Goal: Task Accomplishment & Management: Complete application form

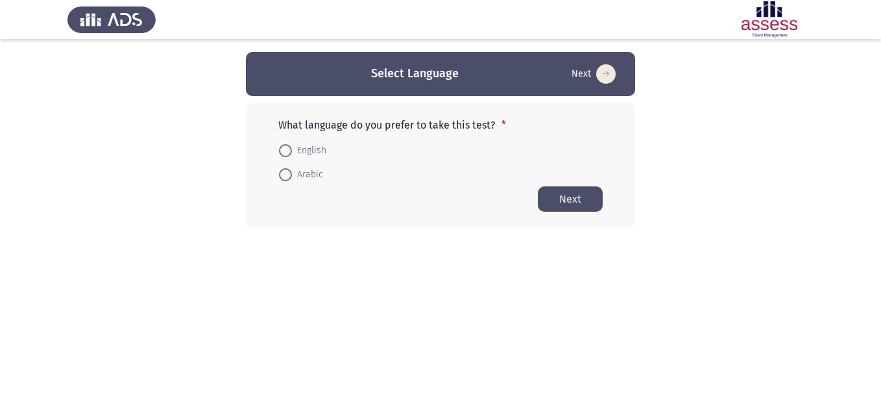
click at [285, 152] on span at bounding box center [285, 150] width 13 height 13
click at [285, 152] on input "English" at bounding box center [285, 150] width 13 height 13
radio input "true"
click at [576, 204] on button "Next" at bounding box center [570, 198] width 65 height 25
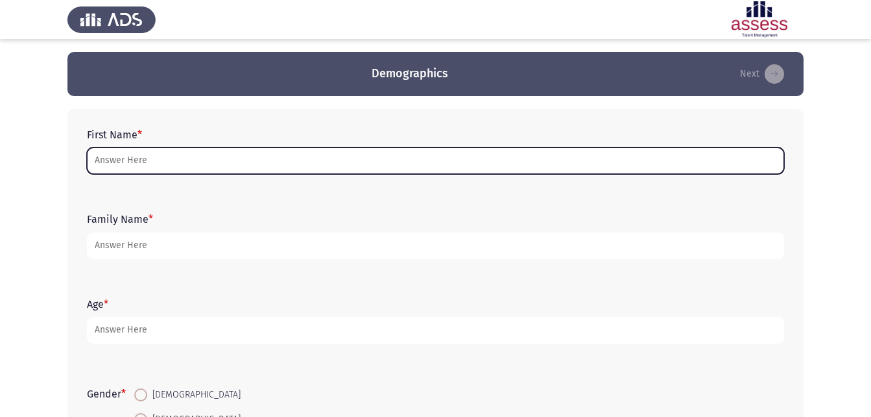
click at [128, 162] on input "First Name *" at bounding box center [435, 160] width 697 height 27
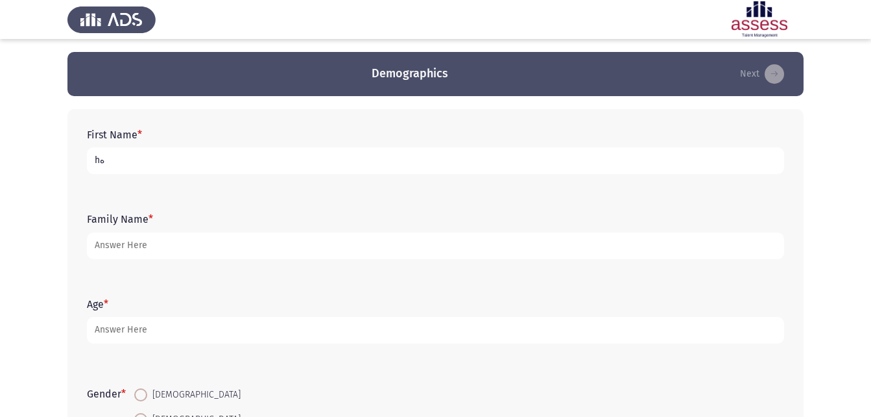
type input "h"
click at [166, 160] on input "هنى [PERSON_NAME]" at bounding box center [435, 160] width 697 height 27
click at [195, 169] on input "هنى [PERSON_NAME]" at bounding box center [435, 160] width 697 height 27
type input "هنى [PERSON_NAME]"
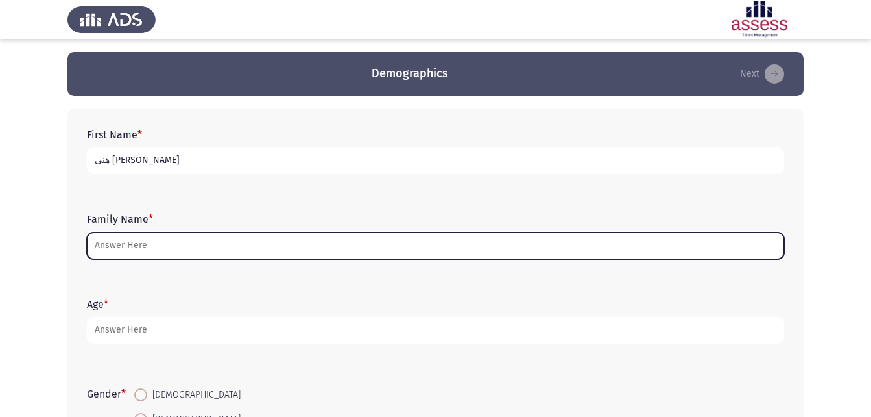
click at [121, 236] on input "Family Name *" at bounding box center [435, 245] width 697 height 27
type input "1"
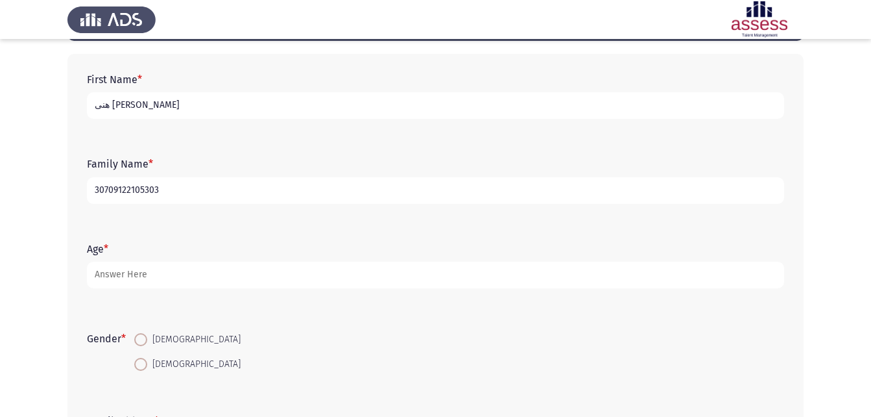
scroll to position [130, 0]
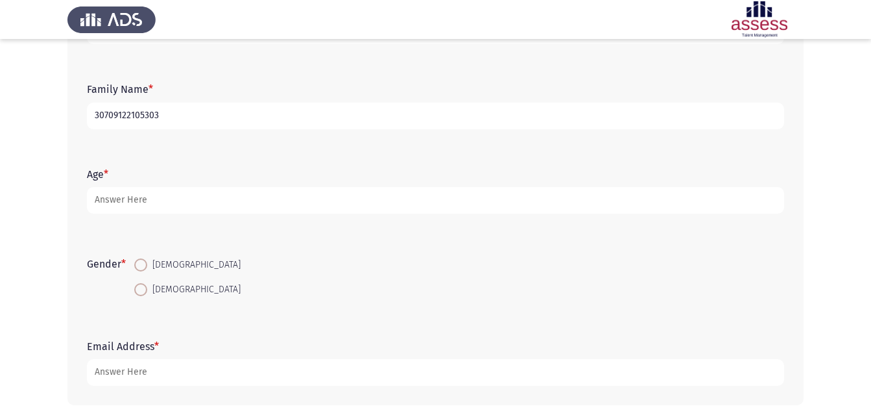
type input "30709122105303"
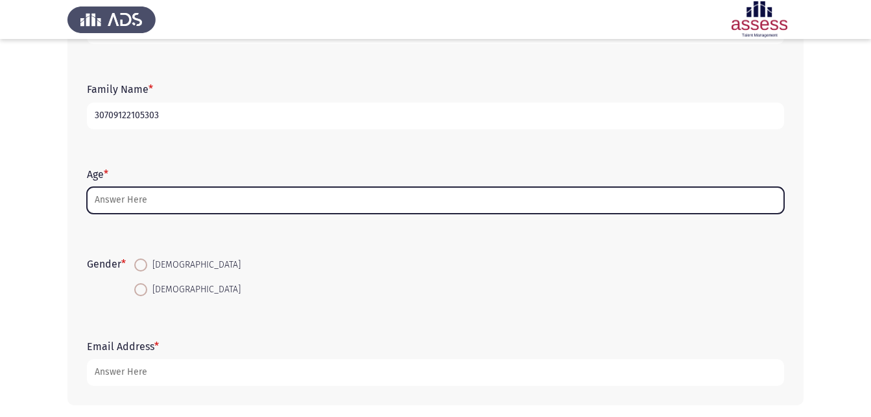
click at [119, 198] on input "Age *" at bounding box center [435, 200] width 697 height 27
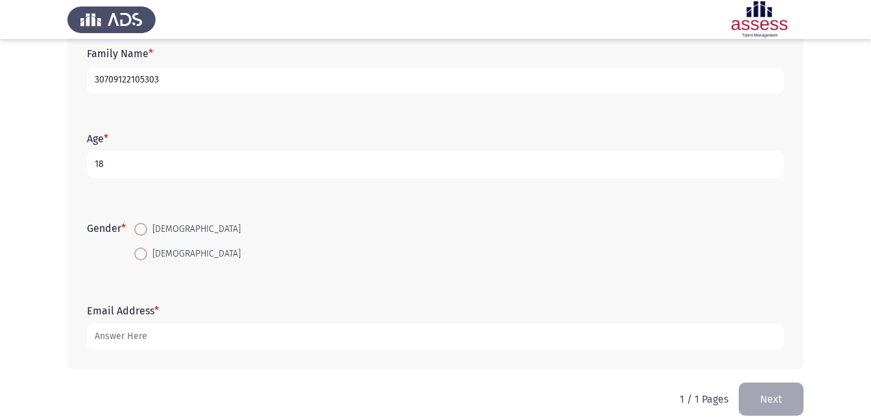
scroll to position [183, 0]
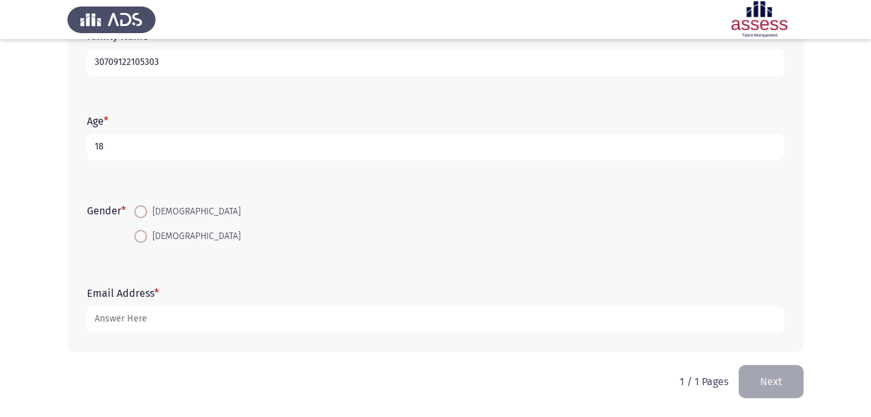
type input "18"
click at [141, 231] on span at bounding box center [140, 236] width 13 height 13
click at [141, 231] on input "[DEMOGRAPHIC_DATA]" at bounding box center [140, 236] width 13 height 13
radio input "true"
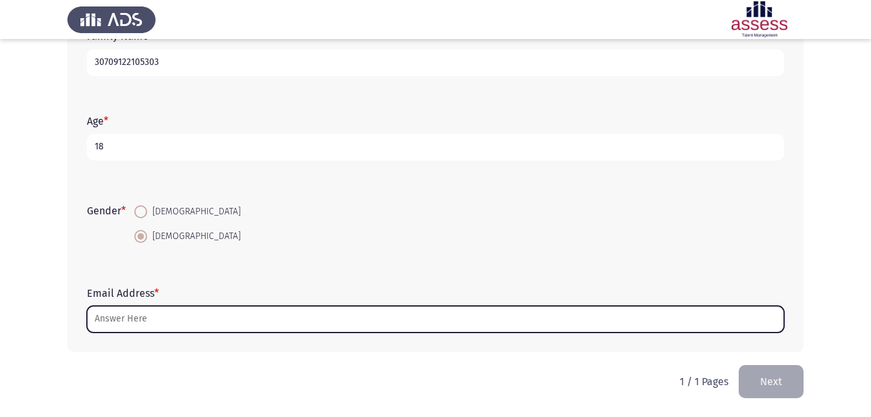
click at [137, 319] on input "Email Address *" at bounding box center [435, 319] width 697 height 27
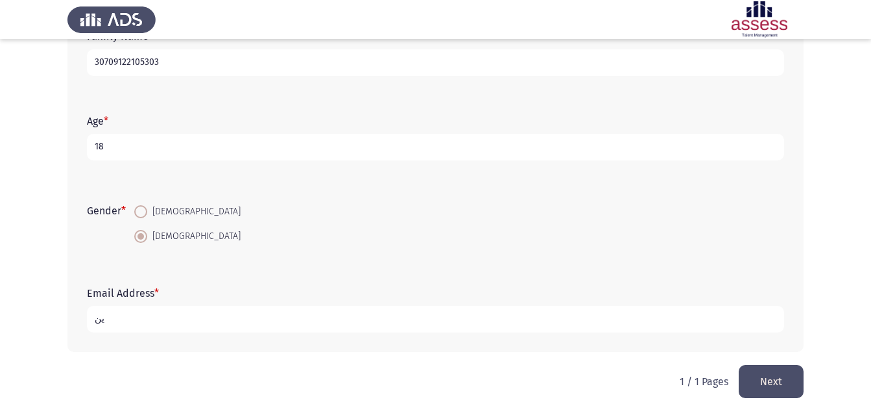
type input "ي"
type input "hananono439"
click at [777, 373] on button "Next" at bounding box center [771, 381] width 65 height 33
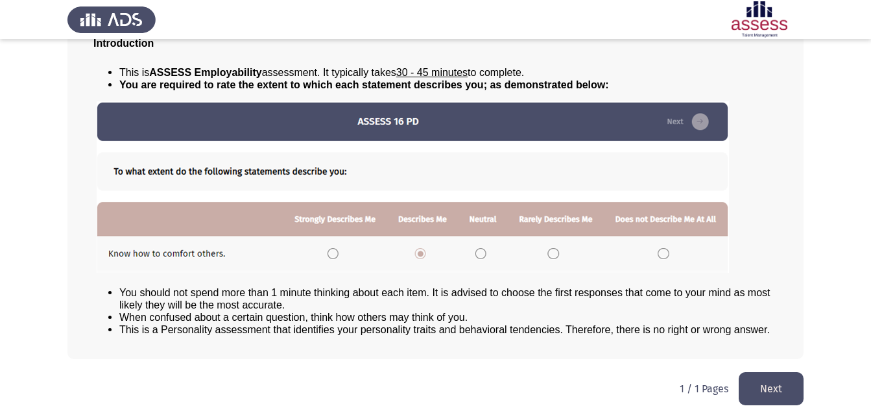
scroll to position [99, 0]
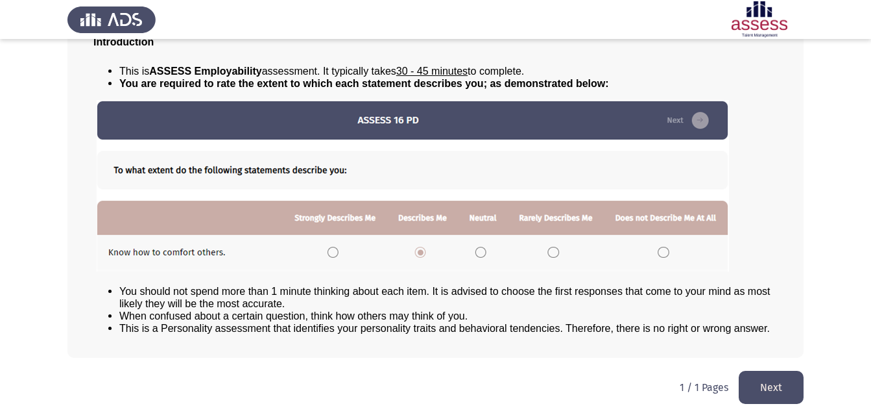
click at [765, 374] on button "Next" at bounding box center [771, 386] width 65 height 33
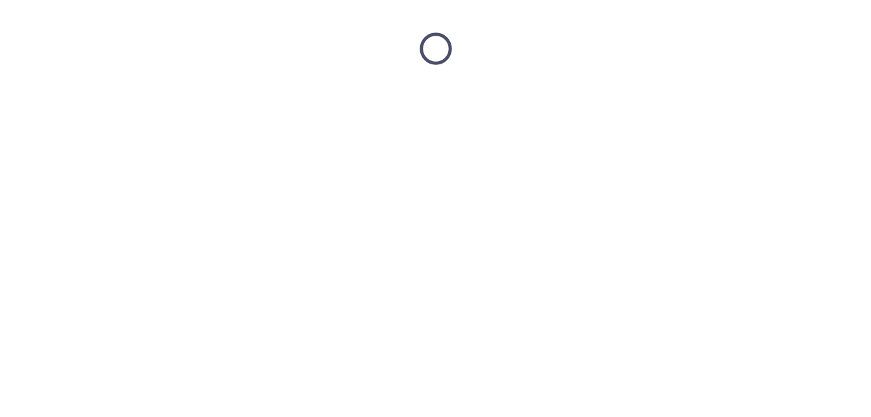
scroll to position [0, 0]
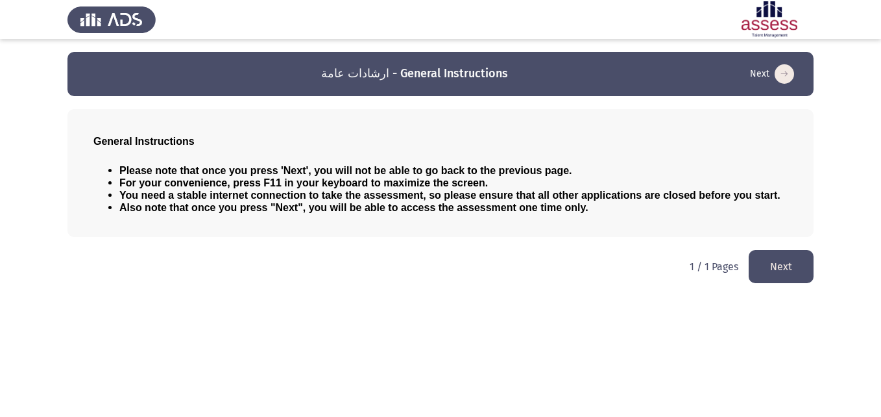
click at [775, 262] on button "Next" at bounding box center [781, 266] width 65 height 33
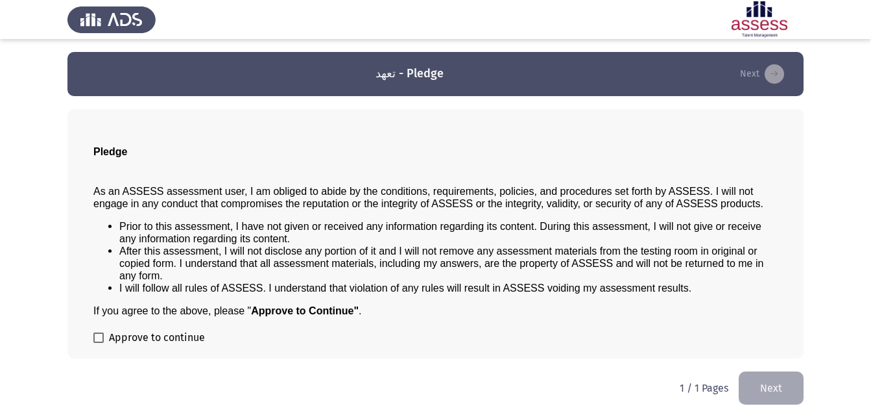
scroll to position [1, 0]
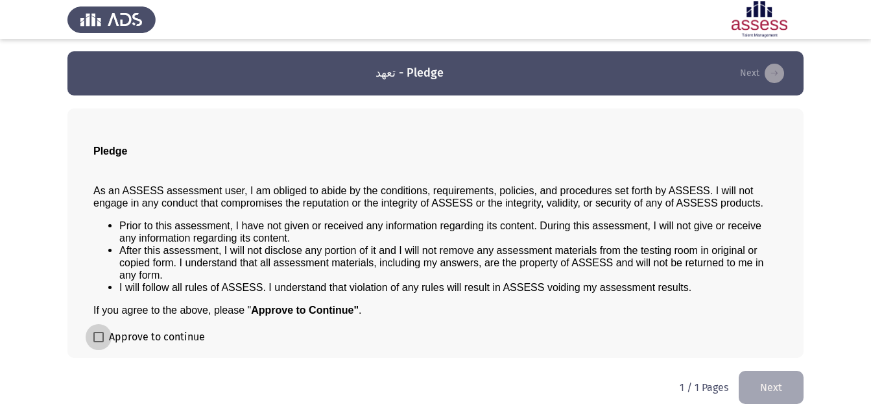
click at [101, 333] on span at bounding box center [98, 337] width 10 height 10
click at [99, 342] on input "Approve to continue" at bounding box center [98, 342] width 1 height 1
checkbox input "true"
click at [797, 386] on button "Next" at bounding box center [771, 386] width 65 height 33
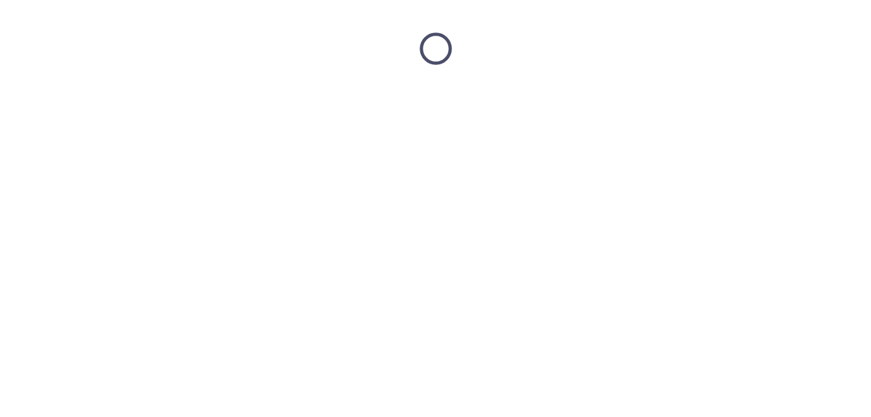
scroll to position [0, 0]
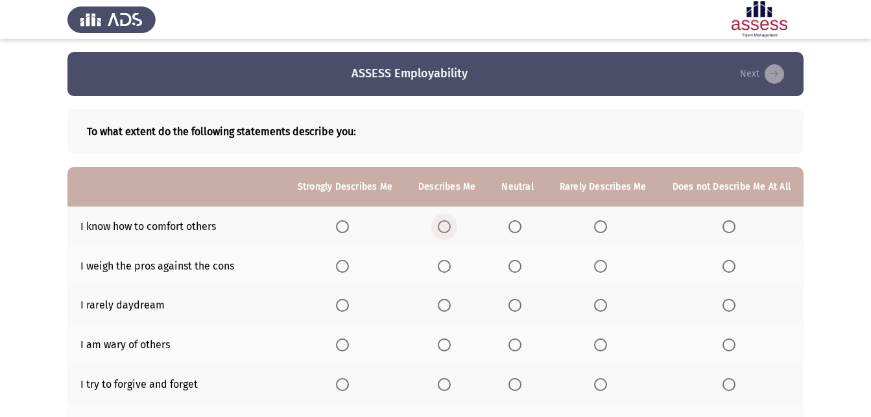
click at [451, 226] on span "Select an option" at bounding box center [444, 226] width 13 height 13
click at [451, 226] on input "Select an option" at bounding box center [444, 226] width 13 height 13
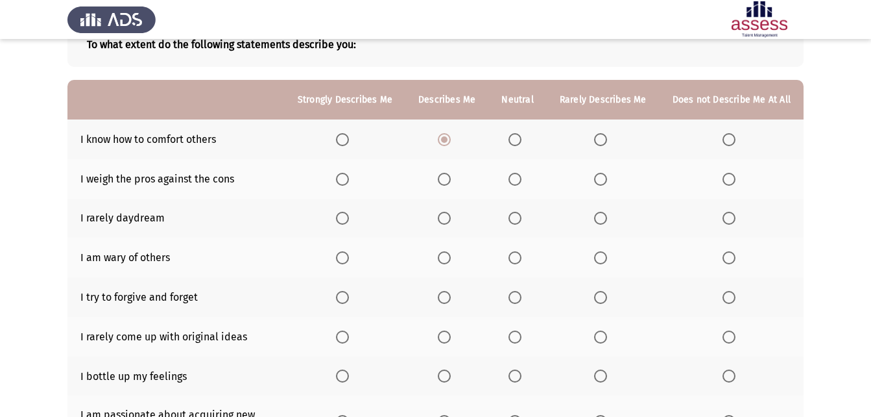
scroll to position [65, 0]
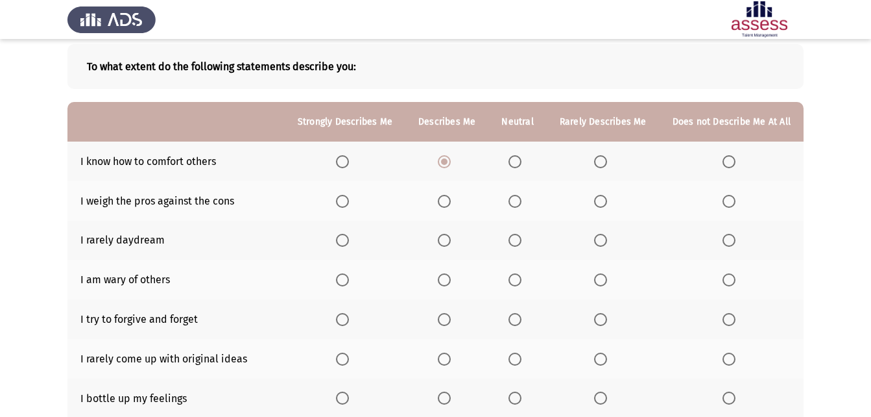
click at [451, 204] on span "Select an option" at bounding box center [444, 201] width 13 height 13
click at [451, 204] on input "Select an option" at bounding box center [444, 201] width 13 height 13
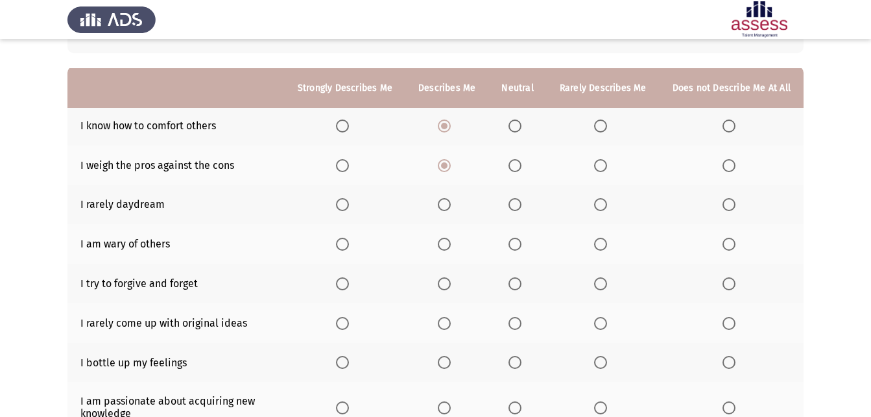
scroll to position [130, 0]
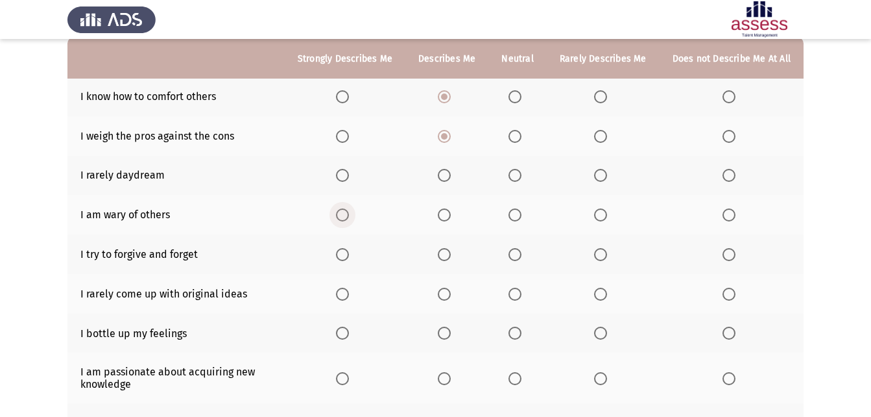
click at [349, 217] on span "Select an option" at bounding box center [342, 214] width 13 height 13
click at [349, 217] on input "Select an option" at bounding box center [342, 214] width 13 height 13
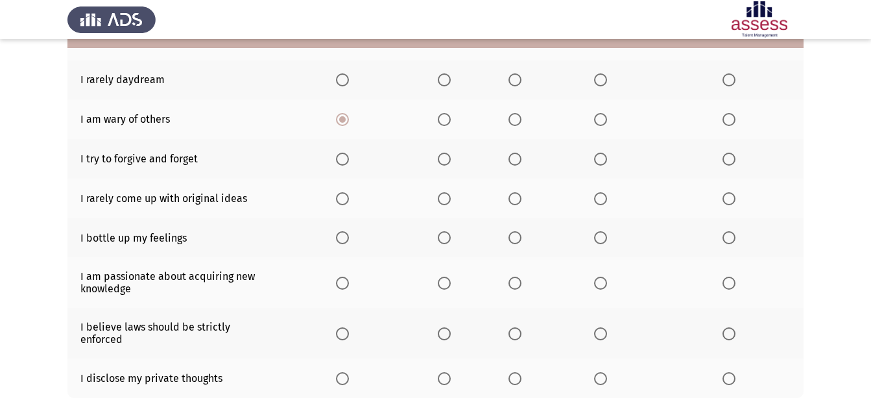
scroll to position [195, 0]
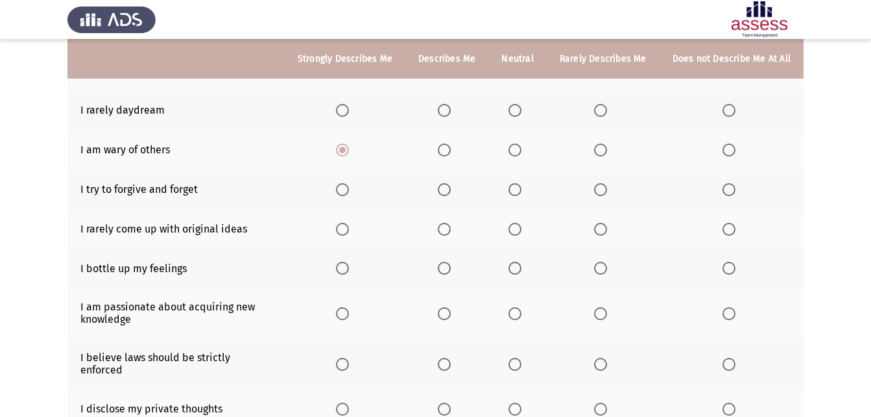
click at [518, 192] on span "Select an option" at bounding box center [515, 189] width 13 height 13
click at [518, 192] on input "Select an option" at bounding box center [515, 189] width 13 height 13
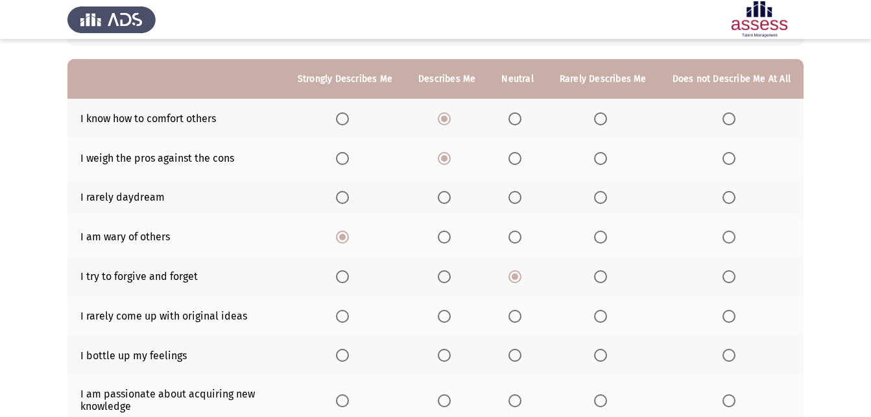
scroll to position [130, 0]
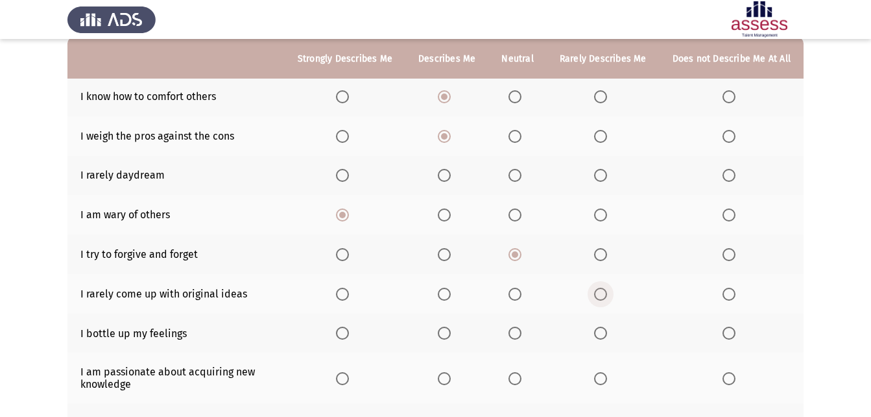
click at [605, 293] on span "Select an option" at bounding box center [600, 293] width 13 height 13
click at [605, 293] on input "Select an option" at bounding box center [600, 293] width 13 height 13
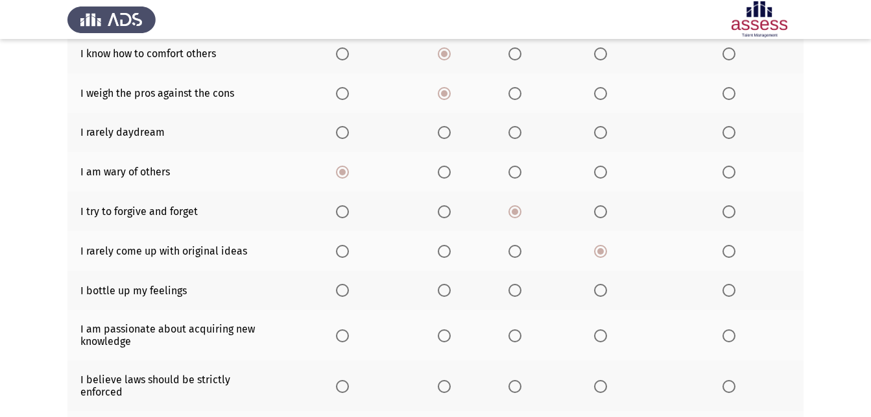
scroll to position [195, 0]
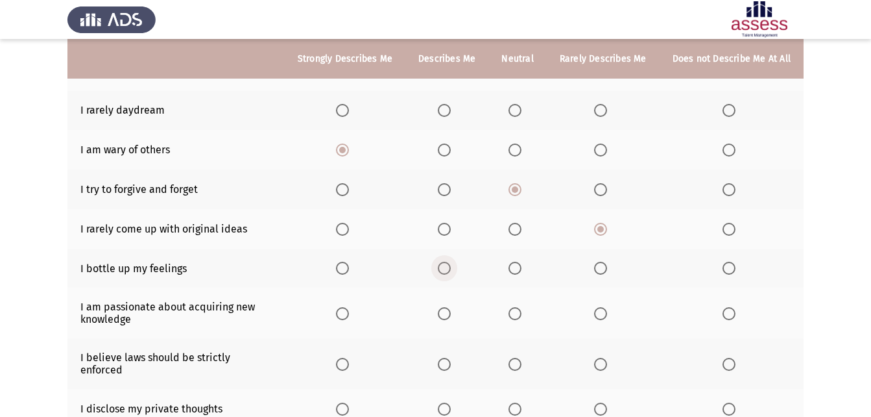
click at [450, 269] on span "Select an option" at bounding box center [444, 267] width 13 height 13
click at [450, 269] on input "Select an option" at bounding box center [444, 267] width 13 height 13
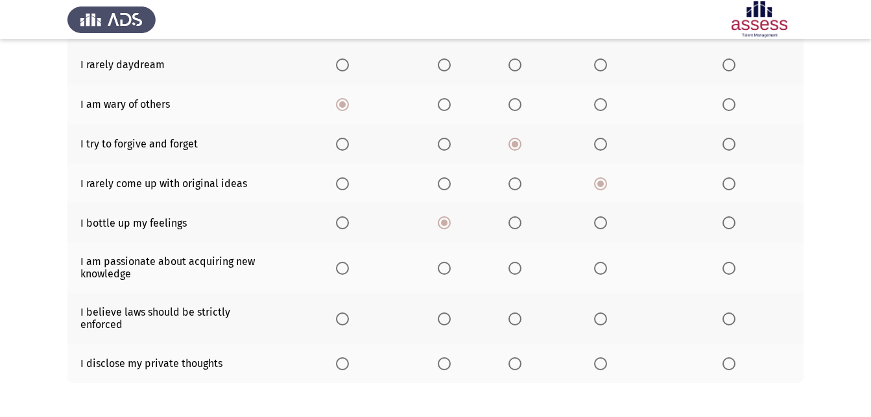
scroll to position [260, 0]
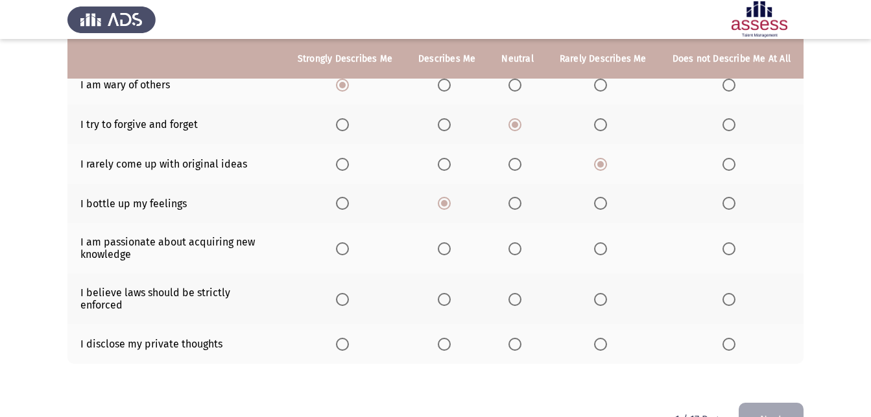
click at [345, 253] on span "Select an option" at bounding box center [342, 248] width 13 height 13
click at [345, 253] on input "Select an option" at bounding box center [342, 248] width 13 height 13
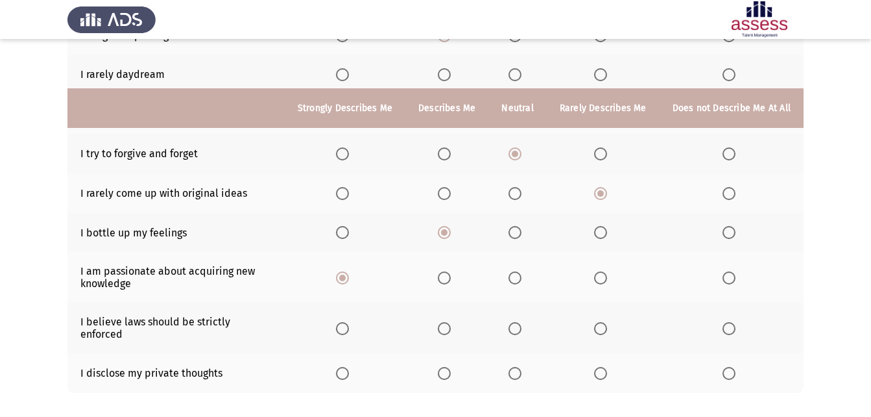
scroll to position [286, 0]
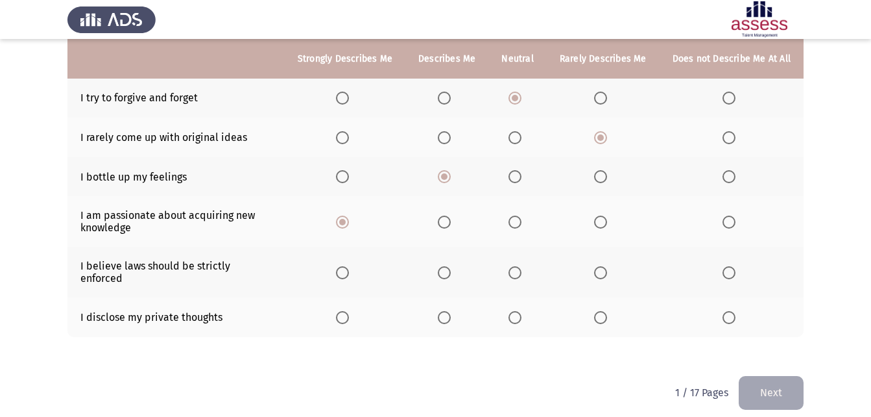
click at [771, 377] on button "Next" at bounding box center [771, 392] width 65 height 33
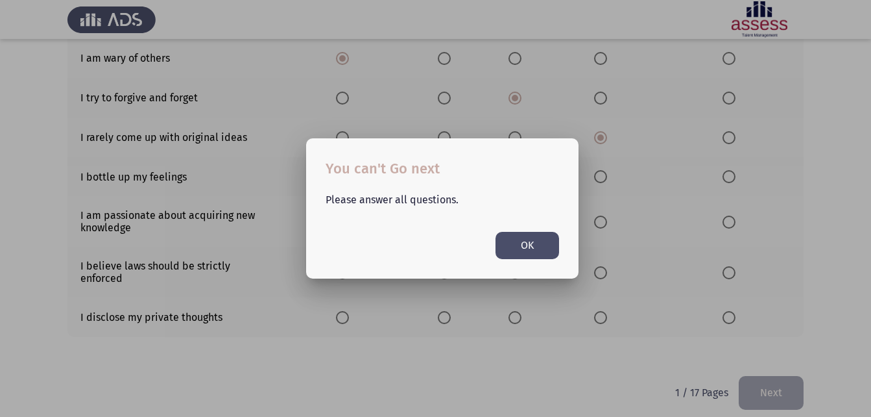
scroll to position [0, 0]
click at [512, 247] on button "OK" at bounding box center [528, 245] width 64 height 27
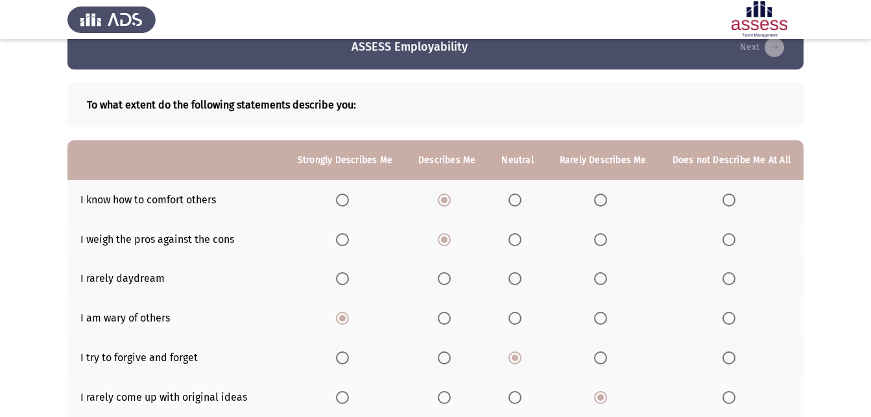
scroll to position [91, 0]
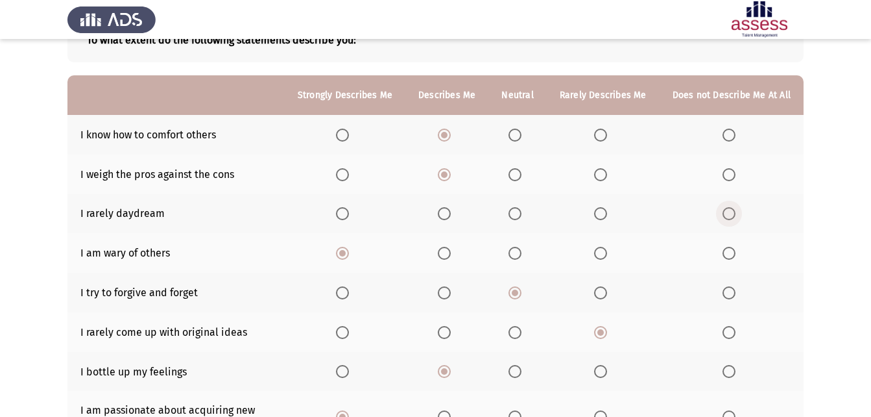
click at [724, 214] on span "Select an option" at bounding box center [729, 213] width 13 height 13
click at [724, 214] on input "Select an option" at bounding box center [729, 213] width 13 height 13
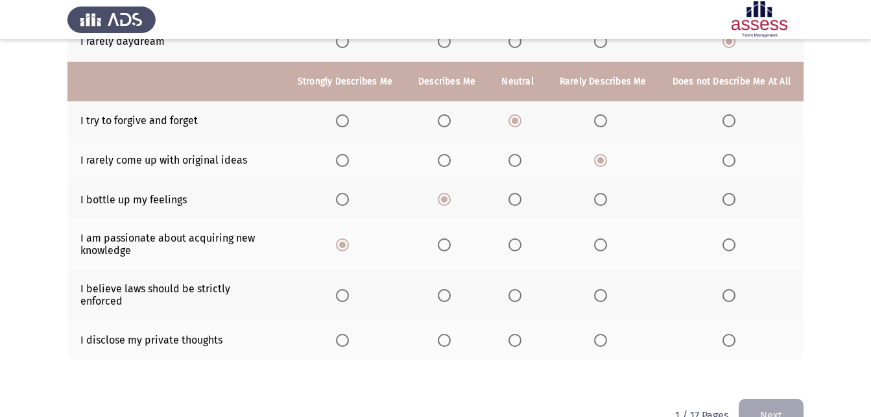
scroll to position [286, 0]
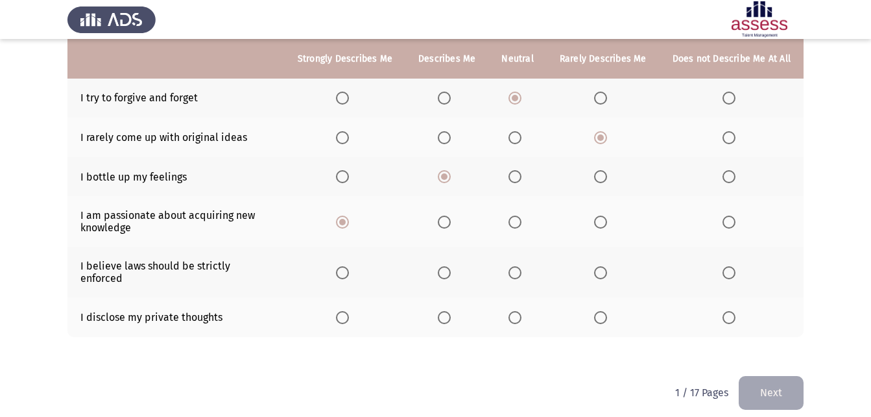
click at [346, 271] on span "Select an option" at bounding box center [342, 272] width 13 height 13
click at [346, 271] on input "Select an option" at bounding box center [342, 272] width 13 height 13
click at [734, 311] on span "Select an option" at bounding box center [729, 317] width 13 height 13
click at [734, 311] on input "Select an option" at bounding box center [729, 317] width 13 height 13
click at [784, 376] on button "Next" at bounding box center [771, 392] width 65 height 33
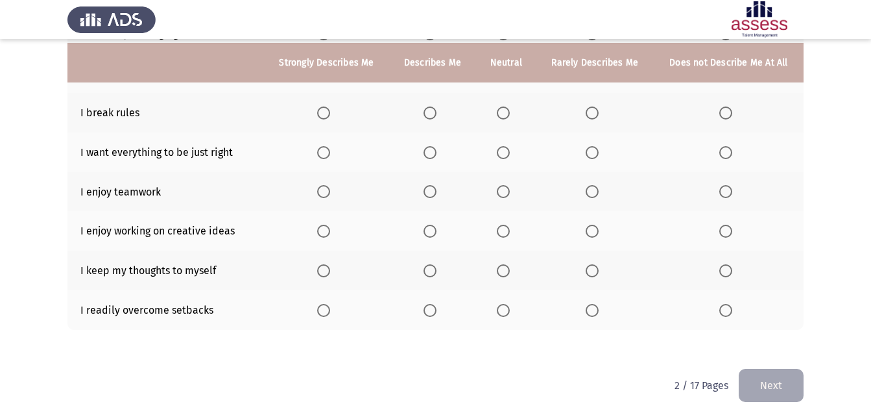
scroll to position [275, 0]
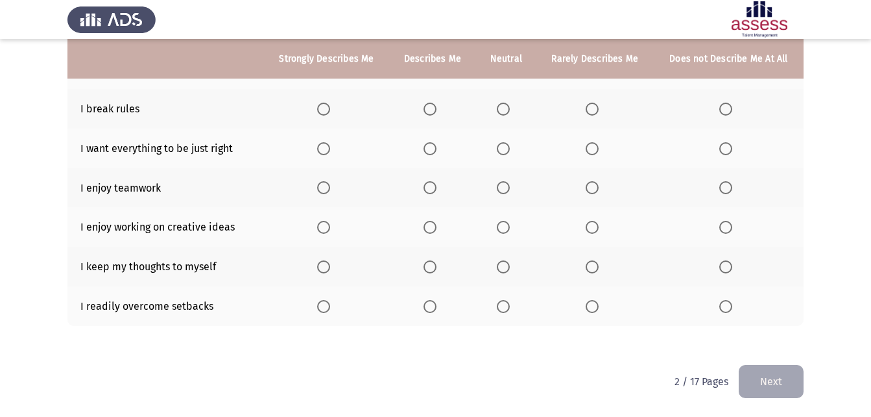
click at [704, 376] on p "2 / 17 Pages" at bounding box center [702, 381] width 54 height 12
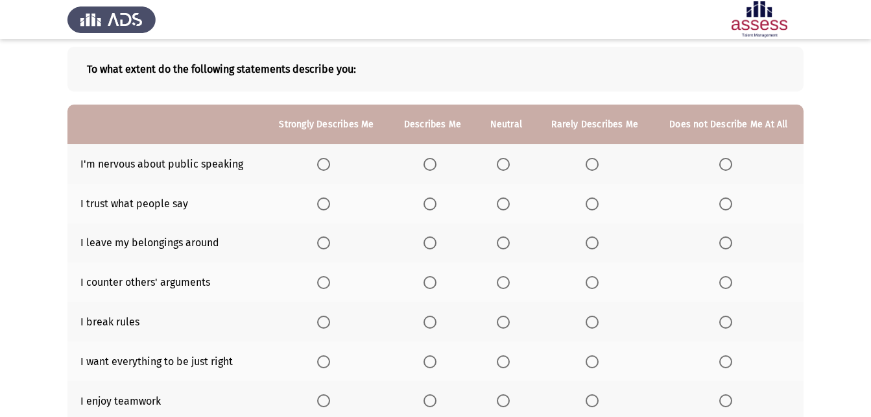
scroll to position [0, 0]
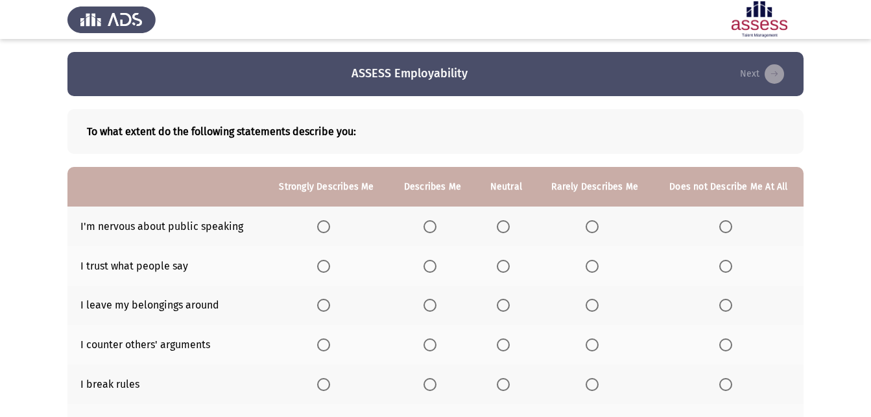
click at [502, 228] on span "Select an option" at bounding box center [503, 226] width 13 height 13
click at [502, 228] on input "Select an option" at bounding box center [503, 226] width 13 height 13
click at [593, 269] on span "Select an option" at bounding box center [592, 266] width 13 height 13
click at [593, 269] on input "Select an option" at bounding box center [592, 266] width 13 height 13
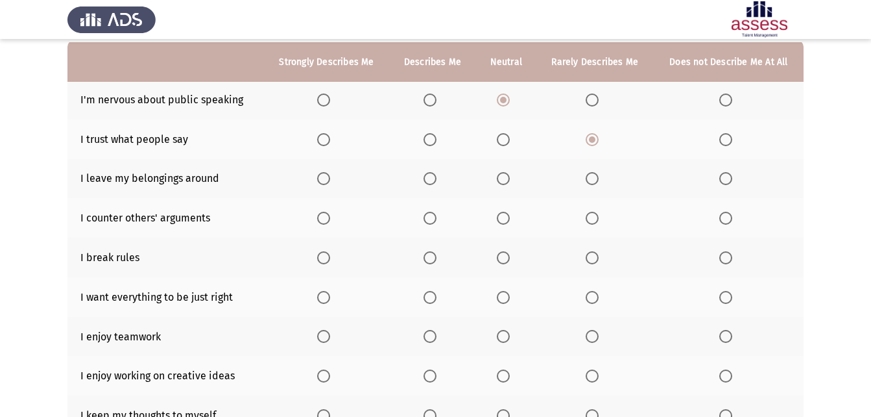
scroll to position [130, 0]
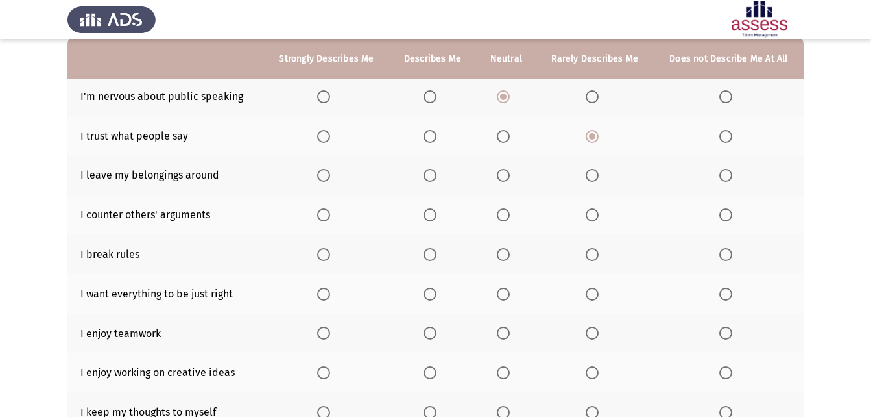
click at [726, 180] on span "Select an option" at bounding box center [725, 175] width 13 height 13
click at [726, 180] on input "Select an option" at bounding box center [725, 175] width 13 height 13
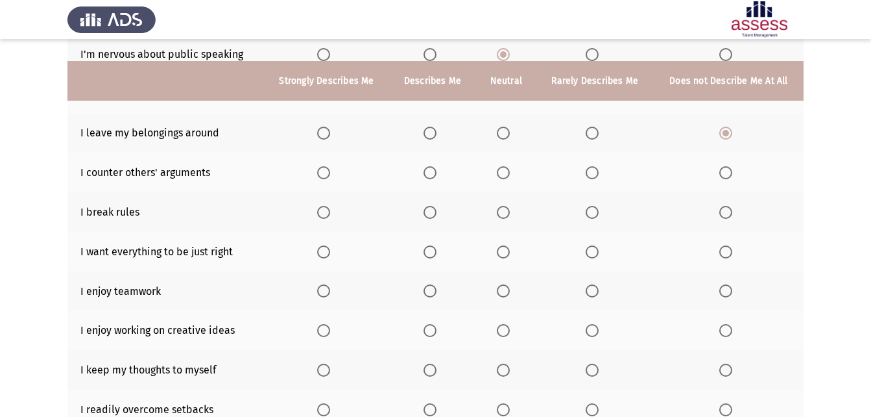
scroll to position [195, 0]
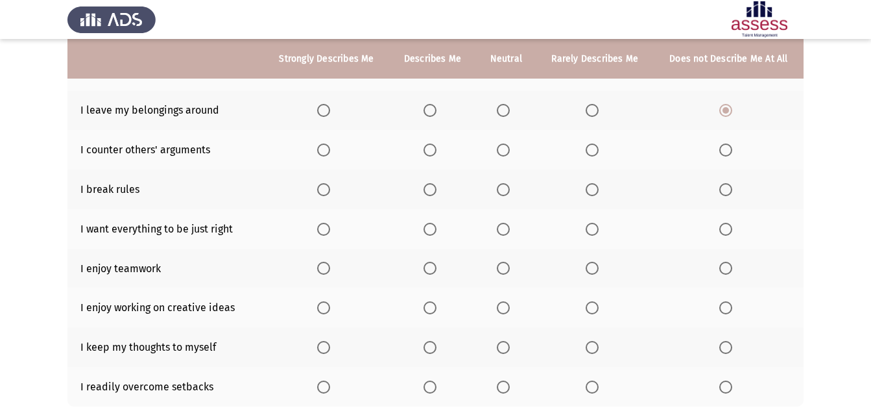
click at [728, 191] on span "Select an option" at bounding box center [725, 189] width 13 height 13
click at [728, 191] on input "Select an option" at bounding box center [725, 189] width 13 height 13
click at [507, 227] on span "Select an option" at bounding box center [503, 229] width 13 height 13
click at [507, 227] on input "Select an option" at bounding box center [503, 229] width 13 height 13
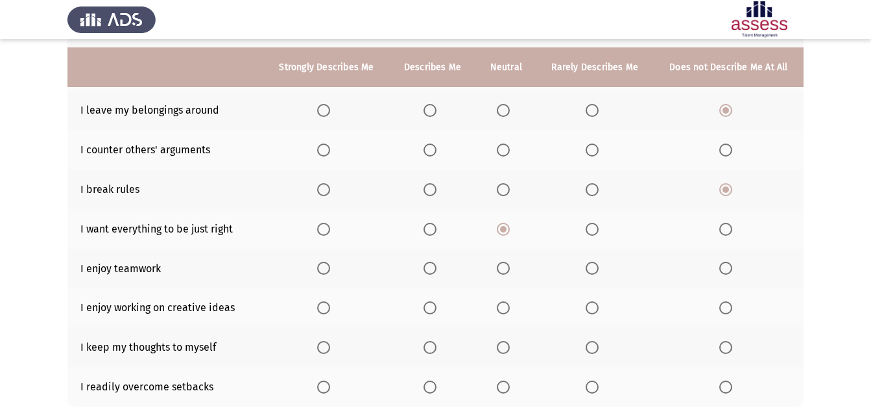
scroll to position [260, 0]
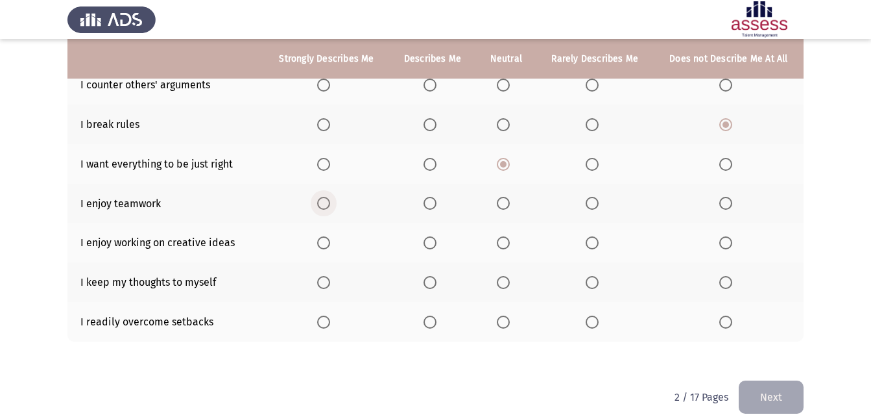
click at [326, 199] on span "Select an option" at bounding box center [323, 203] width 13 height 13
click at [326, 199] on input "Select an option" at bounding box center [323, 203] width 13 height 13
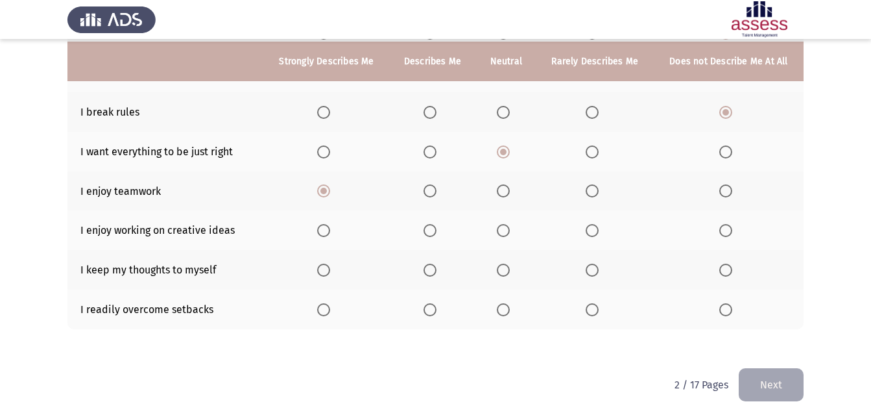
scroll to position [275, 0]
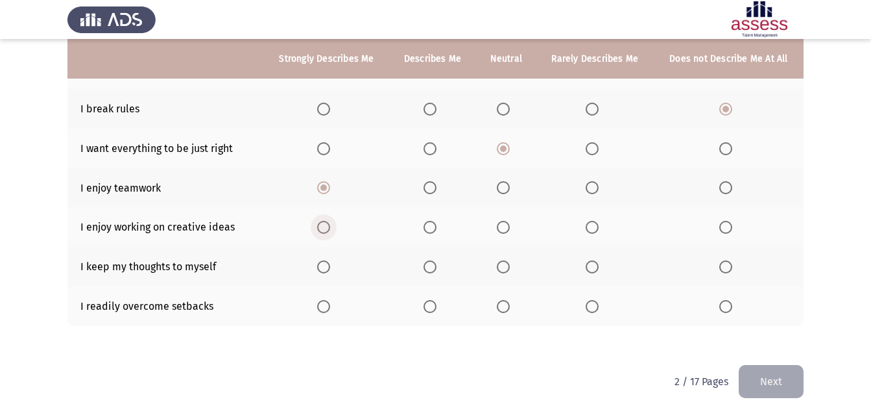
click at [330, 228] on span "Select an option" at bounding box center [323, 227] width 13 height 13
click at [330, 228] on input "Select an option" at bounding box center [323, 227] width 13 height 13
click at [732, 267] on span "Select an option" at bounding box center [725, 266] width 13 height 13
click at [732, 267] on input "Select an option" at bounding box center [725, 266] width 13 height 13
click at [430, 306] on span "Select an option" at bounding box center [430, 306] width 0 height 0
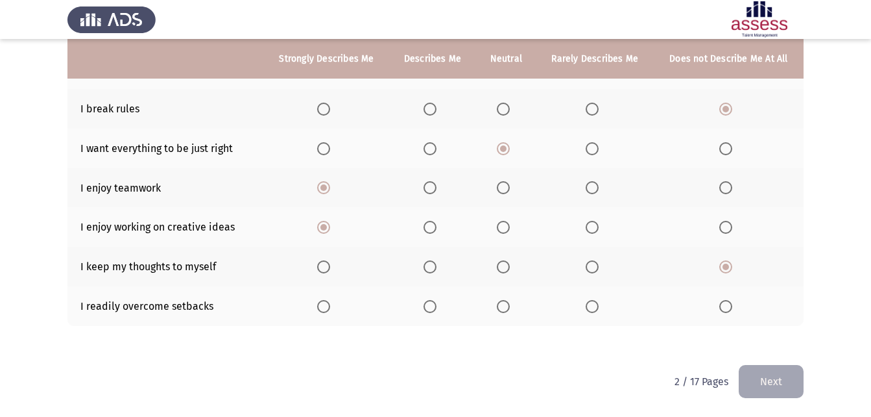
click at [431, 306] on input "Select an option" at bounding box center [430, 306] width 13 height 13
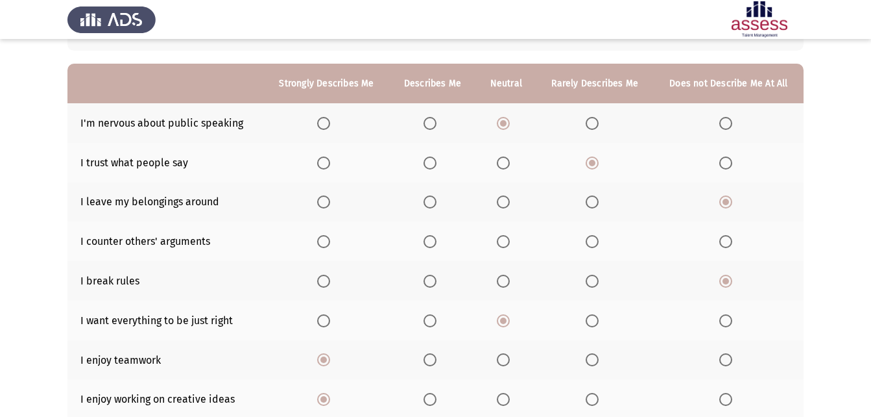
scroll to position [80, 0]
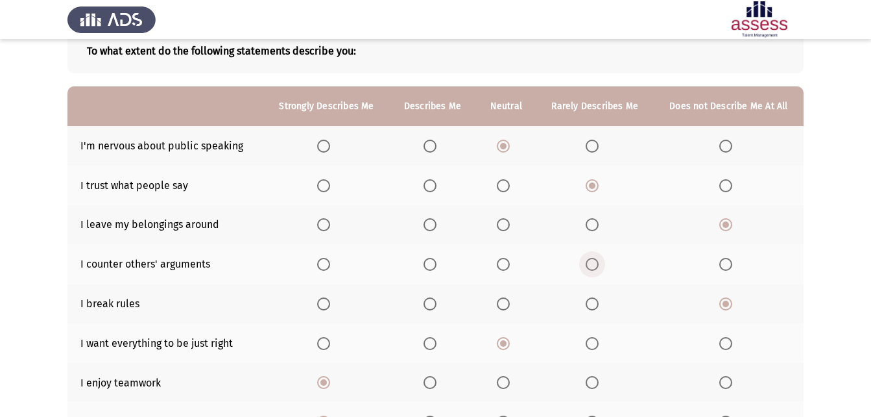
click at [593, 265] on span "Select an option" at bounding box center [592, 264] width 13 height 13
click at [593, 265] on input "Select an option" at bounding box center [592, 264] width 13 height 13
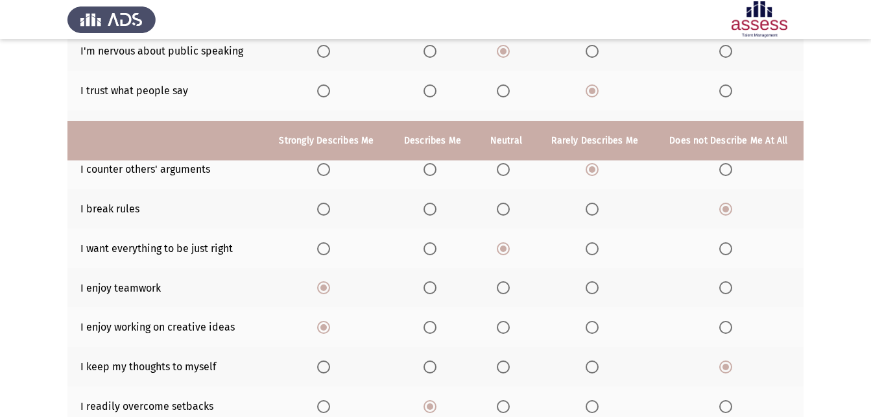
scroll to position [275, 0]
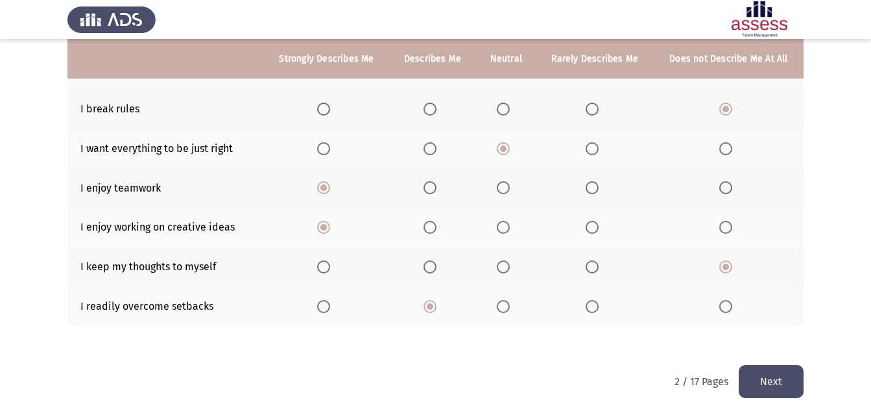
click at [781, 374] on button "Next" at bounding box center [771, 381] width 65 height 33
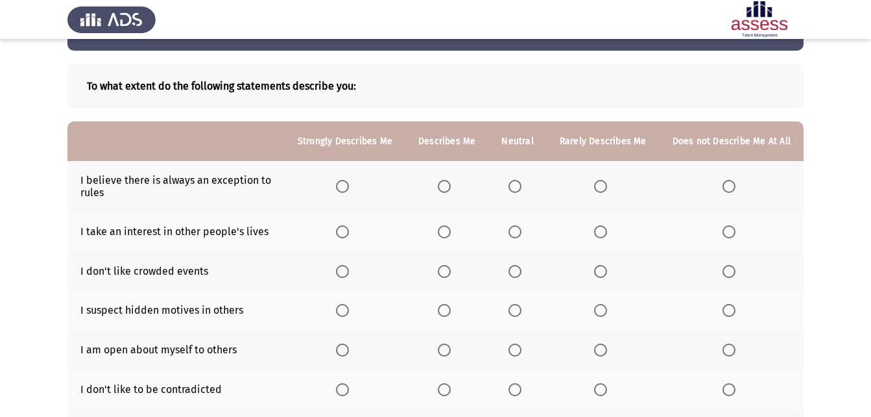
scroll to position [65, 0]
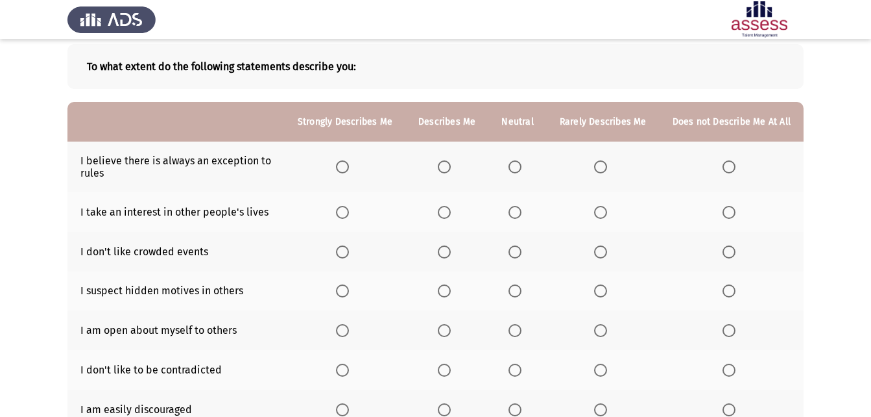
click at [599, 167] on span "Select an option" at bounding box center [600, 166] width 13 height 13
click at [599, 167] on input "Select an option" at bounding box center [600, 166] width 13 height 13
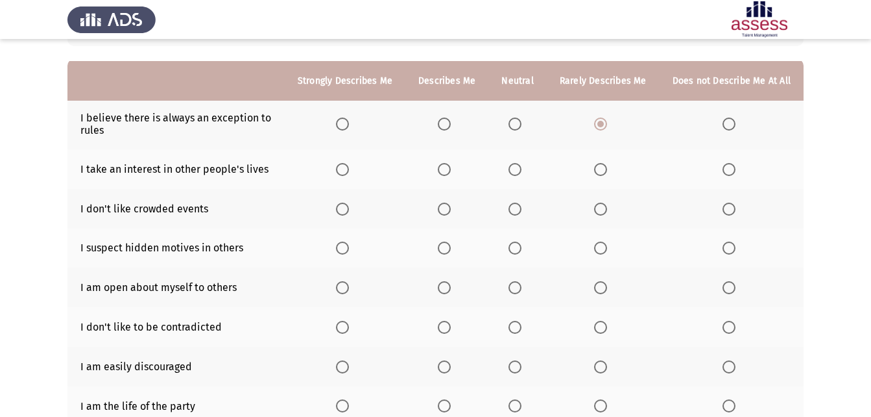
scroll to position [130, 0]
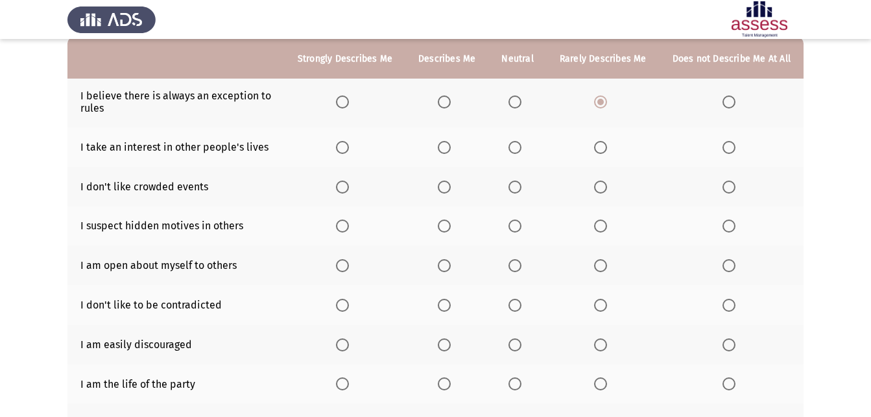
click at [451, 149] on span "Select an option" at bounding box center [444, 147] width 13 height 13
click at [451, 149] on input "Select an option" at bounding box center [444, 147] width 13 height 13
click at [729, 185] on span "Select an option" at bounding box center [729, 186] width 13 height 13
click at [729, 185] on input "Select an option" at bounding box center [729, 186] width 13 height 13
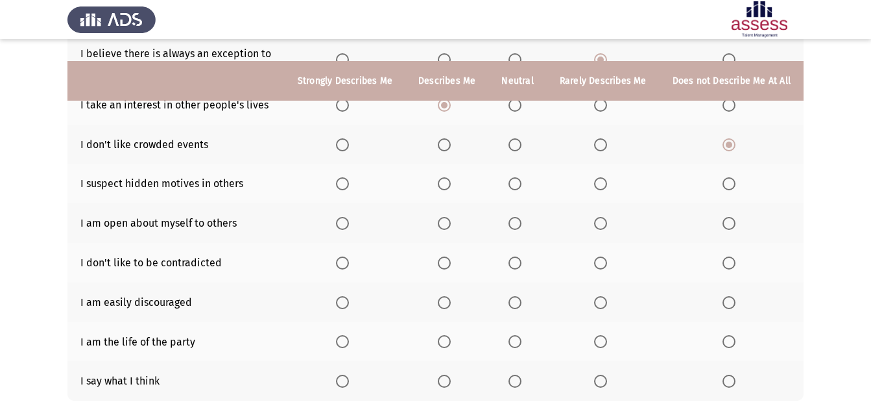
scroll to position [195, 0]
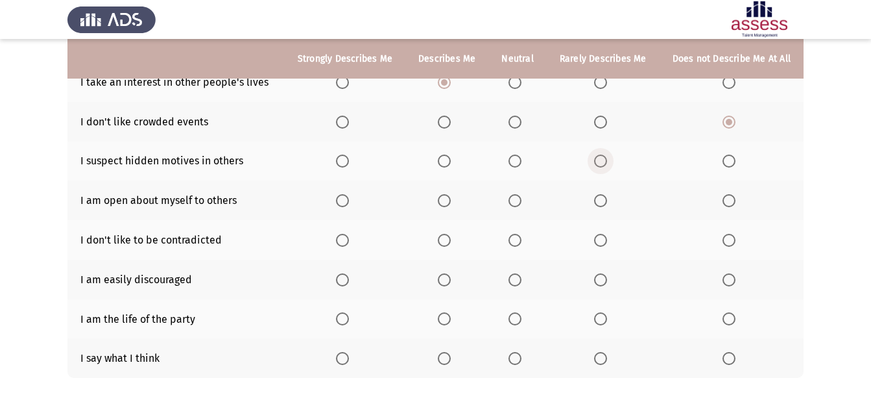
click at [604, 163] on span "Select an option" at bounding box center [600, 160] width 13 height 13
click at [604, 163] on input "Select an option" at bounding box center [600, 160] width 13 height 13
click at [728, 164] on span "Select an option" at bounding box center [729, 160] width 13 height 13
click at [728, 164] on input "Select an option" at bounding box center [729, 160] width 13 height 13
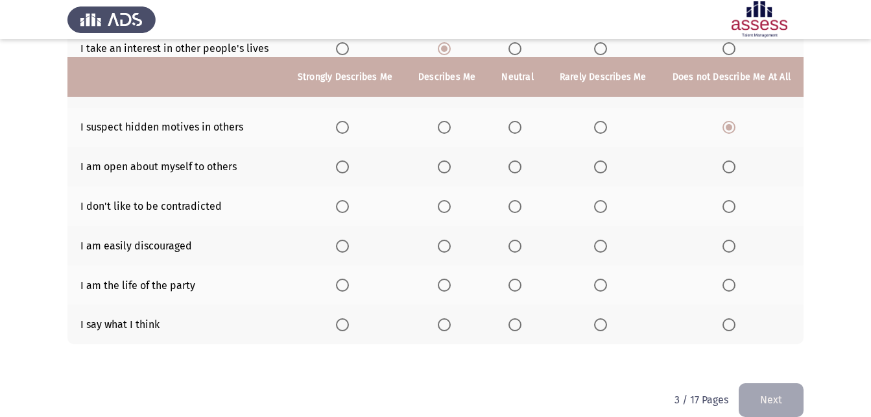
scroll to position [247, 0]
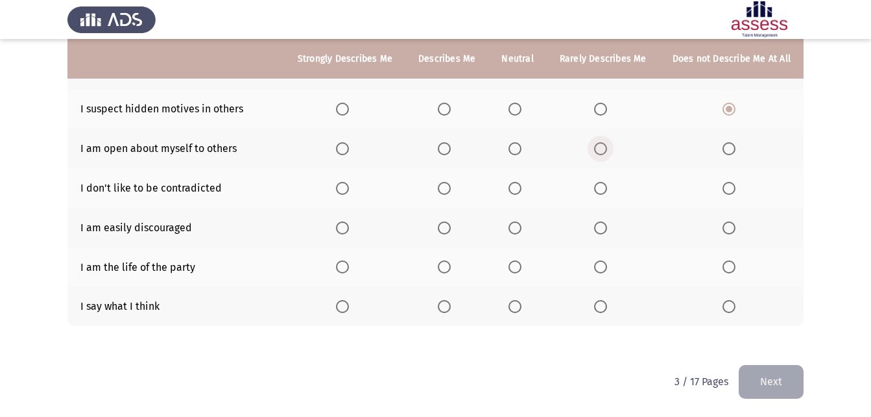
click at [603, 151] on span "Select an option" at bounding box center [600, 148] width 13 height 13
click at [603, 151] on input "Select an option" at bounding box center [600, 148] width 13 height 13
click at [727, 187] on span "Select an option" at bounding box center [729, 188] width 13 height 13
click at [727, 187] on input "Select an option" at bounding box center [729, 188] width 13 height 13
click at [729, 228] on span "Select an option" at bounding box center [729, 227] width 13 height 13
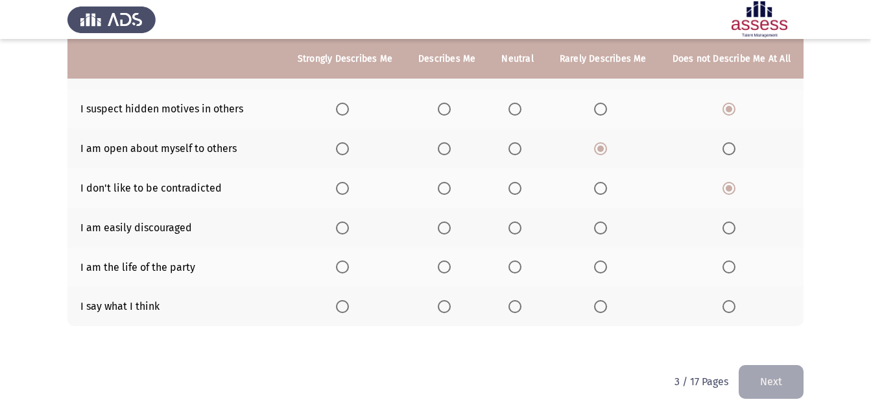
click at [729, 228] on input "Select an option" at bounding box center [729, 227] width 13 height 13
click at [521, 267] on span "Select an option" at bounding box center [515, 266] width 13 height 13
click at [521, 267] on input "Select an option" at bounding box center [515, 266] width 13 height 13
click at [605, 304] on span "Select an option" at bounding box center [600, 306] width 13 height 13
click at [605, 304] on input "Select an option" at bounding box center [600, 306] width 13 height 13
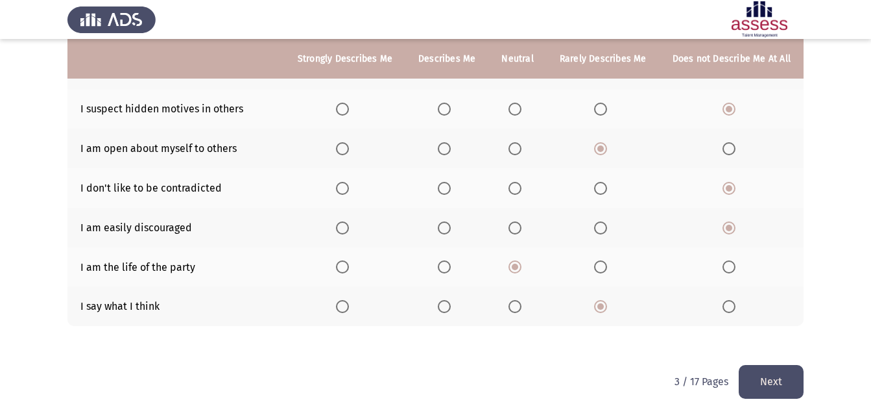
click at [786, 382] on button "Next" at bounding box center [771, 381] width 65 height 33
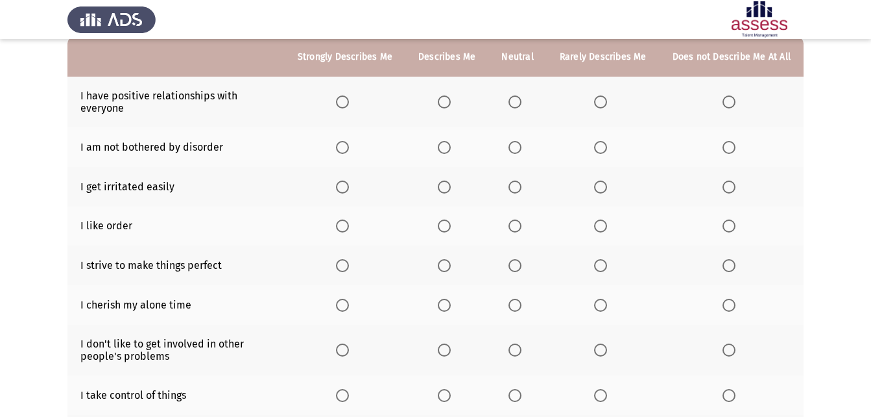
scroll to position [65, 0]
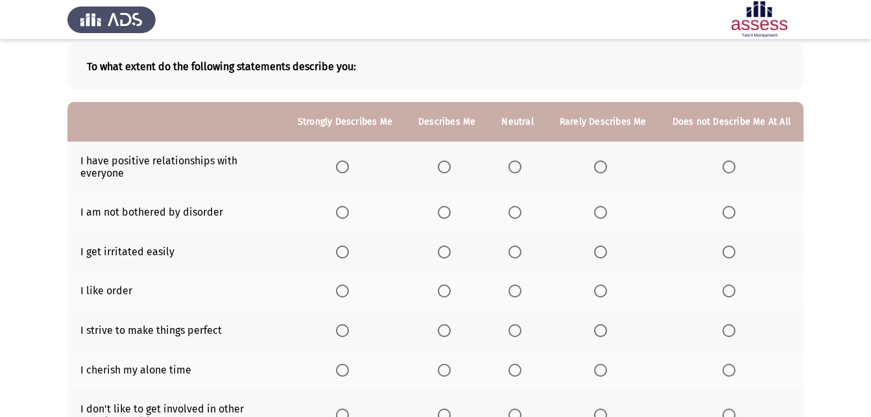
click at [343, 167] on span "Select an option" at bounding box center [343, 167] width 0 height 0
click at [348, 166] on input "Select an option" at bounding box center [342, 166] width 13 height 13
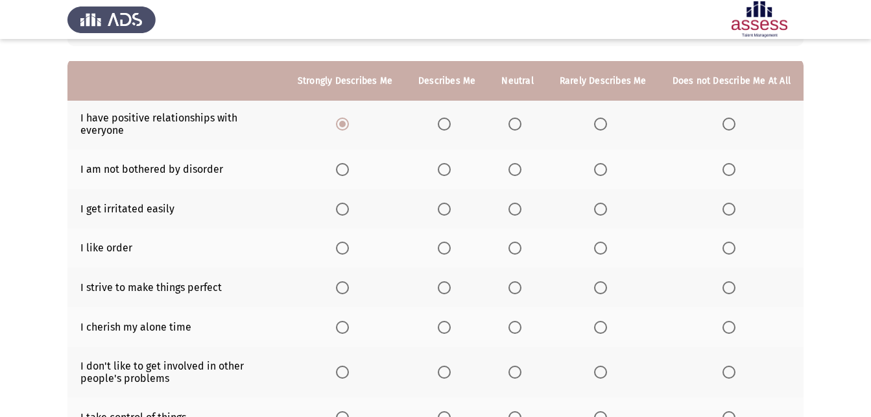
scroll to position [130, 0]
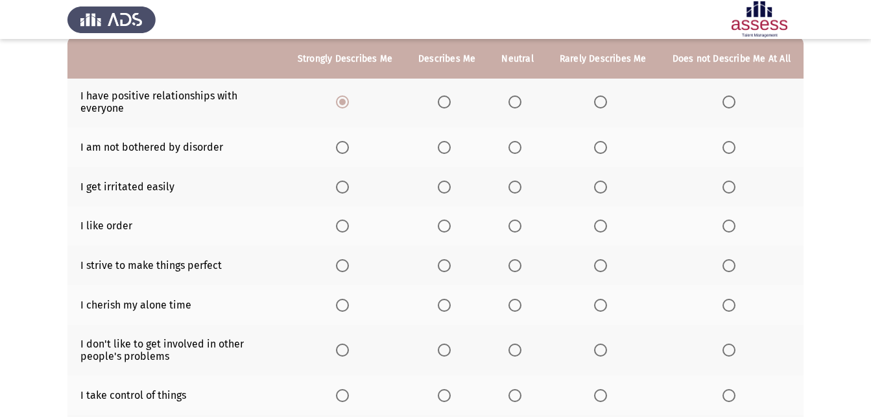
click at [603, 149] on span "Select an option" at bounding box center [600, 147] width 13 height 13
click at [603, 149] on input "Select an option" at bounding box center [600, 147] width 13 height 13
click at [598, 187] on span "Select an option" at bounding box center [600, 186] width 13 height 13
click at [598, 187] on input "Select an option" at bounding box center [600, 186] width 13 height 13
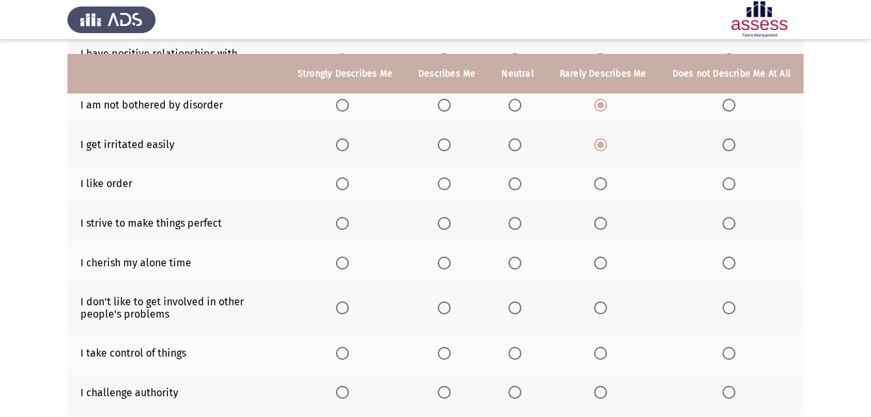
scroll to position [195, 0]
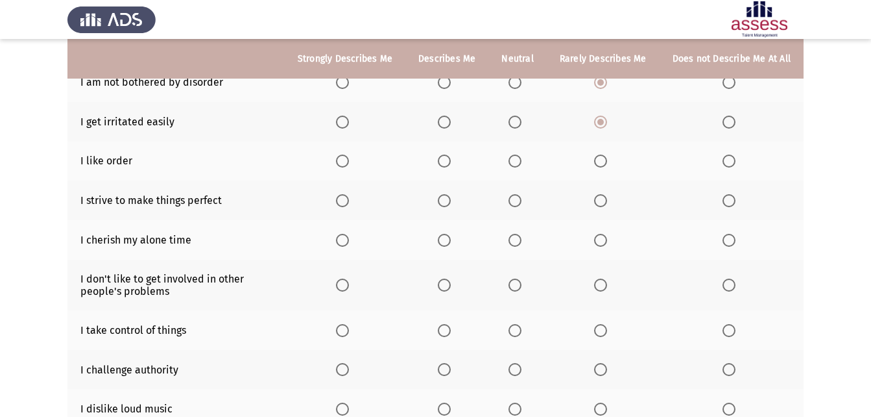
click at [522, 162] on span "Select an option" at bounding box center [515, 160] width 13 height 13
click at [522, 162] on input "Select an option" at bounding box center [515, 160] width 13 height 13
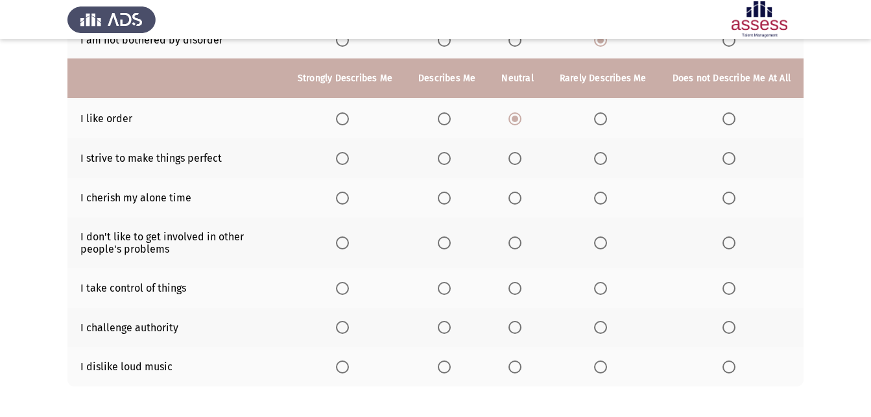
scroll to position [260, 0]
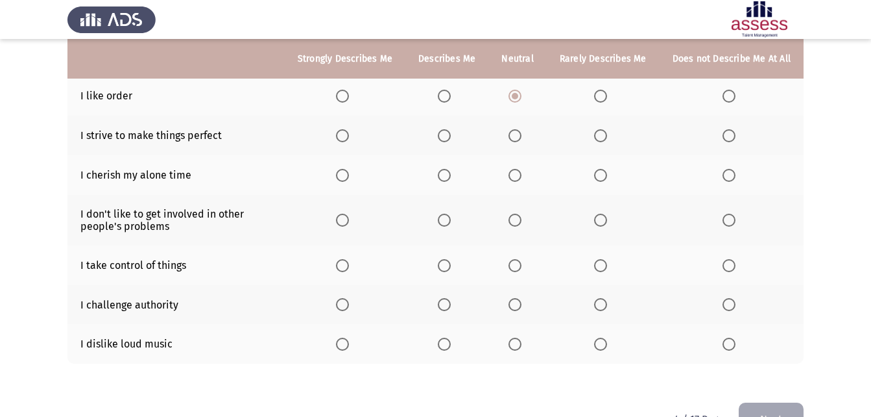
click at [348, 138] on span "Select an option" at bounding box center [342, 135] width 13 height 13
click at [348, 138] on input "Select an option" at bounding box center [342, 135] width 13 height 13
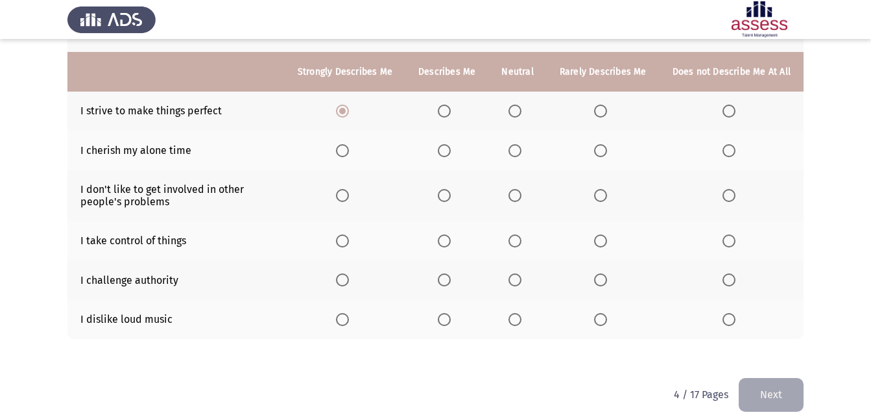
scroll to position [297, 0]
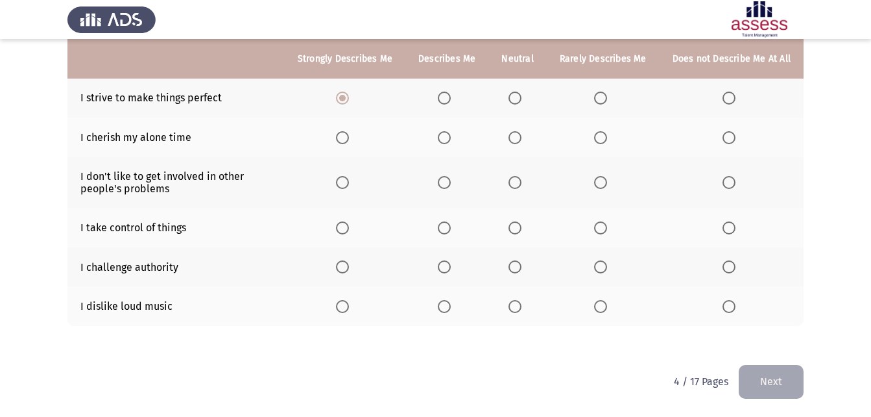
click at [607, 135] on span "Select an option" at bounding box center [600, 137] width 13 height 13
click at [607, 135] on input "Select an option" at bounding box center [600, 137] width 13 height 13
click at [516, 179] on span "Select an option" at bounding box center [515, 182] width 13 height 13
click at [516, 179] on input "Select an option" at bounding box center [515, 182] width 13 height 13
click at [447, 226] on span "Select an option" at bounding box center [444, 227] width 13 height 13
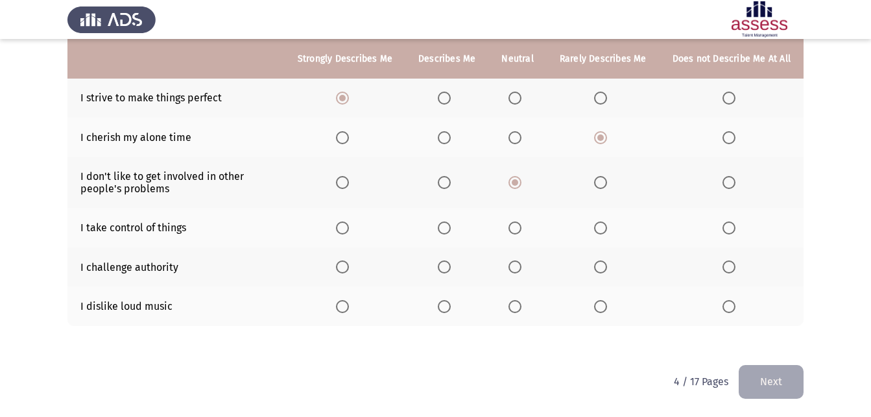
click at [447, 226] on input "Select an option" at bounding box center [444, 227] width 13 height 13
click at [725, 265] on span "Select an option" at bounding box center [729, 266] width 13 height 13
click at [725, 265] on input "Select an option" at bounding box center [729, 266] width 13 height 13
click at [449, 308] on span "Select an option" at bounding box center [444, 306] width 13 height 13
click at [449, 308] on input "Select an option" at bounding box center [444, 306] width 13 height 13
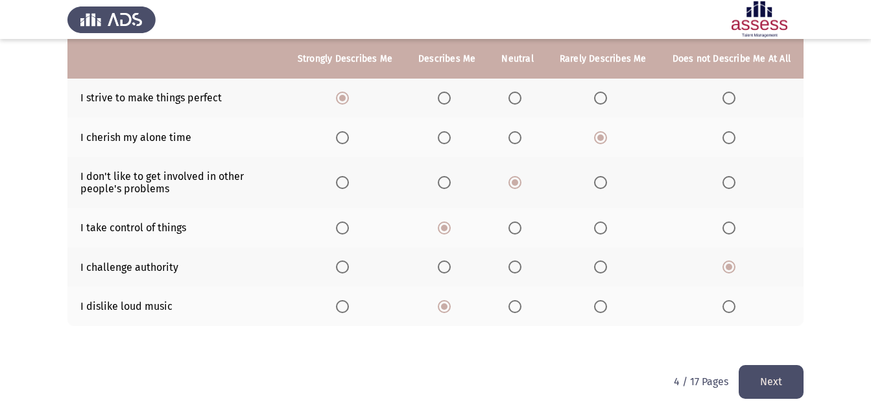
drag, startPoint x: 766, startPoint y: 379, endPoint x: 743, endPoint y: 374, distance: 23.3
click at [766, 380] on button "Next" at bounding box center [771, 381] width 65 height 33
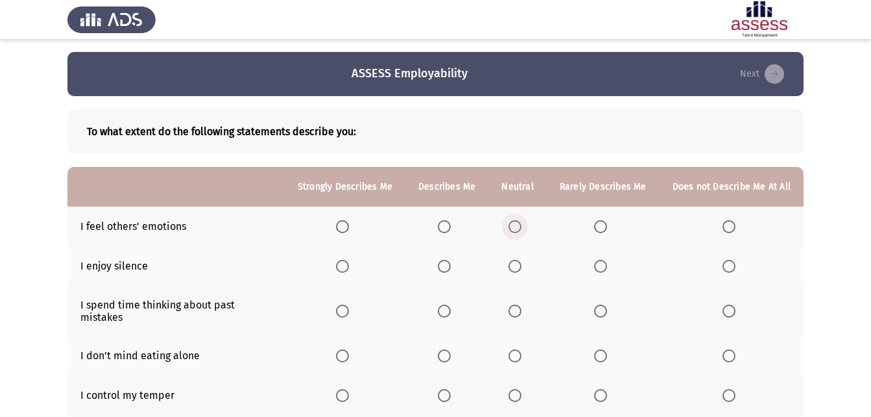
click at [521, 224] on span "Select an option" at bounding box center [515, 226] width 13 height 13
click at [521, 224] on input "Select an option" at bounding box center [515, 226] width 13 height 13
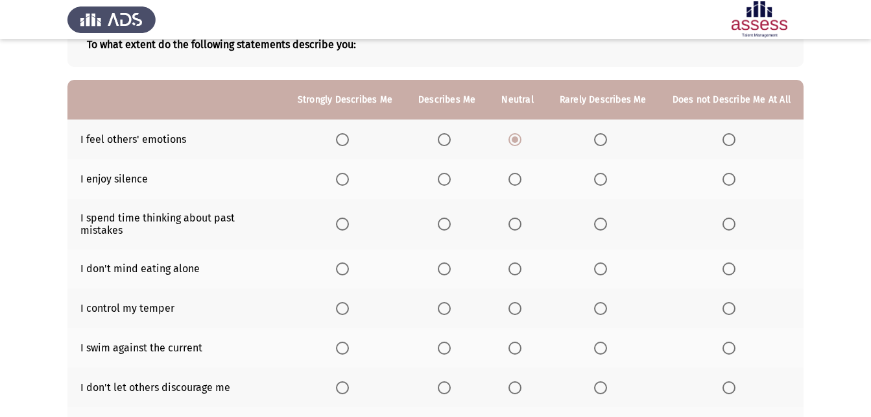
scroll to position [65, 0]
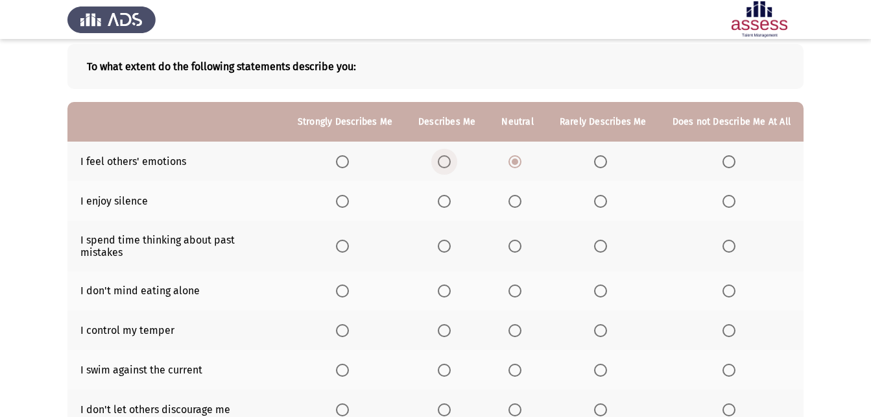
click at [451, 163] on span "Select an option" at bounding box center [444, 161] width 13 height 13
click at [451, 163] on input "Select an option" at bounding box center [444, 161] width 13 height 13
click at [605, 202] on span "Select an option" at bounding box center [600, 201] width 13 height 13
click at [605, 202] on input "Select an option" at bounding box center [600, 201] width 13 height 13
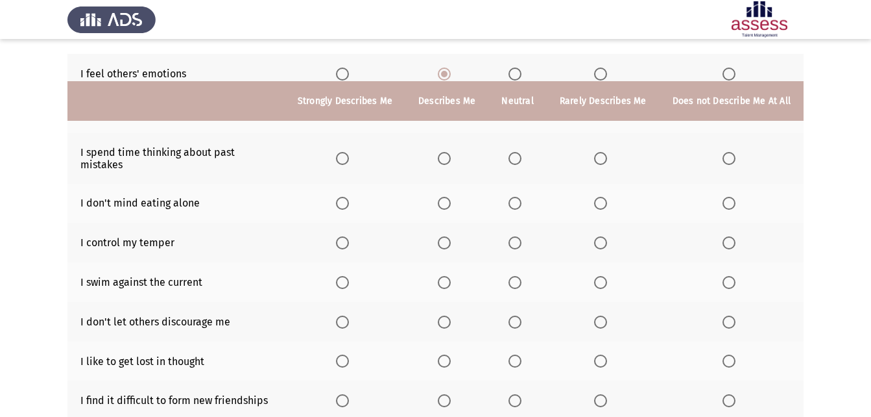
scroll to position [130, 0]
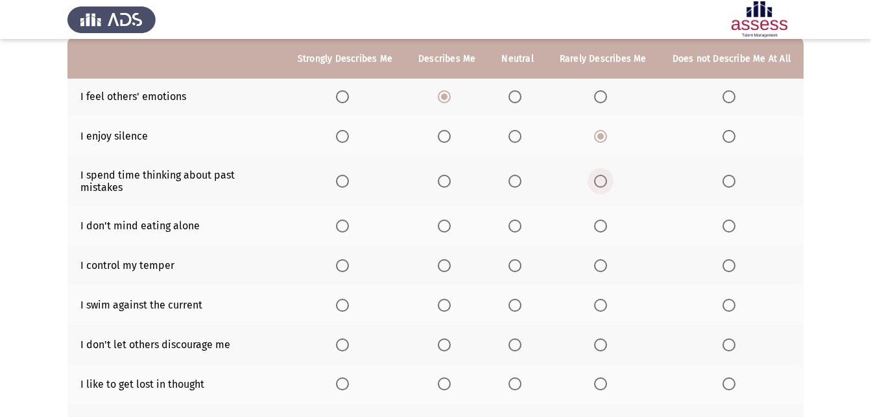
click at [603, 178] on span "Select an option" at bounding box center [600, 181] width 13 height 13
click at [603, 178] on input "Select an option" at bounding box center [600, 181] width 13 height 13
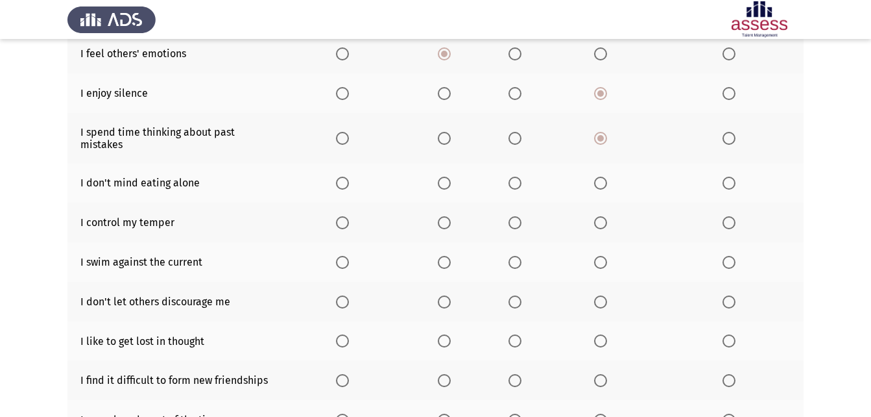
scroll to position [195, 0]
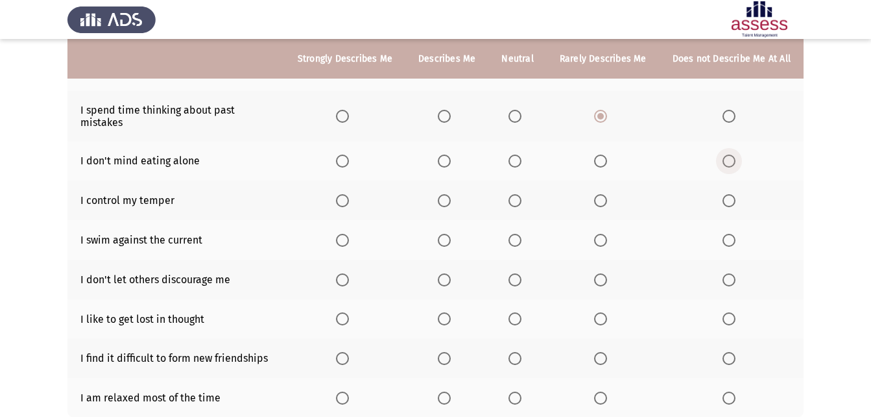
click at [730, 154] on span "Select an option" at bounding box center [729, 160] width 13 height 13
click at [730, 154] on input "Select an option" at bounding box center [729, 160] width 13 height 13
click at [446, 194] on span "Select an option" at bounding box center [444, 200] width 13 height 13
click at [446, 194] on input "Select an option" at bounding box center [444, 200] width 13 height 13
click at [726, 234] on span "Select an option" at bounding box center [729, 240] width 13 height 13
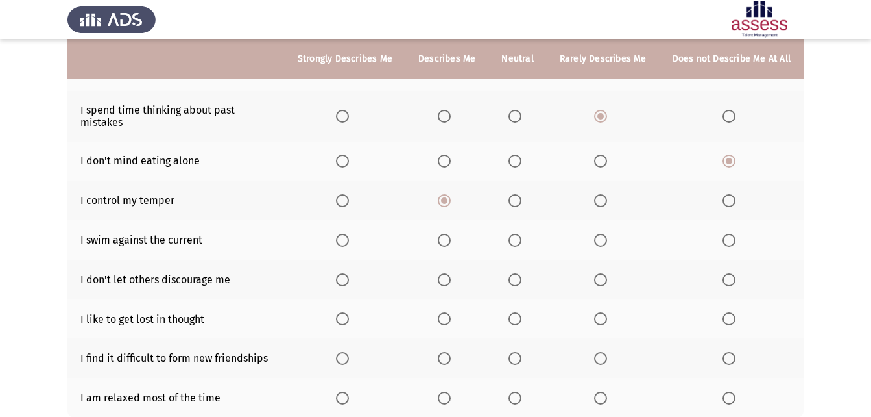
click at [726, 234] on input "Select an option" at bounding box center [729, 240] width 13 height 13
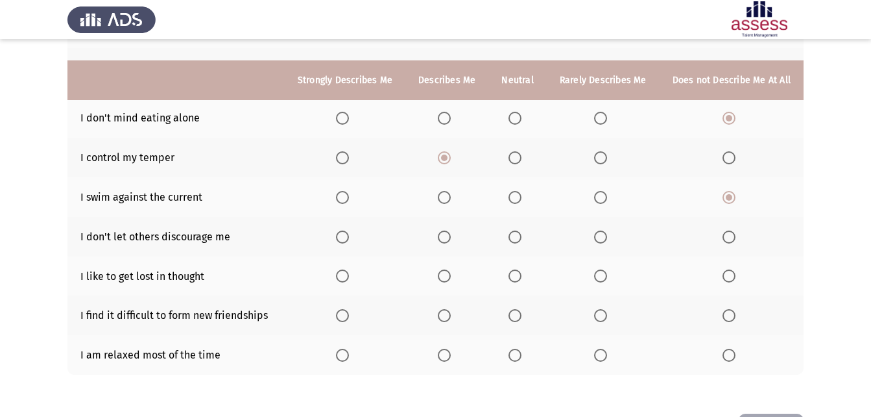
scroll to position [260, 0]
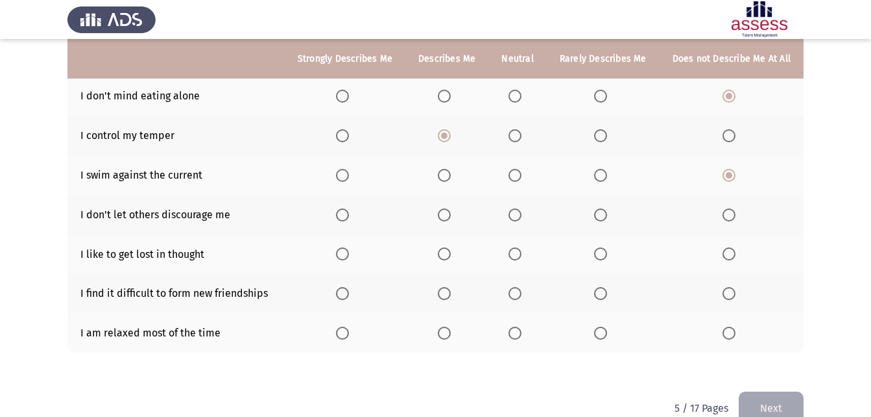
click at [348, 208] on span "Select an option" at bounding box center [342, 214] width 13 height 13
click at [348, 208] on input "Select an option" at bounding box center [342, 214] width 13 height 13
click at [733, 247] on span "Select an option" at bounding box center [729, 253] width 13 height 13
click at [733, 247] on input "Select an option" at bounding box center [729, 253] width 13 height 13
click at [603, 287] on span "Select an option" at bounding box center [600, 293] width 13 height 13
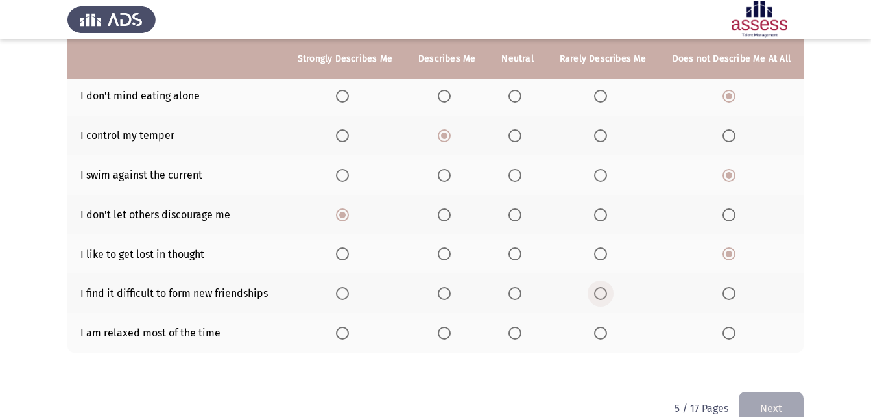
click at [603, 287] on input "Select an option" at bounding box center [600, 293] width 13 height 13
click at [343, 333] on span "Select an option" at bounding box center [343, 333] width 0 height 0
click at [348, 326] on input "Select an option" at bounding box center [342, 332] width 13 height 13
click at [779, 391] on button "Next" at bounding box center [771, 407] width 65 height 33
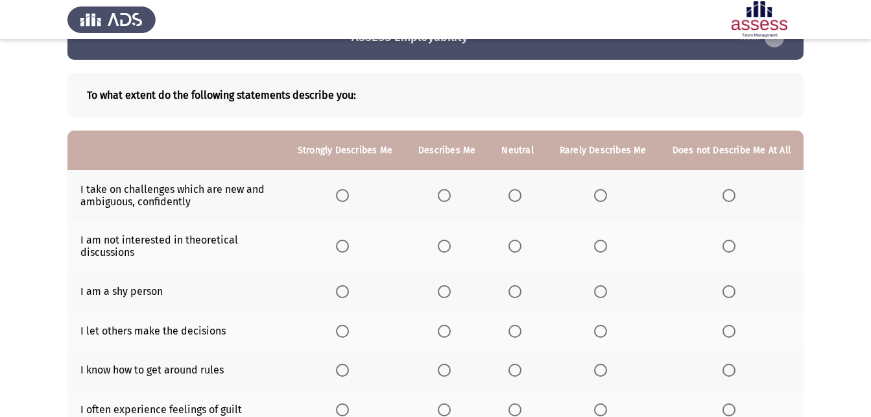
scroll to position [65, 0]
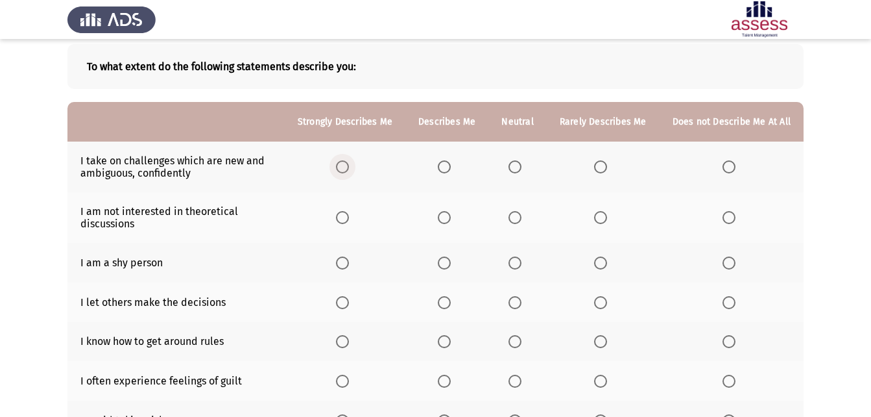
click at [349, 164] on span "Select an option" at bounding box center [342, 166] width 13 height 13
click at [349, 164] on input "Select an option" at bounding box center [342, 166] width 13 height 13
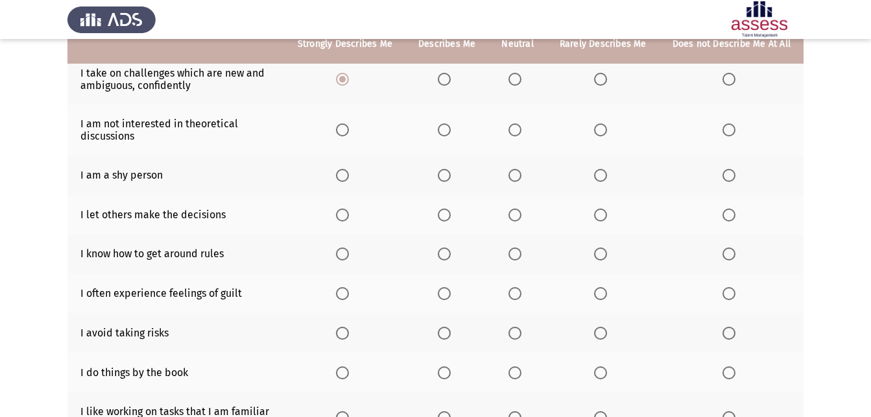
scroll to position [130, 0]
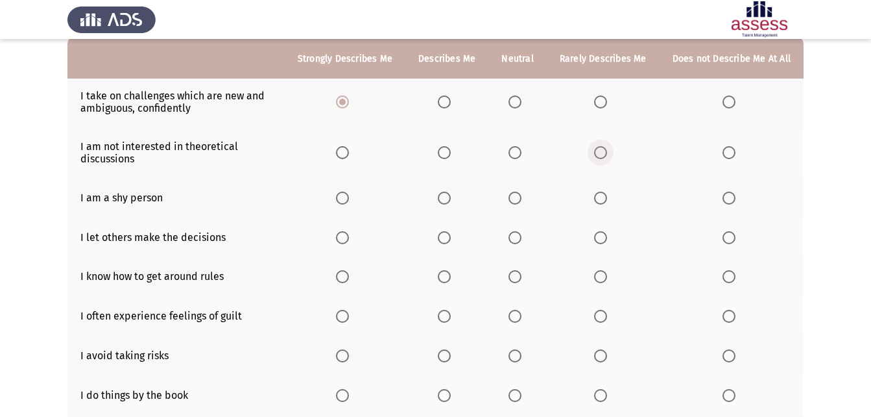
click at [603, 156] on span "Select an option" at bounding box center [600, 152] width 13 height 13
click at [603, 156] on input "Select an option" at bounding box center [600, 152] width 13 height 13
click at [519, 197] on span "Select an option" at bounding box center [515, 197] width 13 height 13
click at [519, 197] on input "Select an option" at bounding box center [515, 197] width 13 height 13
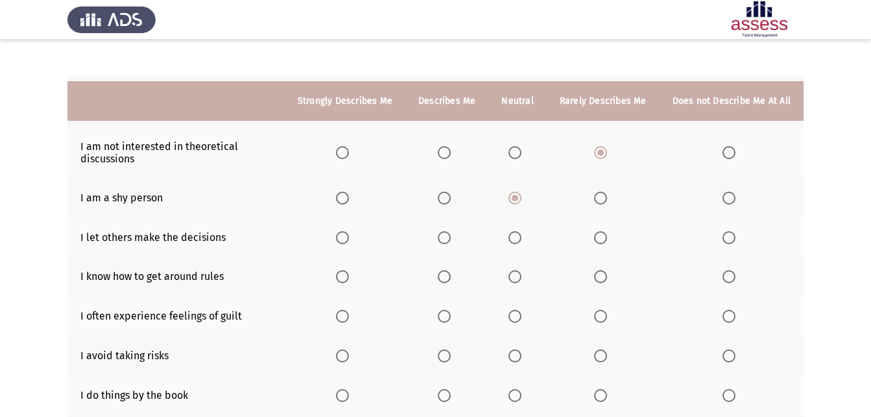
scroll to position [195, 0]
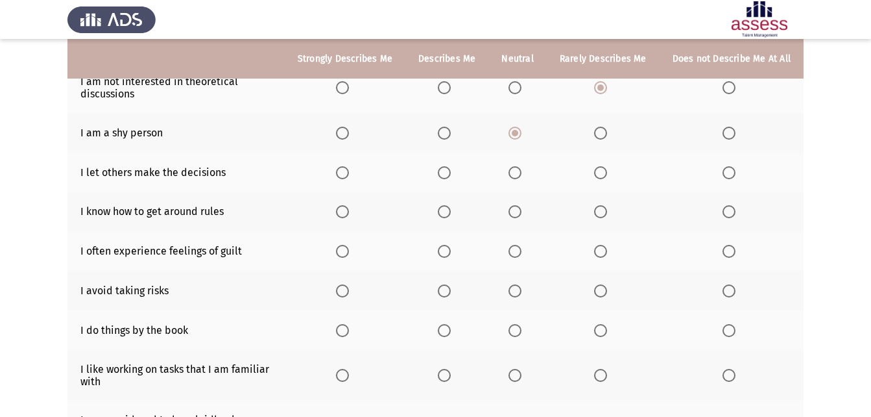
click at [731, 170] on span "Select an option" at bounding box center [729, 172] width 13 height 13
click at [731, 170] on input "Select an option" at bounding box center [729, 172] width 13 height 13
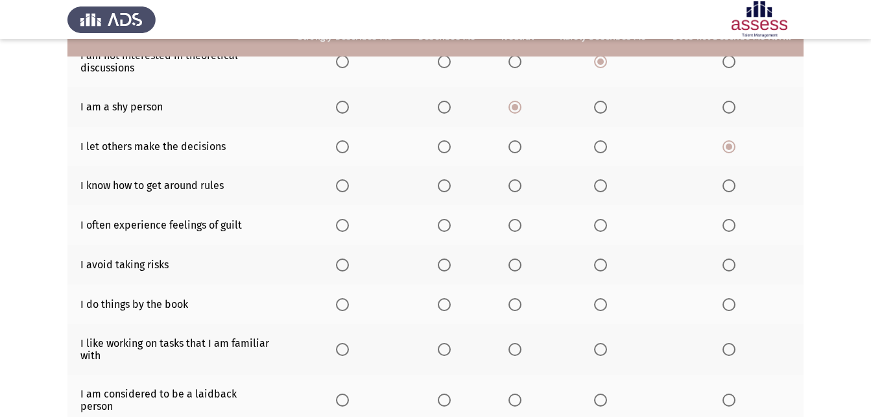
scroll to position [260, 0]
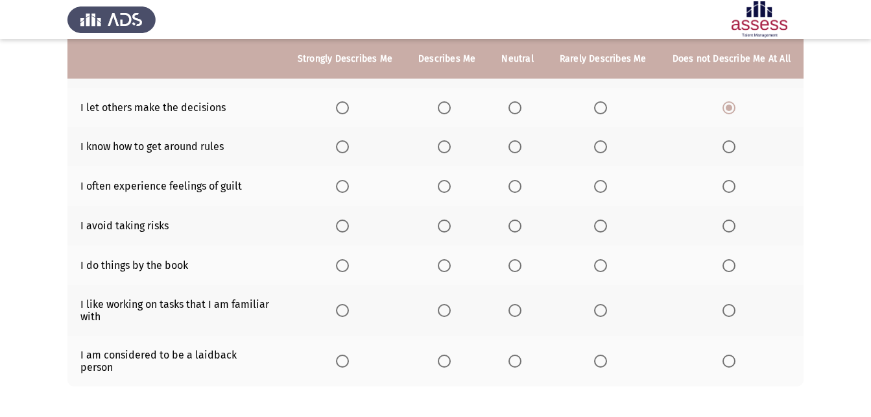
click at [451, 143] on span "Select an option" at bounding box center [444, 146] width 13 height 13
click at [451, 143] on input "Select an option" at bounding box center [444, 146] width 13 height 13
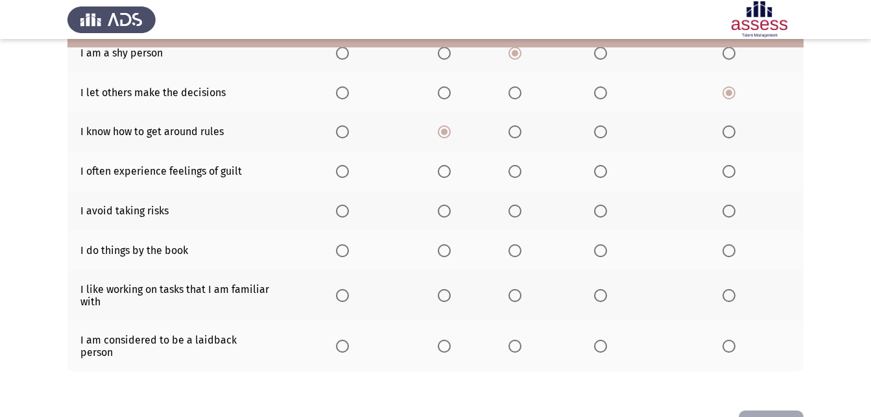
scroll to position [243, 0]
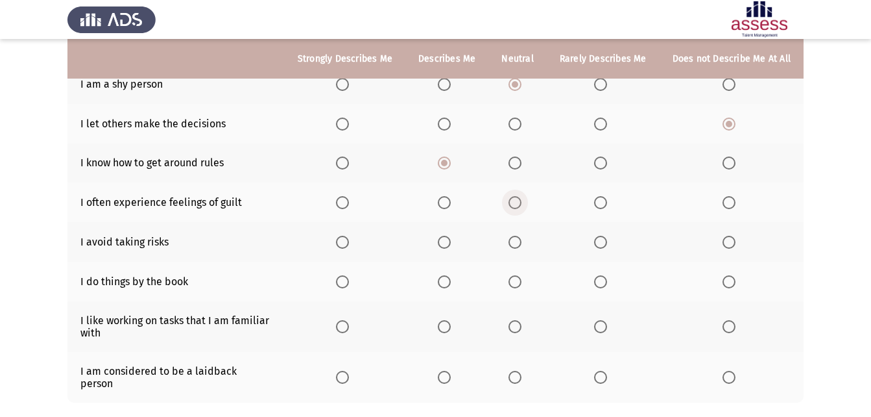
click at [520, 202] on span "Select an option" at bounding box center [515, 202] width 13 height 13
click at [520, 202] on input "Select an option" at bounding box center [515, 202] width 13 height 13
click at [607, 279] on span "Select an option" at bounding box center [600, 281] width 13 height 13
click at [607, 279] on input "Select an option" at bounding box center [600, 281] width 13 height 13
click at [600, 243] on span "Select an option" at bounding box center [600, 242] width 13 height 13
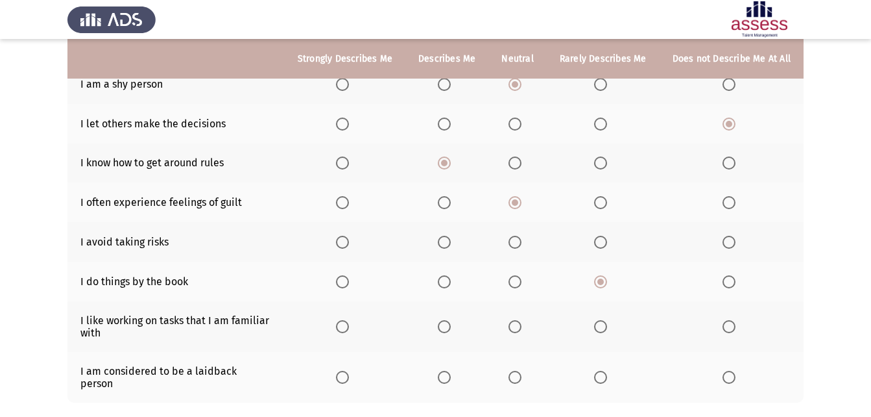
click at [600, 243] on input "Select an option" at bounding box center [600, 242] width 13 height 13
click at [518, 284] on span "Select an option" at bounding box center [515, 281] width 13 height 13
click at [518, 284] on input "Select an option" at bounding box center [515, 281] width 13 height 13
click at [444, 278] on span "Select an option" at bounding box center [444, 281] width 13 height 13
click at [444, 278] on input "Select an option" at bounding box center [444, 281] width 13 height 13
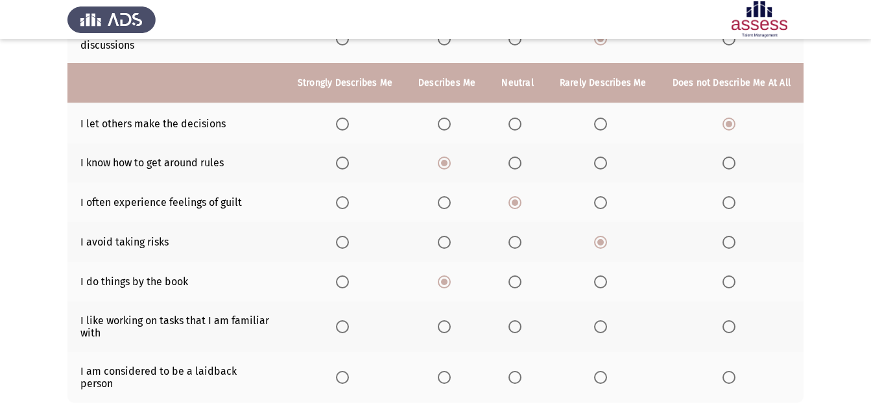
scroll to position [308, 0]
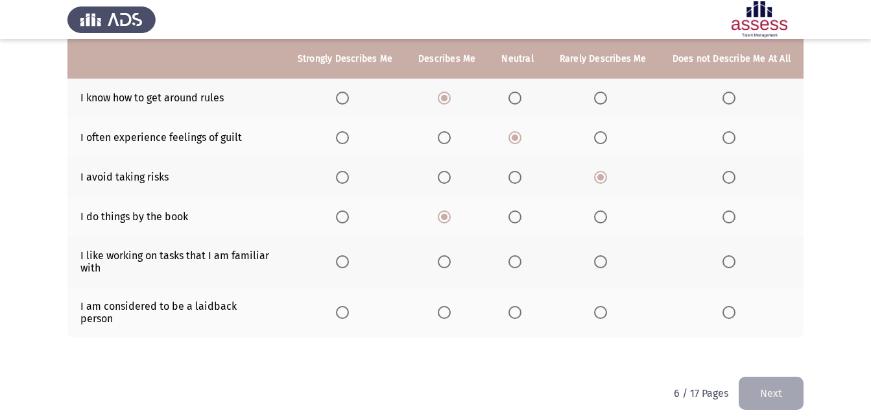
click at [348, 259] on span "Select an option" at bounding box center [342, 261] width 13 height 13
click at [348, 259] on input "Select an option" at bounding box center [342, 261] width 13 height 13
click at [515, 306] on span "Select an option" at bounding box center [515, 312] width 13 height 13
click at [515, 306] on input "Select an option" at bounding box center [515, 312] width 13 height 13
click at [777, 376] on button "Next" at bounding box center [771, 392] width 65 height 33
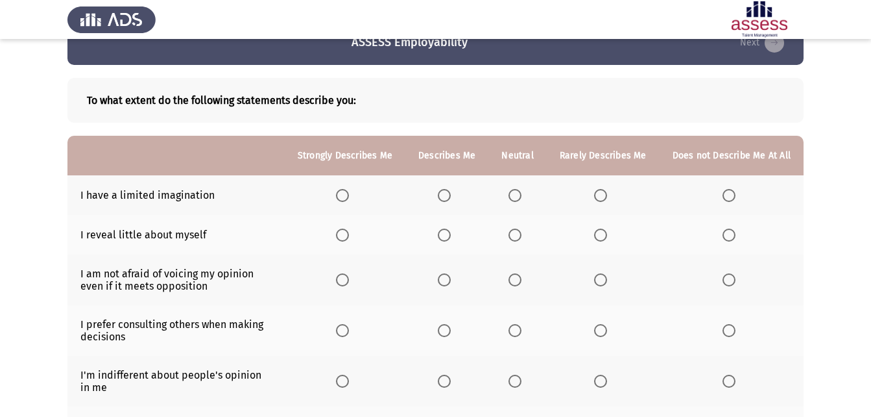
scroll to position [0, 0]
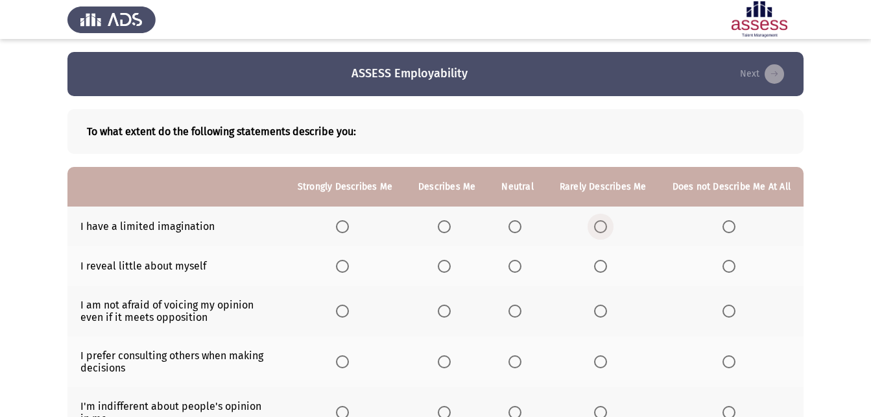
click at [601, 225] on span "Select an option" at bounding box center [600, 226] width 13 height 13
click at [601, 225] on input "Select an option" at bounding box center [600, 226] width 13 height 13
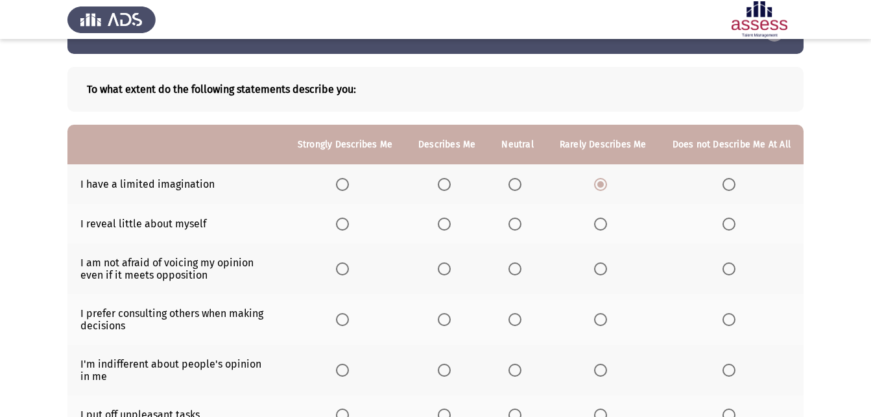
scroll to position [65, 0]
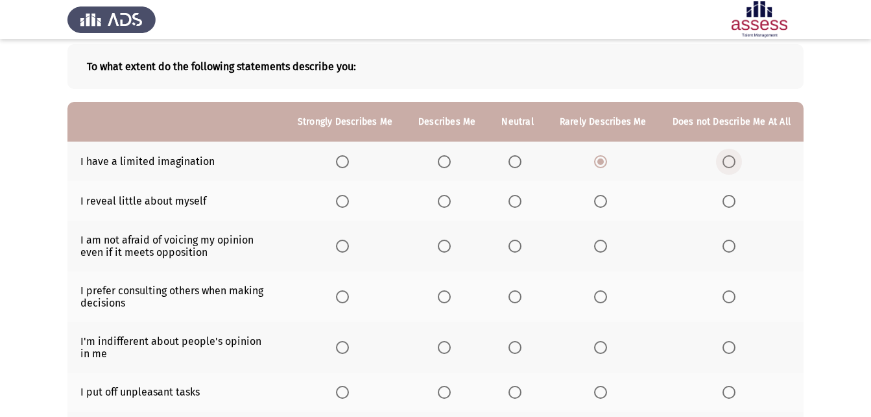
click at [730, 160] on span "Select an option" at bounding box center [729, 161] width 13 height 13
click at [730, 160] on input "Select an option" at bounding box center [729, 161] width 13 height 13
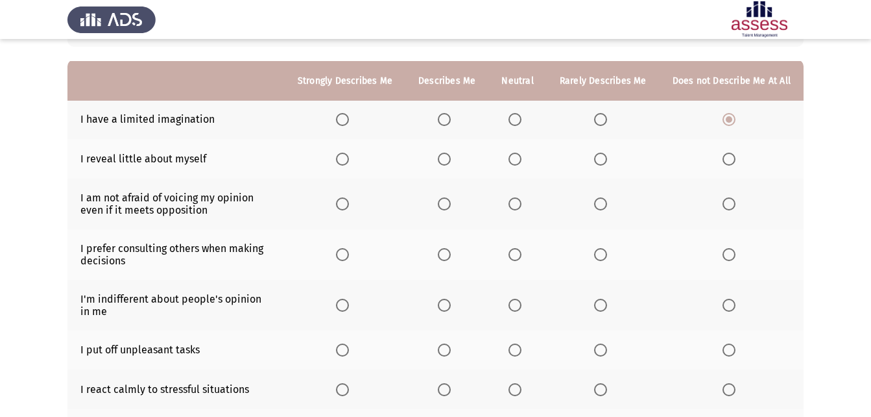
scroll to position [130, 0]
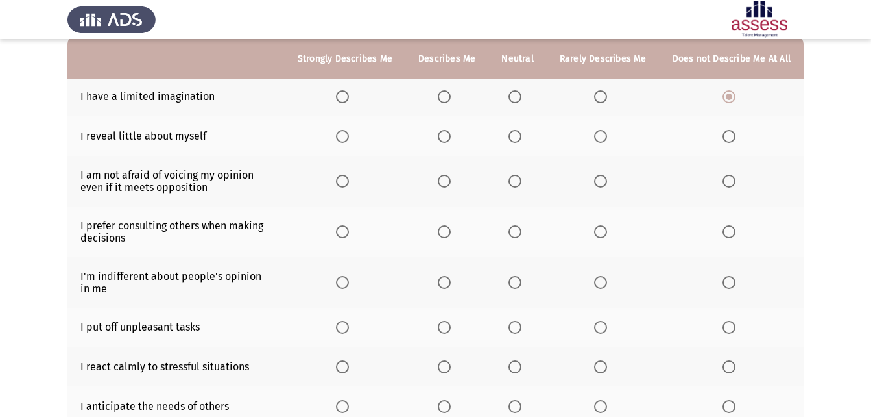
click at [518, 139] on span "Select an option" at bounding box center [515, 136] width 13 height 13
click at [518, 139] on input "Select an option" at bounding box center [515, 136] width 13 height 13
click at [451, 181] on span "Select an option" at bounding box center [444, 181] width 13 height 13
click at [451, 181] on input "Select an option" at bounding box center [444, 181] width 13 height 13
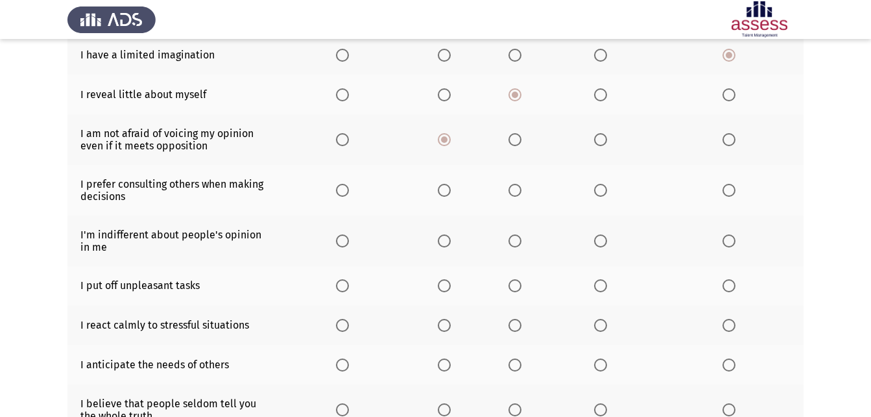
scroll to position [195, 0]
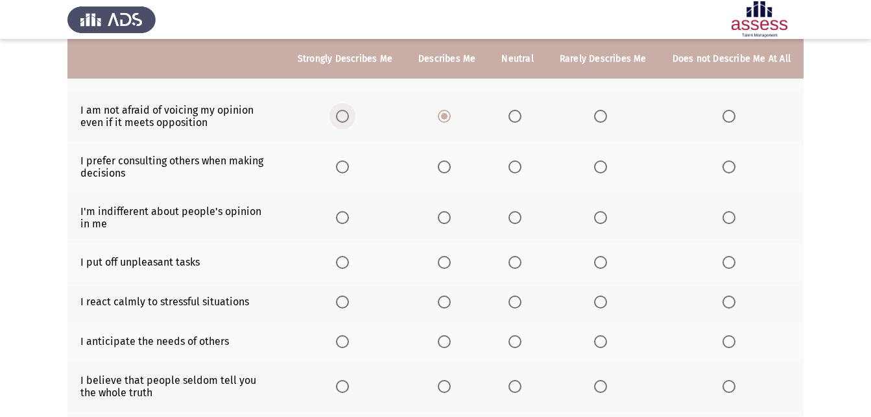
click at [348, 114] on span "Select an option" at bounding box center [342, 116] width 13 height 13
click at [348, 114] on input "Select an option" at bounding box center [342, 116] width 13 height 13
click at [600, 160] on span "Select an option" at bounding box center [600, 166] width 13 height 13
click at [600, 160] on input "Select an option" at bounding box center [600, 166] width 13 height 13
click at [731, 167] on span "Select an option" at bounding box center [729, 166] width 13 height 13
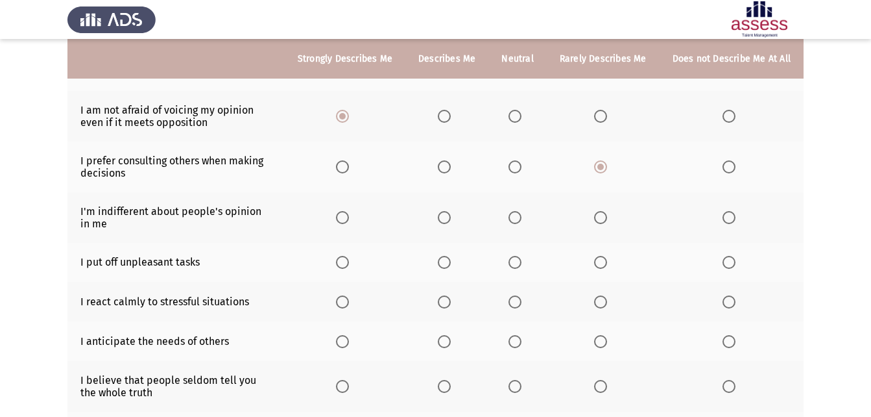
click at [731, 167] on input "Select an option" at bounding box center [729, 166] width 13 height 13
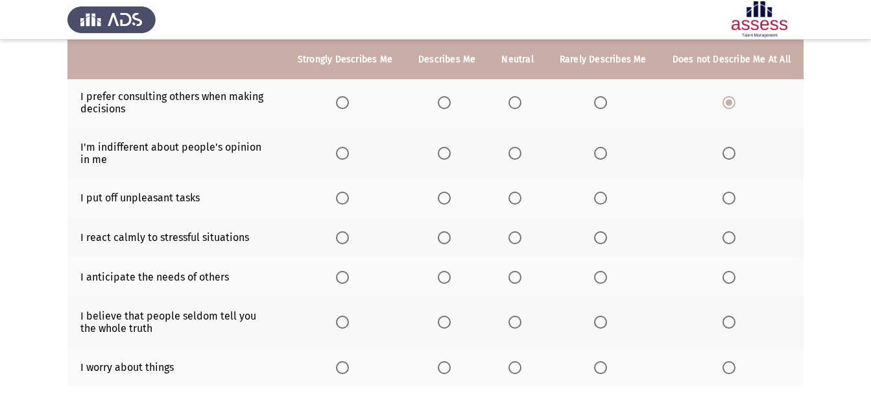
scroll to position [260, 0]
click at [736, 149] on span "Select an option" at bounding box center [729, 152] width 13 height 13
click at [736, 149] on input "Select an option" at bounding box center [729, 152] width 13 height 13
click at [605, 148] on span "Select an option" at bounding box center [600, 152] width 13 height 13
click at [605, 148] on input "Select an option" at bounding box center [600, 152] width 13 height 13
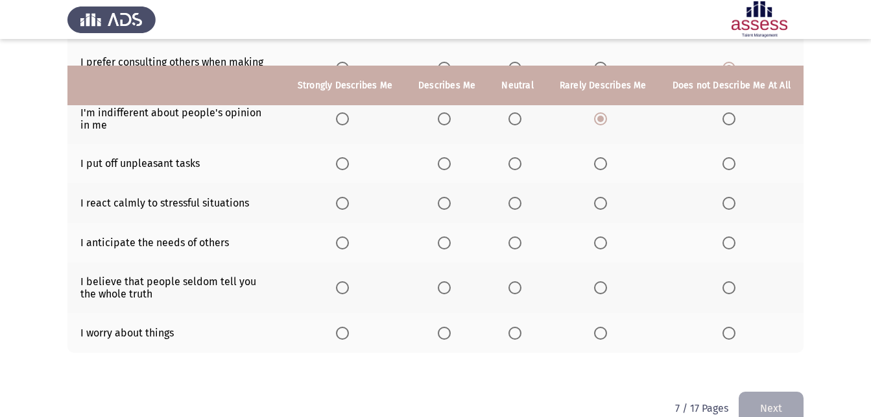
scroll to position [320, 0]
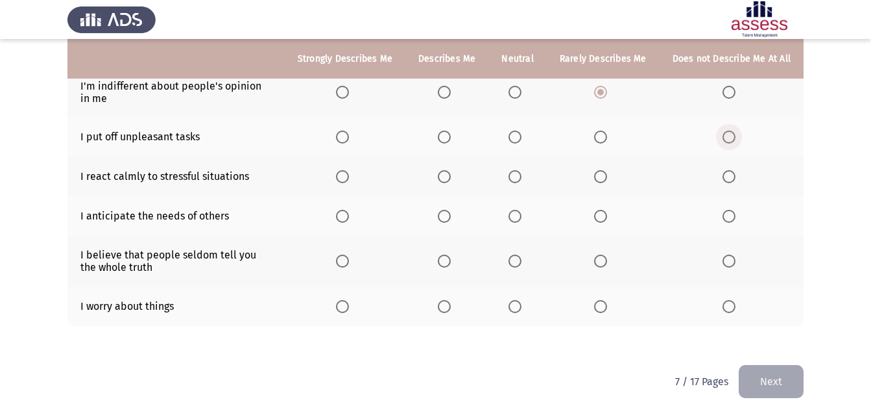
click at [733, 134] on span "Select an option" at bounding box center [729, 136] width 13 height 13
click at [733, 134] on input "Select an option" at bounding box center [729, 136] width 13 height 13
click at [349, 180] on span "Select an option" at bounding box center [342, 176] width 13 height 13
click at [349, 180] on input "Select an option" at bounding box center [342, 176] width 13 height 13
click at [605, 217] on span "Select an option" at bounding box center [600, 216] width 13 height 13
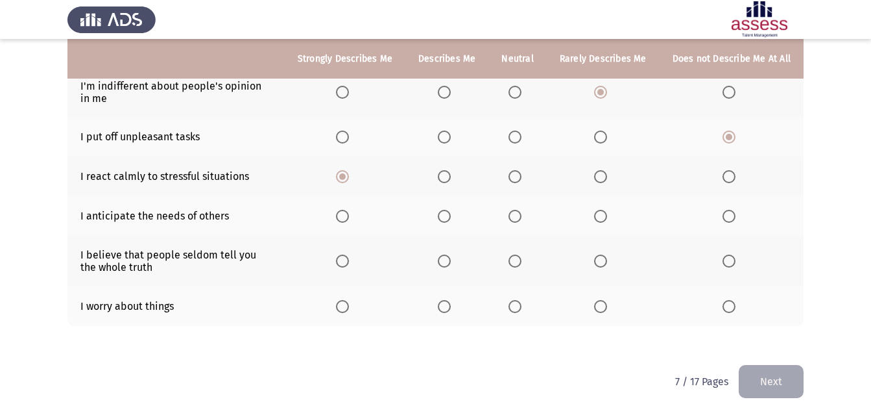
click at [605, 217] on input "Select an option" at bounding box center [600, 216] width 13 height 13
click at [517, 215] on span "Select an option" at bounding box center [515, 216] width 13 height 13
click at [517, 215] on input "Select an option" at bounding box center [515, 216] width 13 height 13
click at [451, 263] on span "Select an option" at bounding box center [444, 260] width 13 height 13
click at [451, 263] on input "Select an option" at bounding box center [444, 260] width 13 height 13
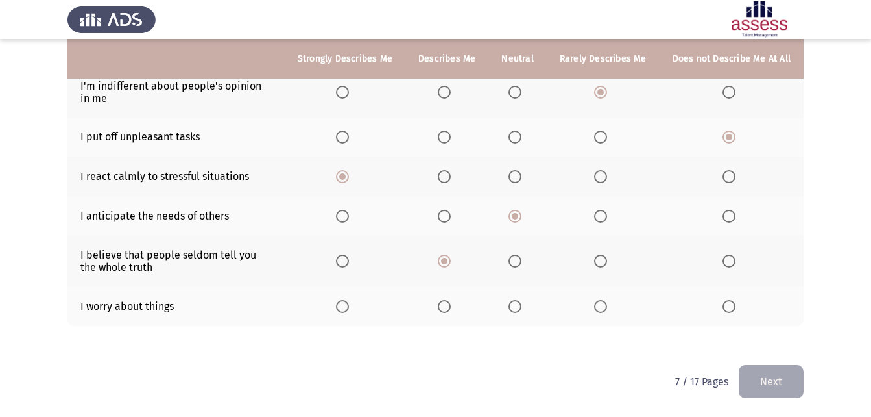
click at [446, 308] on span "Select an option" at bounding box center [444, 306] width 13 height 13
click at [446, 308] on input "Select an option" at bounding box center [444, 306] width 13 height 13
click at [769, 391] on button "Next" at bounding box center [771, 381] width 65 height 33
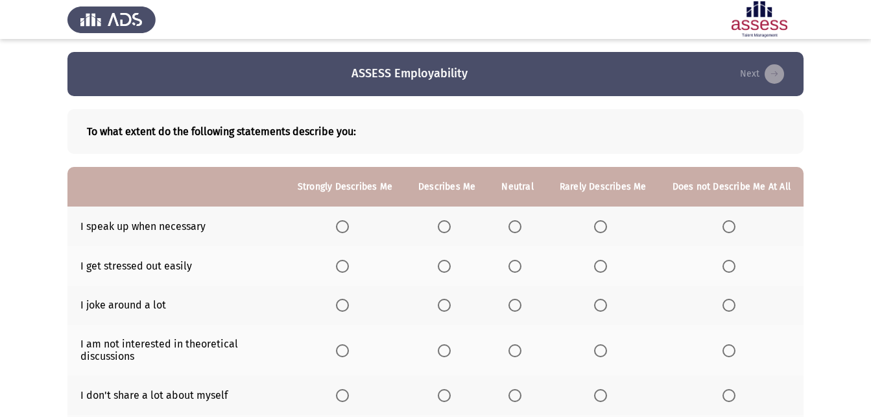
scroll to position [65, 0]
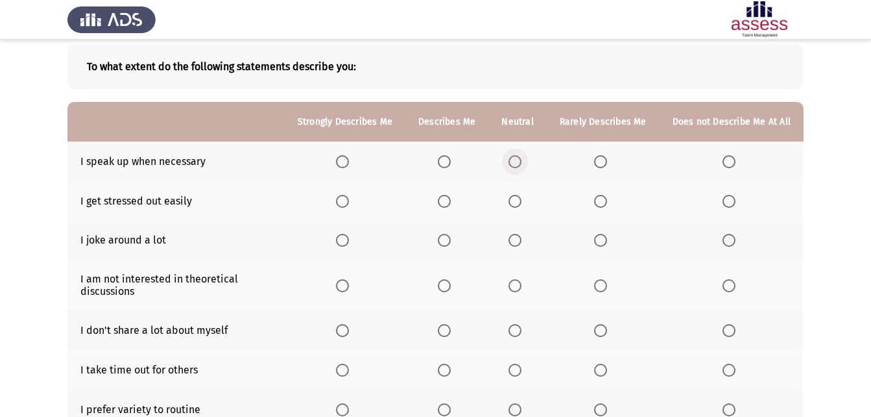
click at [522, 156] on span "Select an option" at bounding box center [515, 161] width 13 height 13
click at [522, 156] on input "Select an option" at bounding box center [515, 161] width 13 height 13
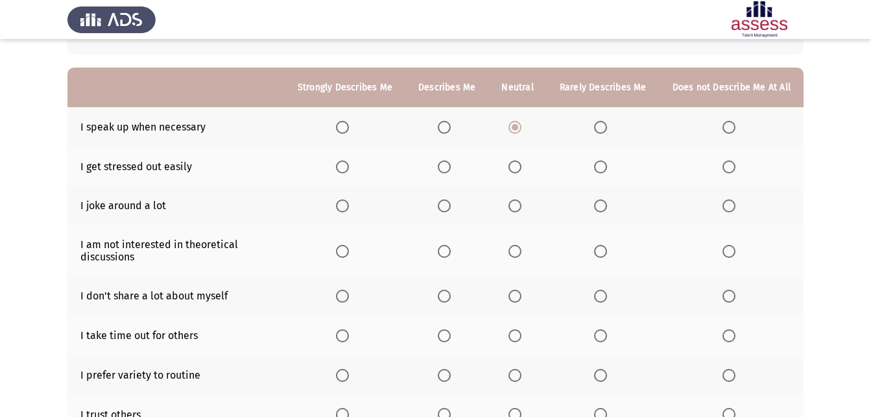
scroll to position [130, 0]
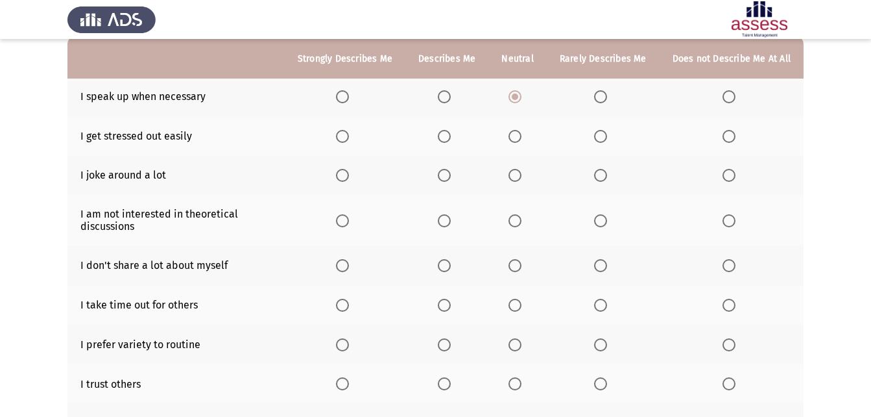
click at [725, 137] on span "Select an option" at bounding box center [729, 136] width 13 height 13
click at [725, 137] on input "Select an option" at bounding box center [729, 136] width 13 height 13
click at [604, 173] on span "Select an option" at bounding box center [600, 175] width 13 height 13
click at [604, 173] on input "Select an option" at bounding box center [600, 175] width 13 height 13
click at [729, 175] on span "Select an option" at bounding box center [729, 175] width 0 height 0
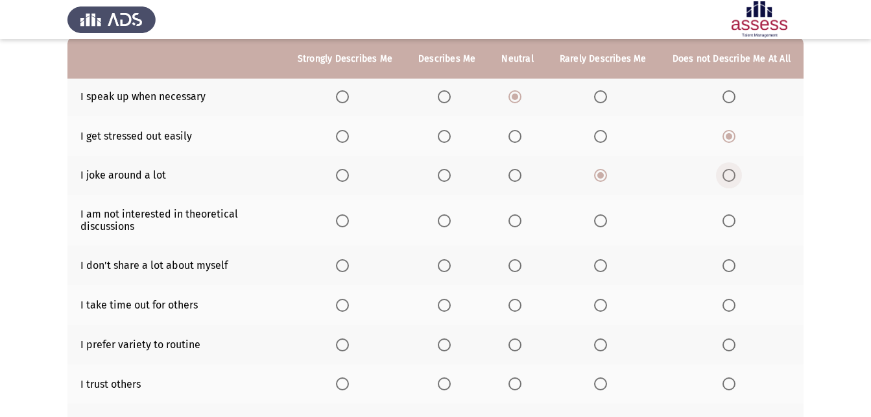
click at [729, 175] on input "Select an option" at bounding box center [729, 175] width 13 height 13
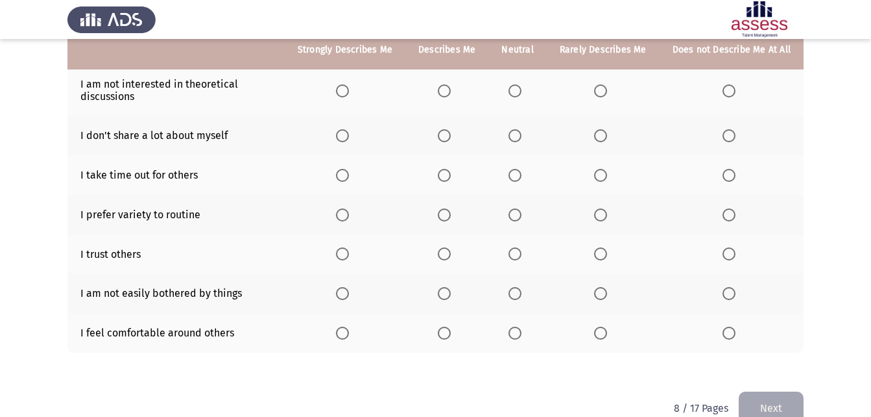
scroll to position [195, 0]
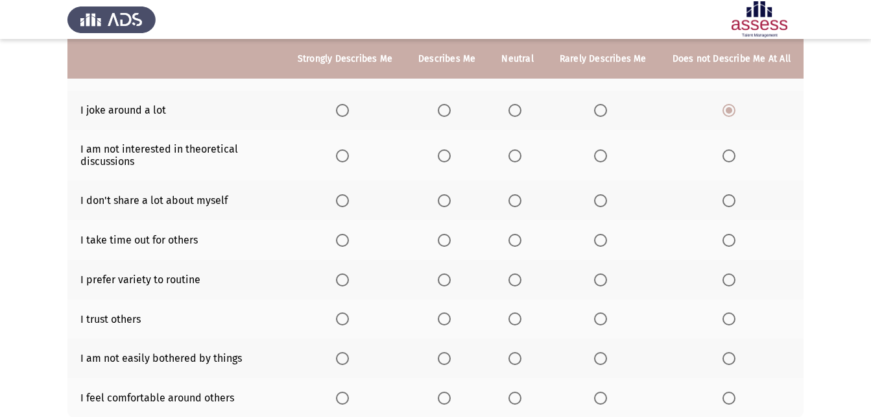
click at [736, 153] on span "Select an option" at bounding box center [729, 155] width 13 height 13
click at [736, 153] on input "Select an option" at bounding box center [729, 155] width 13 height 13
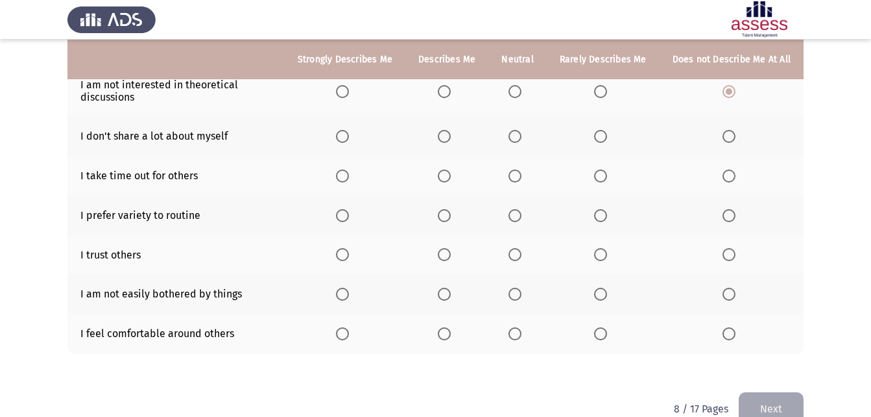
scroll to position [260, 0]
click at [521, 139] on span "Select an option" at bounding box center [515, 135] width 13 height 13
click at [521, 139] on input "Select an option" at bounding box center [515, 135] width 13 height 13
click at [736, 180] on span "Select an option" at bounding box center [729, 175] width 13 height 13
click at [736, 180] on input "Select an option" at bounding box center [729, 175] width 13 height 13
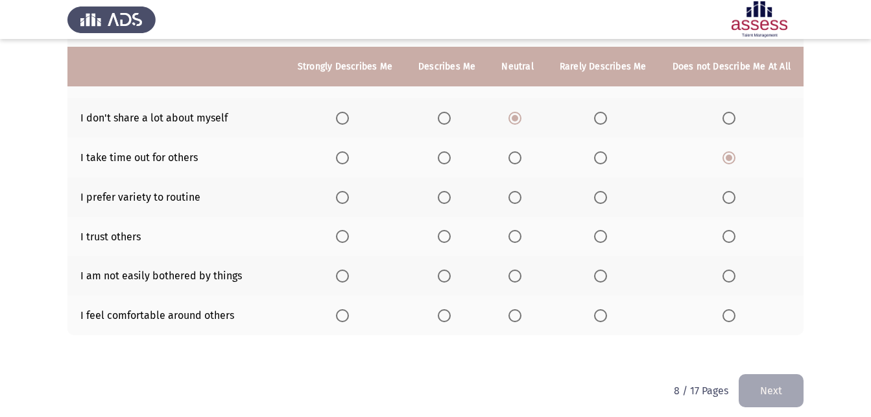
scroll to position [286, 0]
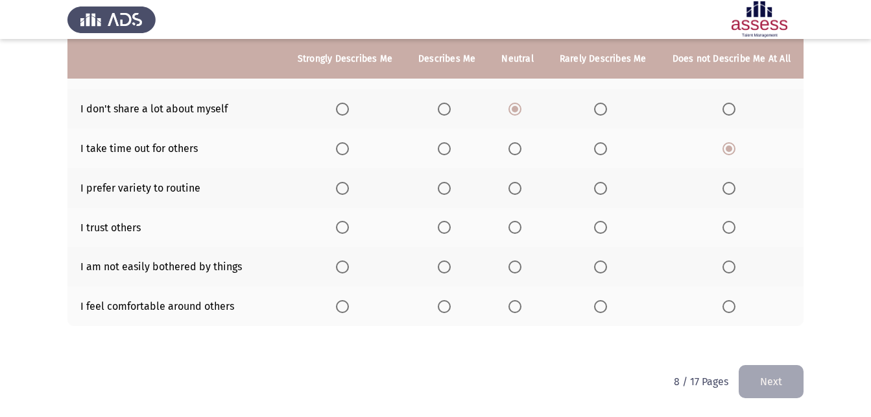
click at [349, 187] on span "Select an option" at bounding box center [342, 188] width 13 height 13
click at [349, 187] on input "Select an option" at bounding box center [342, 188] width 13 height 13
click at [606, 229] on span "Select an option" at bounding box center [600, 227] width 13 height 13
click at [606, 229] on input "Select an option" at bounding box center [600, 227] width 13 height 13
click at [513, 265] on span "Select an option" at bounding box center [515, 266] width 13 height 13
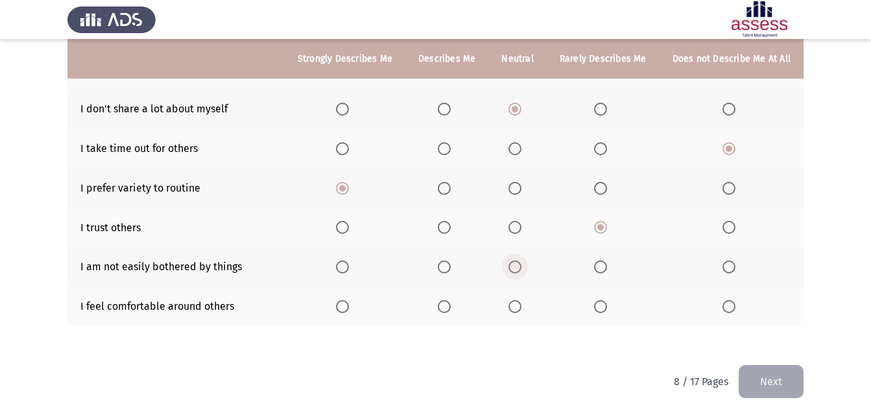
click at [513, 265] on input "Select an option" at bounding box center [515, 266] width 13 height 13
click at [450, 308] on span "Select an option" at bounding box center [444, 306] width 13 height 13
click at [450, 308] on input "Select an option" at bounding box center [444, 306] width 13 height 13
click at [774, 371] on button "Next" at bounding box center [771, 381] width 65 height 33
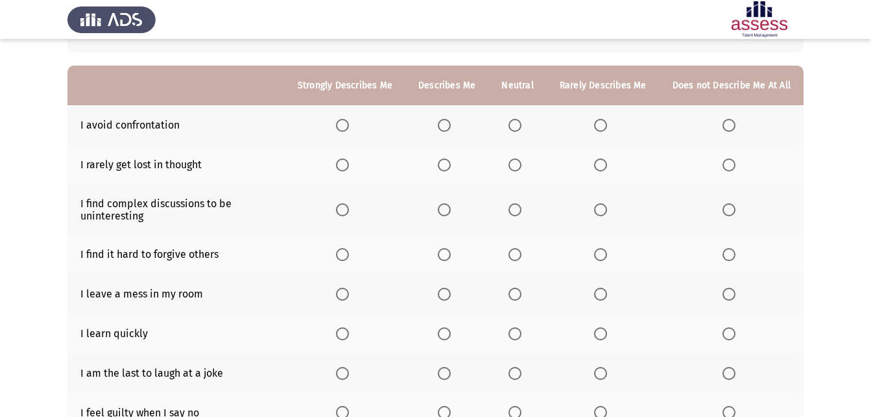
scroll to position [130, 0]
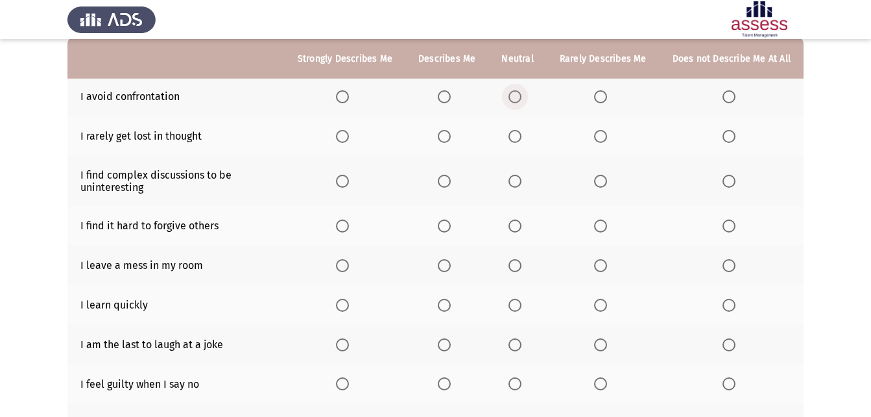
click at [520, 98] on span "Select an option" at bounding box center [515, 96] width 13 height 13
click at [520, 98] on input "Select an option" at bounding box center [515, 96] width 13 height 13
click at [449, 133] on span "Select an option" at bounding box center [444, 136] width 13 height 13
click at [449, 133] on input "Select an option" at bounding box center [444, 136] width 13 height 13
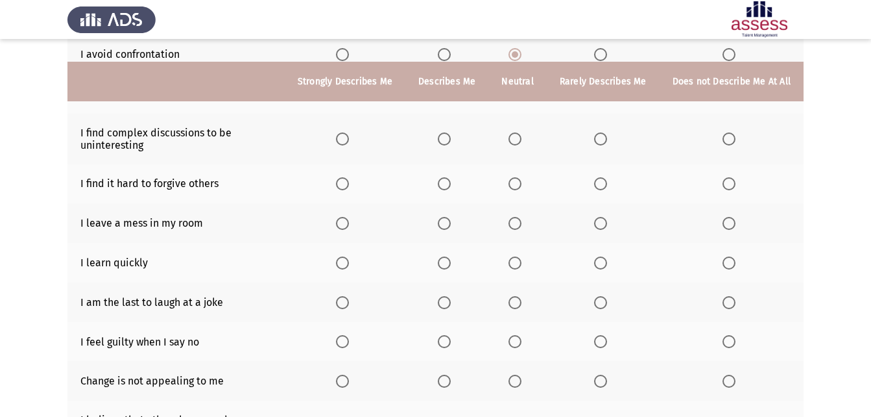
scroll to position [195, 0]
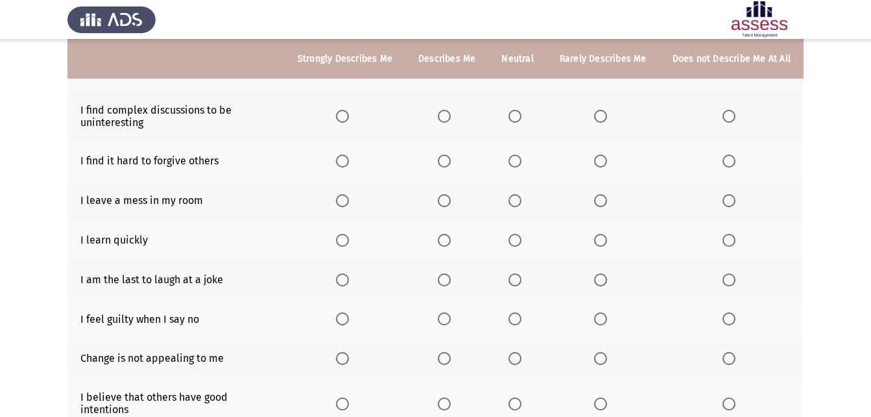
click at [601, 115] on span "Select an option" at bounding box center [600, 116] width 13 height 13
click at [601, 115] on input "Select an option" at bounding box center [600, 116] width 13 height 13
click at [607, 160] on span "Select an option" at bounding box center [600, 160] width 13 height 13
click at [607, 160] on input "Select an option" at bounding box center [600, 160] width 13 height 13
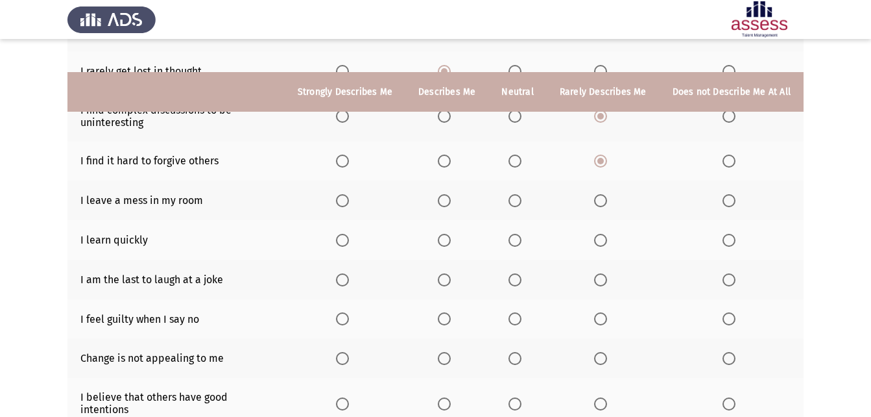
scroll to position [260, 0]
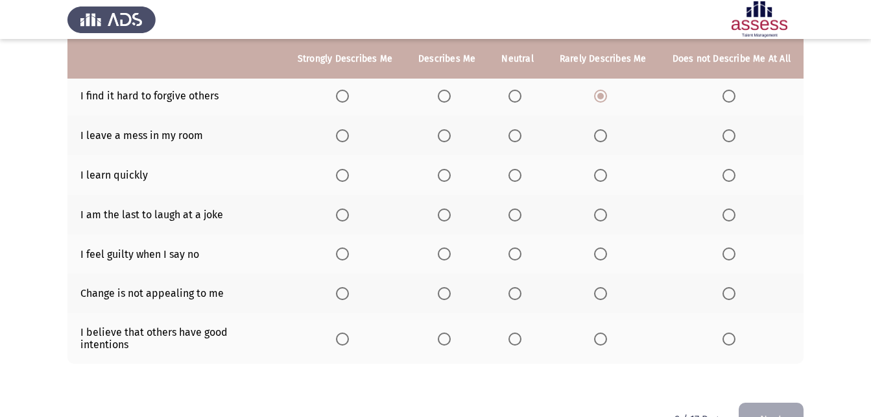
click at [727, 142] on span "Select an option" at bounding box center [729, 135] width 13 height 13
click at [727, 142] on input "Select an option" at bounding box center [729, 135] width 13 height 13
click at [448, 174] on span "Select an option" at bounding box center [444, 175] width 13 height 13
click at [448, 174] on input "Select an option" at bounding box center [444, 175] width 13 height 13
click at [603, 215] on span "Select an option" at bounding box center [600, 214] width 13 height 13
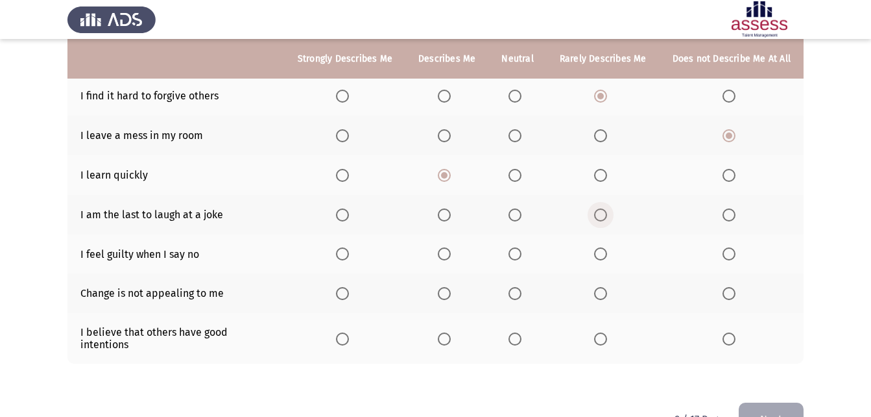
click at [603, 215] on input "Select an option" at bounding box center [600, 214] width 13 height 13
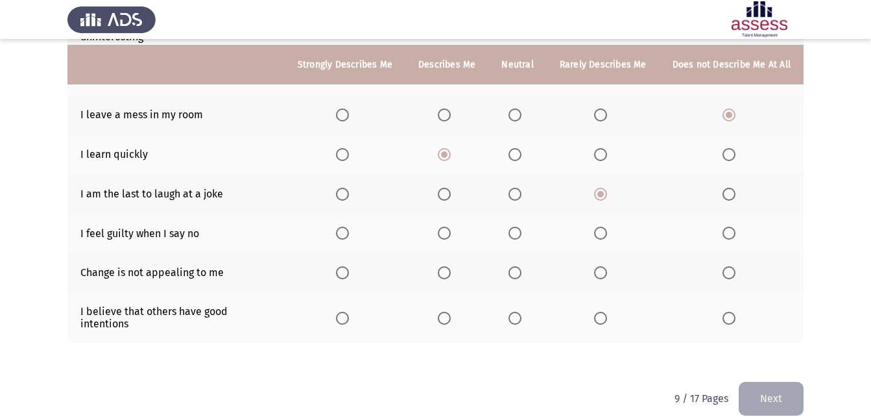
scroll to position [286, 0]
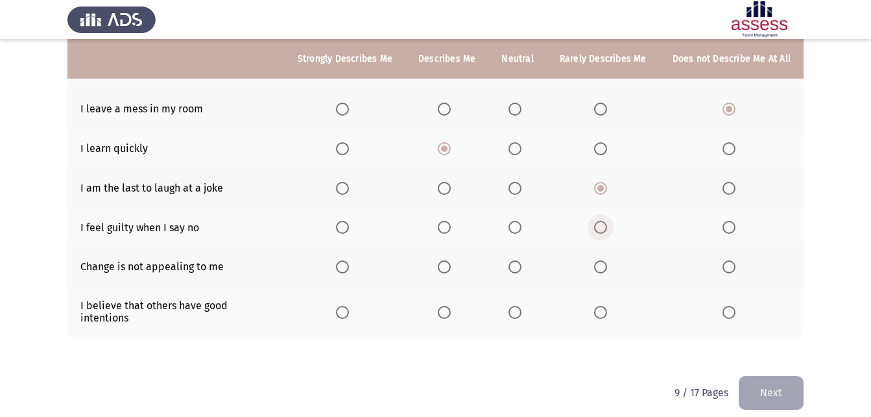
click at [600, 229] on span "Select an option" at bounding box center [600, 227] width 13 height 13
click at [600, 229] on input "Select an option" at bounding box center [600, 227] width 13 height 13
click at [727, 226] on span "Select an option" at bounding box center [729, 227] width 13 height 13
click at [727, 226] on input "Select an option" at bounding box center [729, 227] width 13 height 13
click at [732, 269] on span "Select an option" at bounding box center [729, 266] width 13 height 13
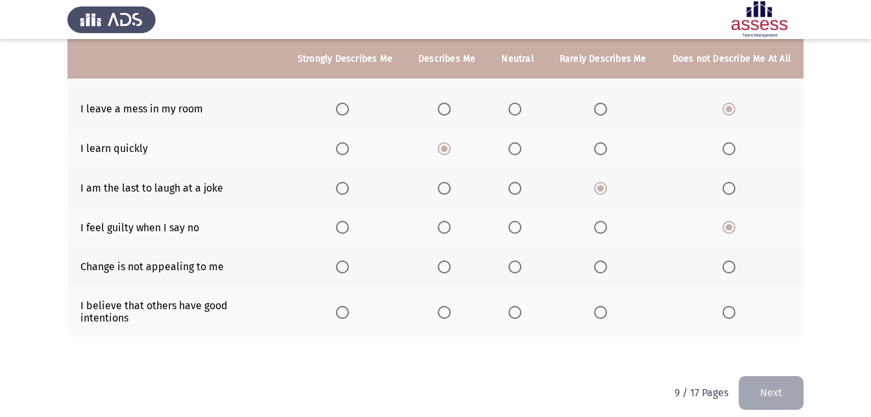
click at [732, 269] on input "Select an option" at bounding box center [729, 266] width 13 height 13
click at [446, 308] on span "Select an option" at bounding box center [444, 312] width 13 height 13
click at [446, 308] on input "Select an option" at bounding box center [444, 312] width 13 height 13
click at [520, 306] on span "Select an option" at bounding box center [515, 312] width 13 height 13
click at [520, 306] on input "Select an option" at bounding box center [515, 312] width 13 height 13
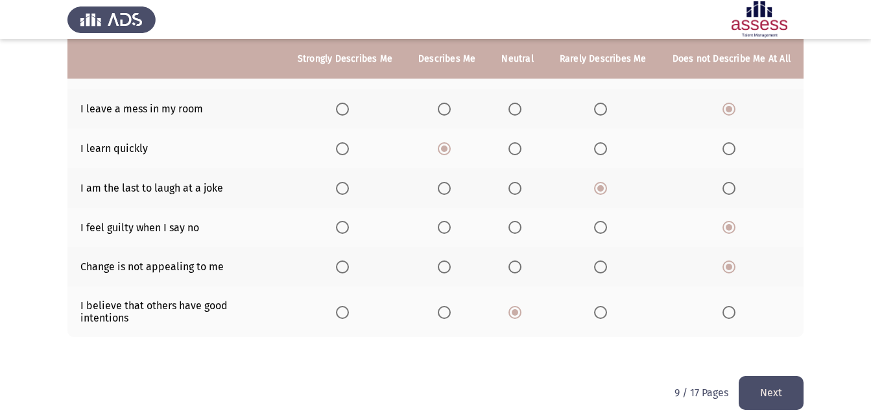
click at [765, 382] on button "Next" at bounding box center [771, 392] width 65 height 33
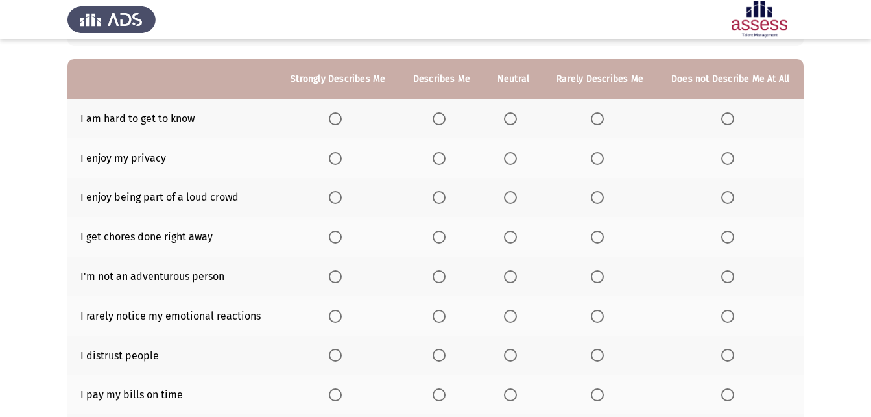
scroll to position [130, 0]
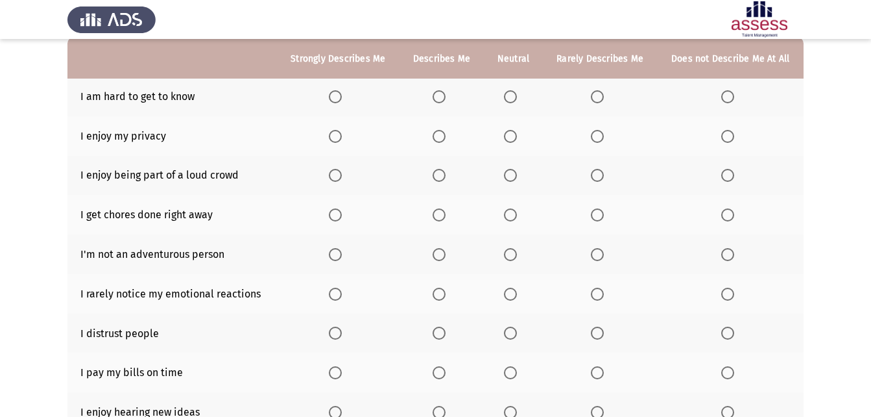
click at [599, 95] on span "Select an option" at bounding box center [597, 96] width 13 height 13
click at [599, 95] on input "Select an option" at bounding box center [597, 96] width 13 height 13
click at [337, 138] on span "Select an option" at bounding box center [335, 136] width 13 height 13
click at [337, 138] on input "Select an option" at bounding box center [335, 136] width 13 height 13
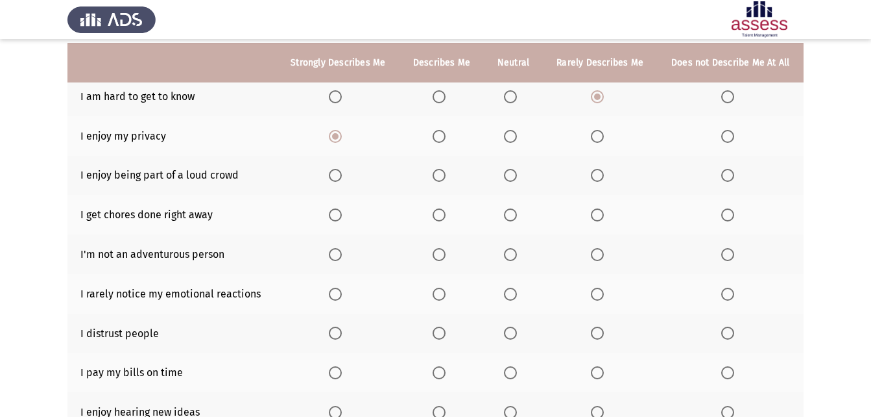
scroll to position [195, 0]
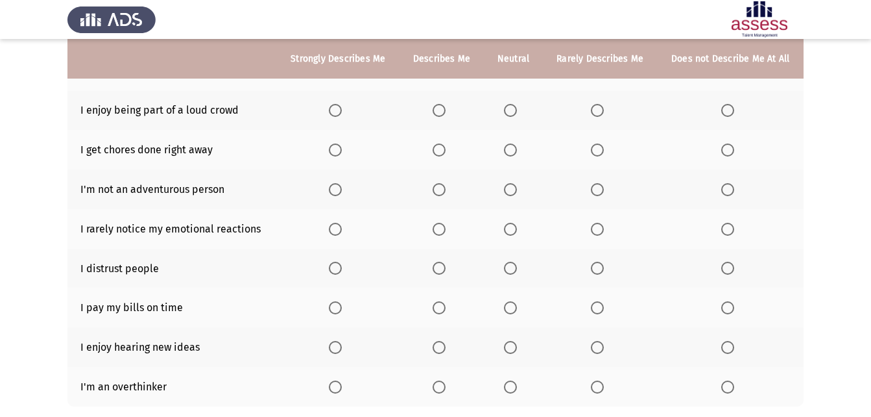
click at [732, 108] on span "Select an option" at bounding box center [727, 110] width 13 height 13
click at [732, 108] on input "Select an option" at bounding box center [727, 110] width 13 height 13
click at [516, 147] on span "Select an option" at bounding box center [510, 149] width 13 height 13
click at [516, 147] on input "Select an option" at bounding box center [510, 149] width 13 height 13
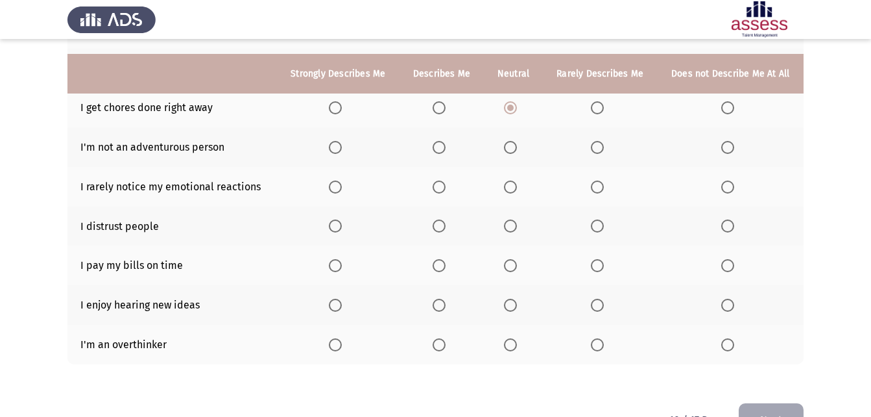
scroll to position [260, 0]
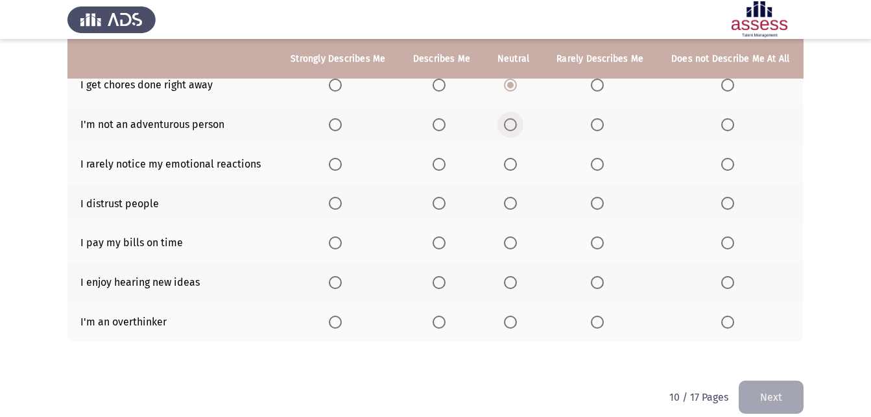
click at [509, 125] on span "Select an option" at bounding box center [510, 124] width 13 height 13
click at [509, 125] on input "Select an option" at bounding box center [510, 124] width 13 height 13
click at [602, 159] on span "Select an option" at bounding box center [597, 164] width 13 height 13
click at [602, 159] on input "Select an option" at bounding box center [597, 164] width 13 height 13
click at [724, 206] on span "Select an option" at bounding box center [727, 203] width 13 height 13
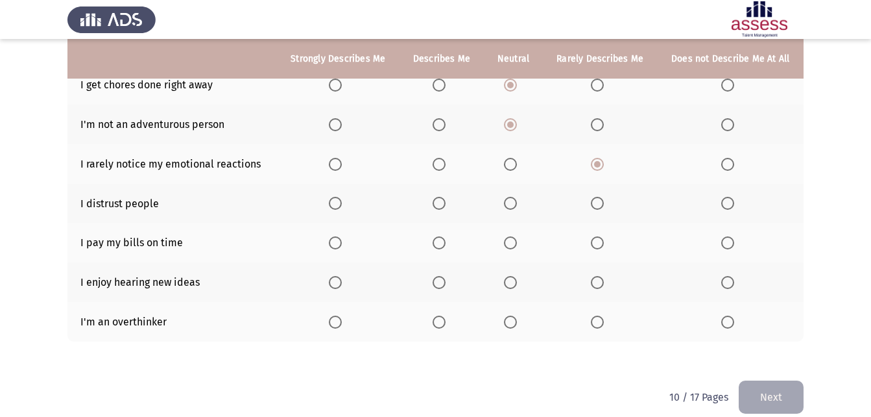
click at [724, 206] on input "Select an option" at bounding box center [727, 203] width 13 height 13
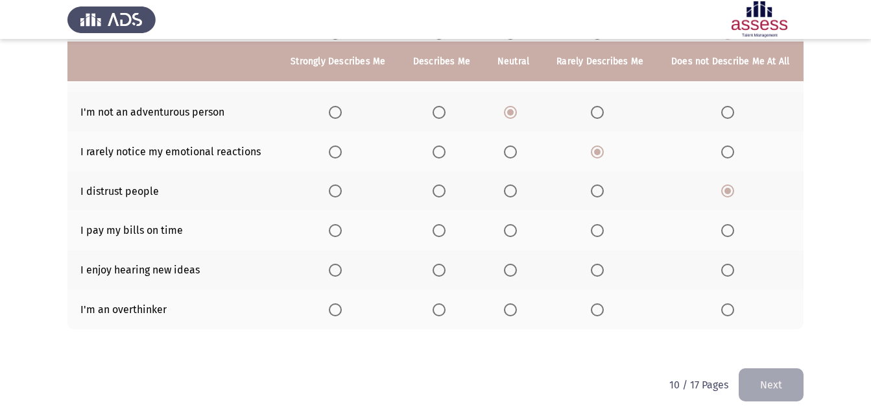
scroll to position [275, 0]
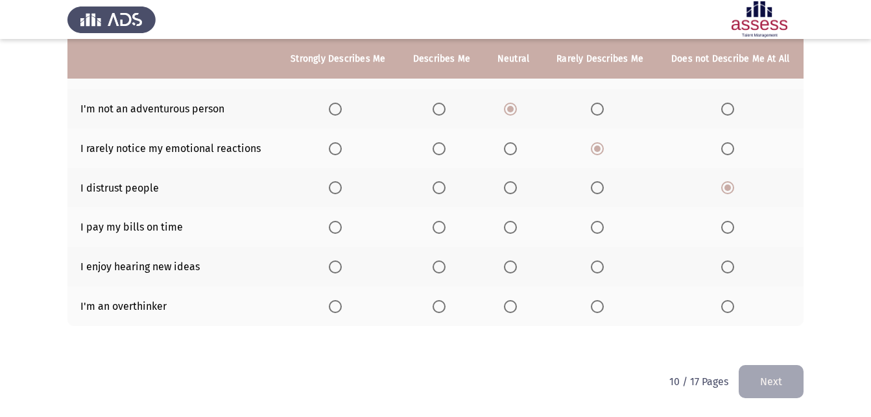
click at [513, 224] on span "Select an option" at bounding box center [510, 227] width 13 height 13
click at [513, 224] on input "Select an option" at bounding box center [510, 227] width 13 height 13
click at [340, 267] on span "Select an option" at bounding box center [335, 266] width 13 height 13
click at [340, 267] on input "Select an option" at bounding box center [335, 266] width 13 height 13
click at [597, 305] on span "Select an option" at bounding box center [597, 306] width 13 height 13
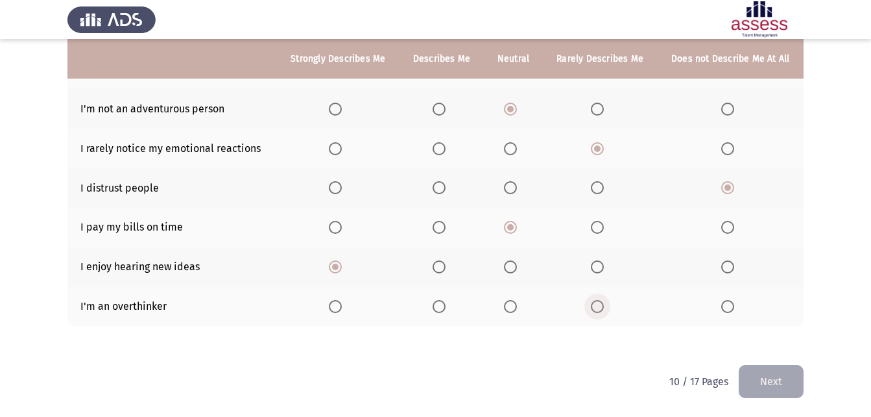
click at [597, 305] on input "Select an option" at bounding box center [597, 306] width 13 height 13
click at [766, 377] on button "Next" at bounding box center [771, 381] width 65 height 33
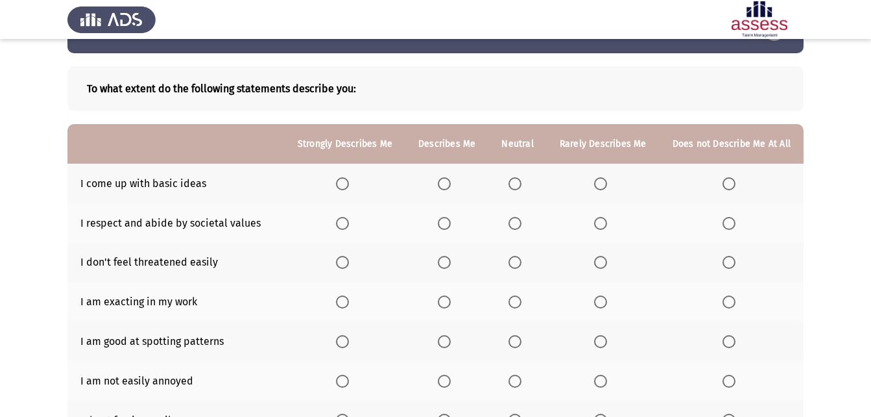
scroll to position [65, 0]
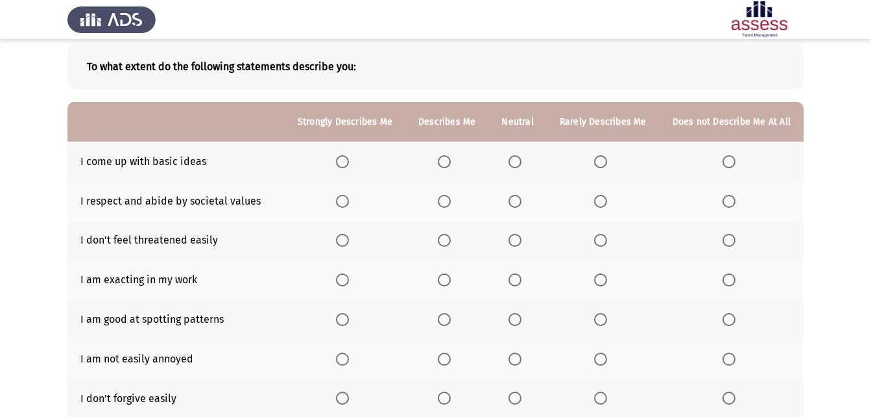
click at [599, 163] on span "Select an option" at bounding box center [600, 161] width 13 height 13
click at [599, 163] on input "Select an option" at bounding box center [600, 161] width 13 height 13
click at [725, 156] on span "Select an option" at bounding box center [729, 161] width 13 height 13
click at [725, 156] on input "Select an option" at bounding box center [729, 161] width 13 height 13
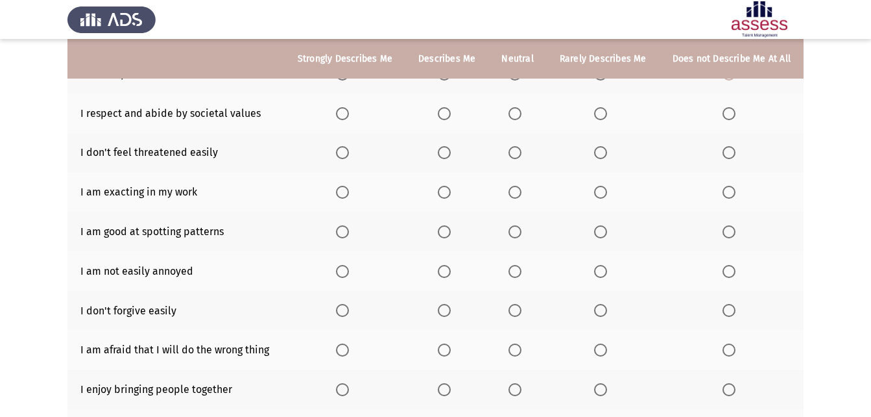
scroll to position [130, 0]
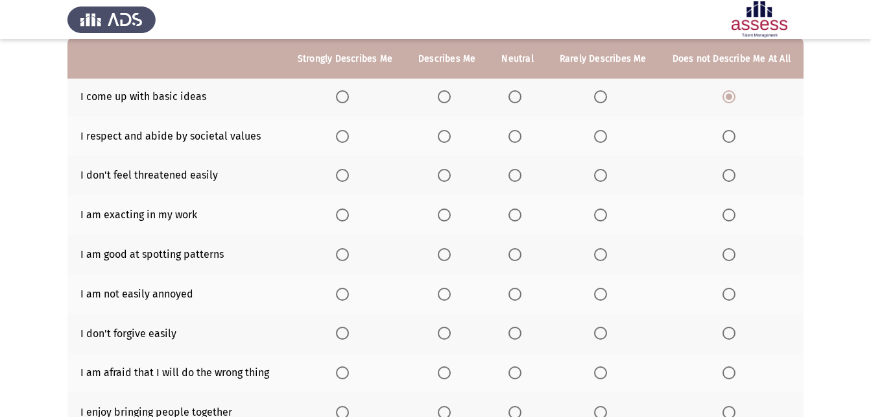
click at [349, 139] on span "Select an option" at bounding box center [342, 136] width 13 height 13
click at [349, 139] on input "Select an option" at bounding box center [342, 136] width 13 height 13
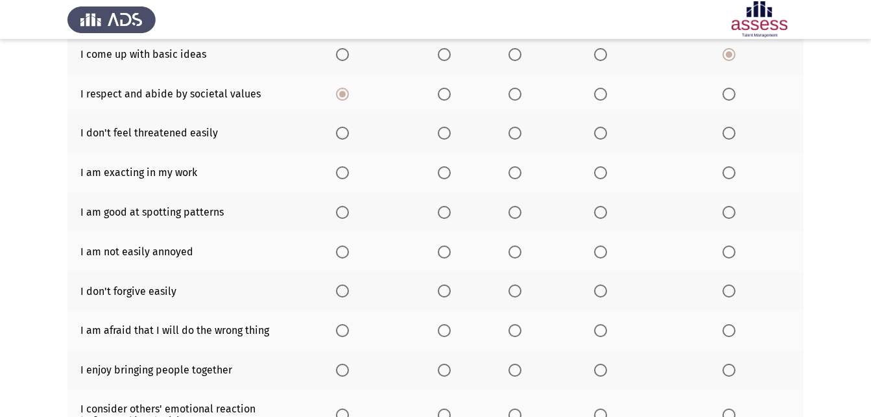
scroll to position [195, 0]
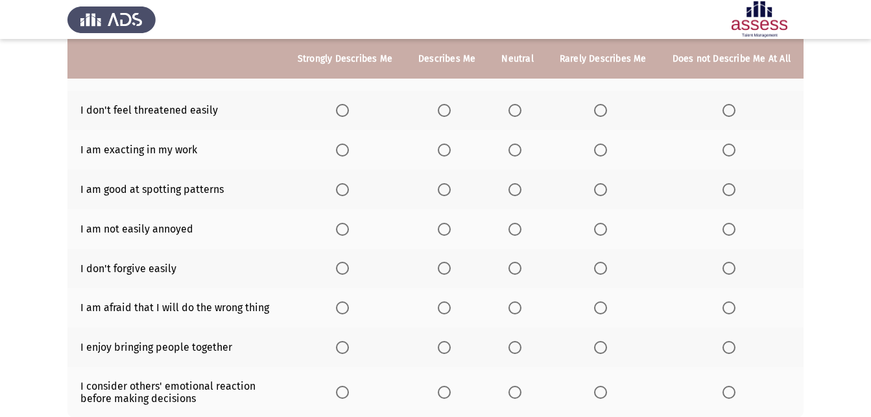
click at [517, 115] on span "Select an option" at bounding box center [515, 110] width 13 height 13
click at [517, 115] on input "Select an option" at bounding box center [515, 110] width 13 height 13
click at [601, 154] on span "Select an option" at bounding box center [600, 149] width 13 height 13
click at [601, 154] on input "Select an option" at bounding box center [600, 149] width 13 height 13
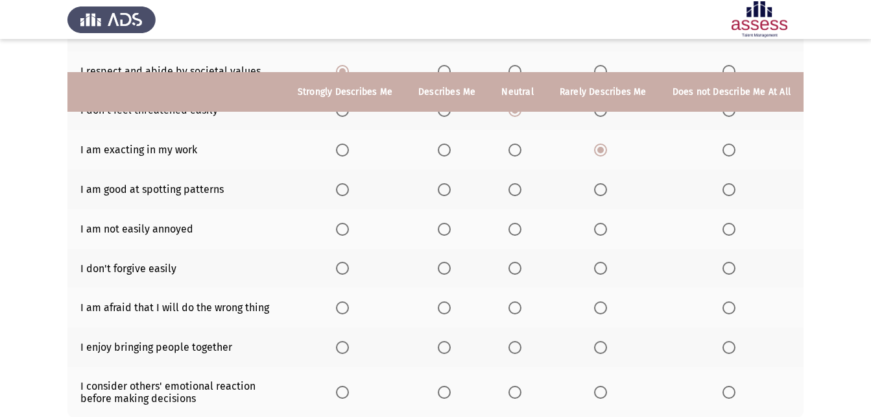
scroll to position [260, 0]
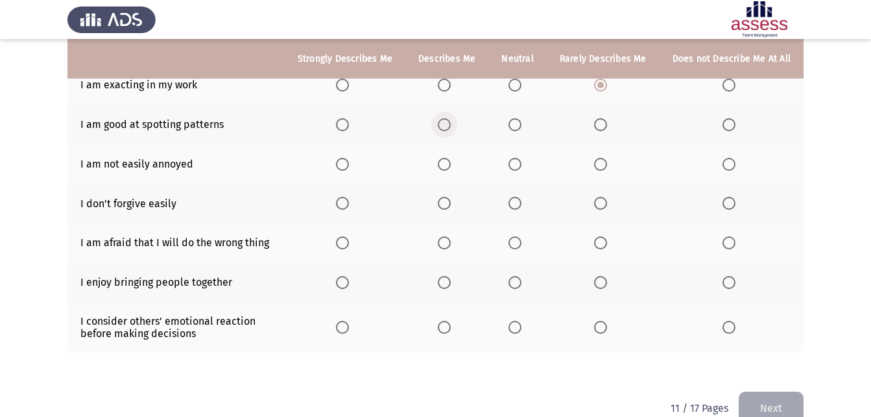
click at [451, 121] on span "Select an option" at bounding box center [444, 124] width 13 height 13
click at [451, 121] on input "Select an option" at bounding box center [444, 124] width 13 height 13
click at [444, 164] on span "Select an option" at bounding box center [444, 164] width 0 height 0
click at [450, 164] on input "Select an option" at bounding box center [444, 164] width 13 height 13
click at [605, 206] on span "Select an option" at bounding box center [600, 203] width 13 height 13
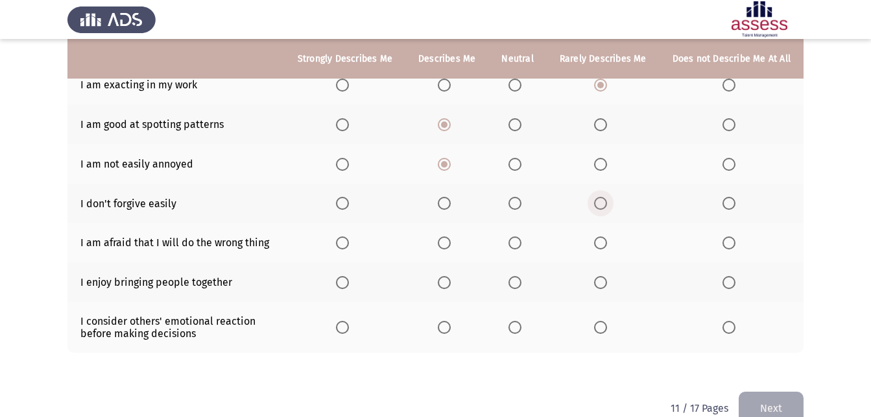
click at [605, 206] on input "Select an option" at bounding box center [600, 203] width 13 height 13
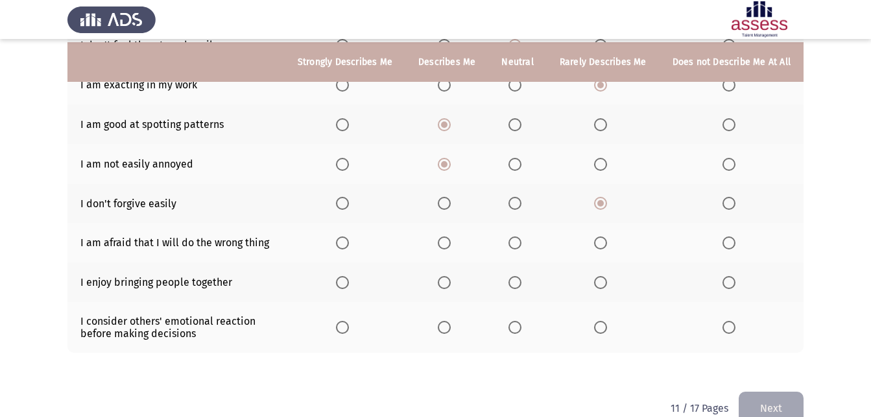
scroll to position [286, 0]
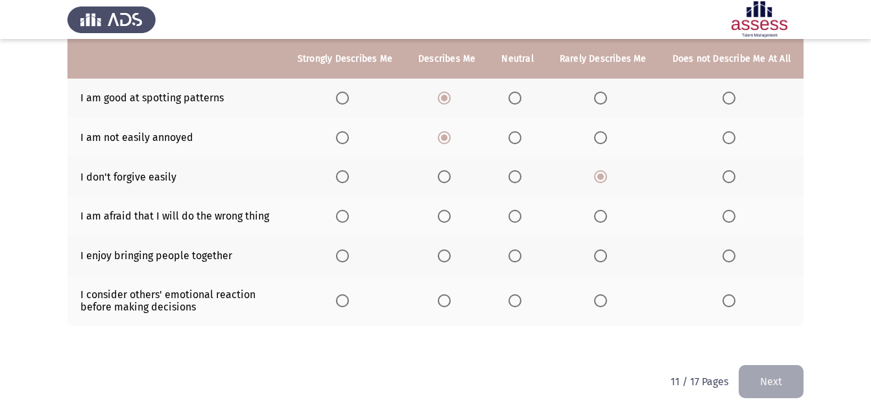
click at [520, 220] on span "Select an option" at bounding box center [515, 216] width 13 height 13
click at [520, 220] on input "Select an option" at bounding box center [515, 216] width 13 height 13
click at [607, 217] on span "Select an option" at bounding box center [600, 216] width 13 height 13
click at [607, 217] on input "Select an option" at bounding box center [600, 216] width 13 height 13
click at [522, 219] on span "Select an option" at bounding box center [515, 216] width 13 height 13
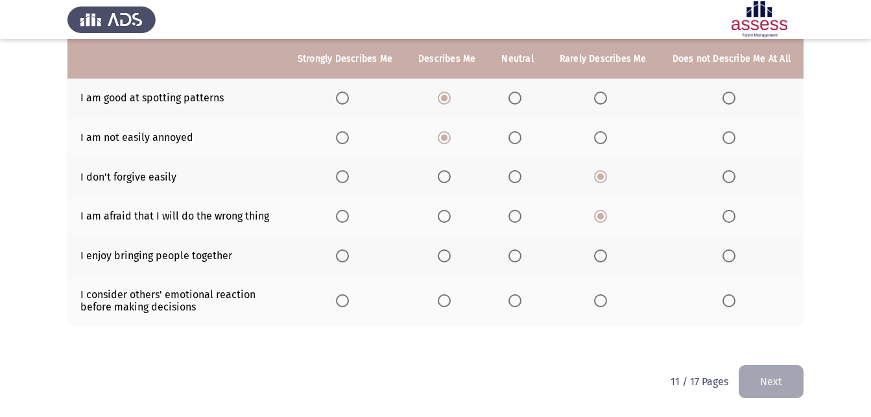
click at [522, 219] on input "Select an option" at bounding box center [515, 216] width 13 height 13
click at [448, 215] on span "Select an option" at bounding box center [444, 216] width 13 height 13
click at [448, 215] on input "Select an option" at bounding box center [444, 216] width 13 height 13
click at [447, 261] on span "Select an option" at bounding box center [444, 255] width 13 height 13
click at [447, 261] on input "Select an option" at bounding box center [444, 255] width 13 height 13
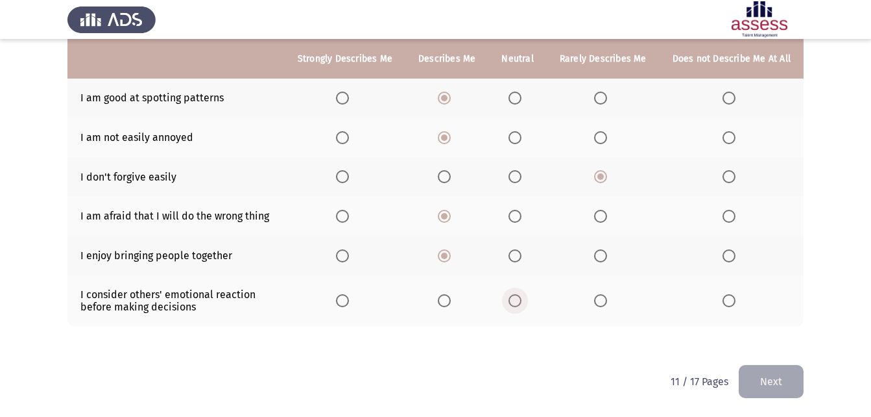
click at [520, 304] on span "Select an option" at bounding box center [515, 300] width 13 height 13
click at [520, 304] on input "Select an option" at bounding box center [515, 300] width 13 height 13
click at [451, 296] on span "Select an option" at bounding box center [444, 300] width 13 height 13
click at [451, 296] on input "Select an option" at bounding box center [444, 300] width 13 height 13
click at [777, 393] on button "Next" at bounding box center [771, 381] width 65 height 33
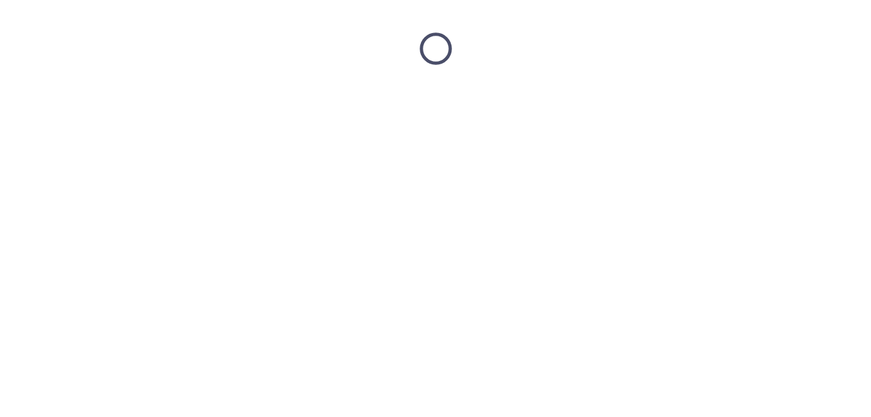
scroll to position [0, 0]
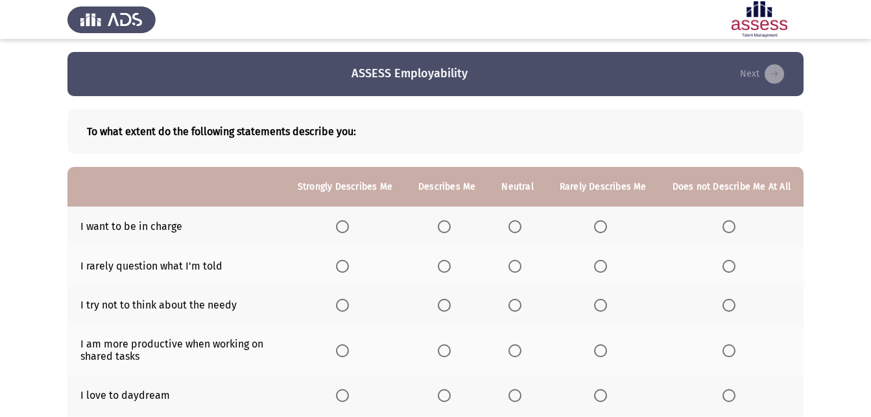
click at [451, 221] on span "Select an option" at bounding box center [444, 226] width 13 height 13
click at [451, 221] on input "Select an option" at bounding box center [444, 226] width 13 height 13
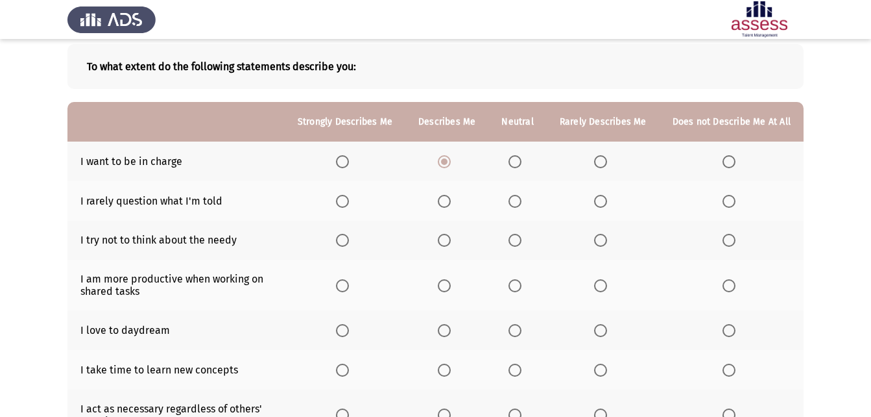
scroll to position [130, 0]
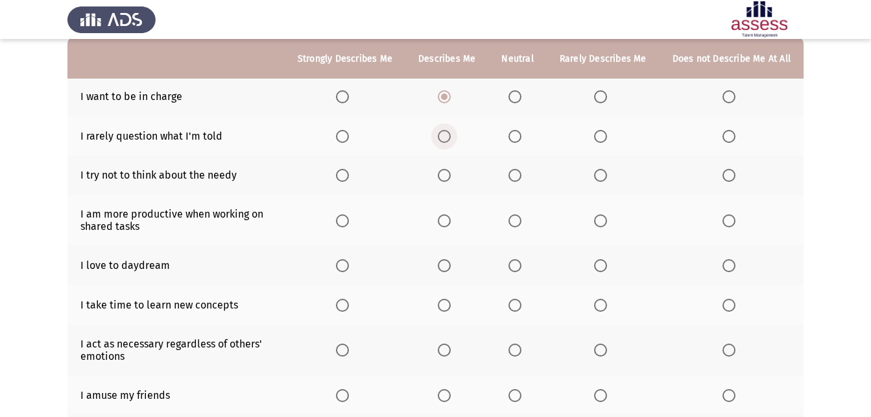
click at [451, 136] on span "Select an option" at bounding box center [444, 136] width 13 height 13
click at [451, 136] on input "Select an option" at bounding box center [444, 136] width 13 height 13
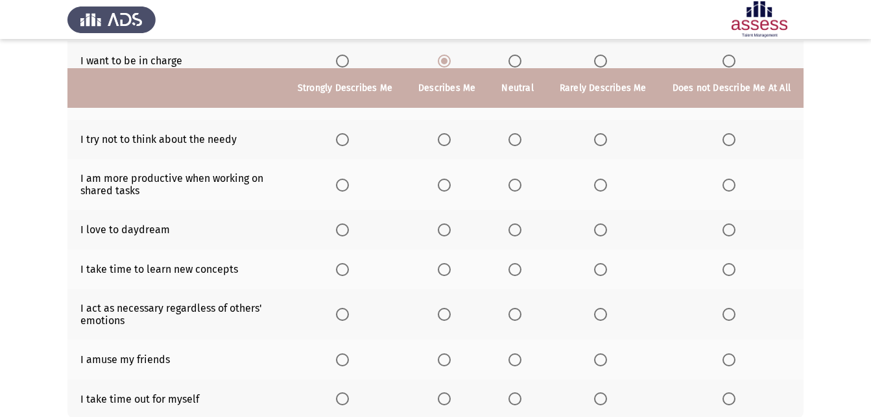
scroll to position [195, 0]
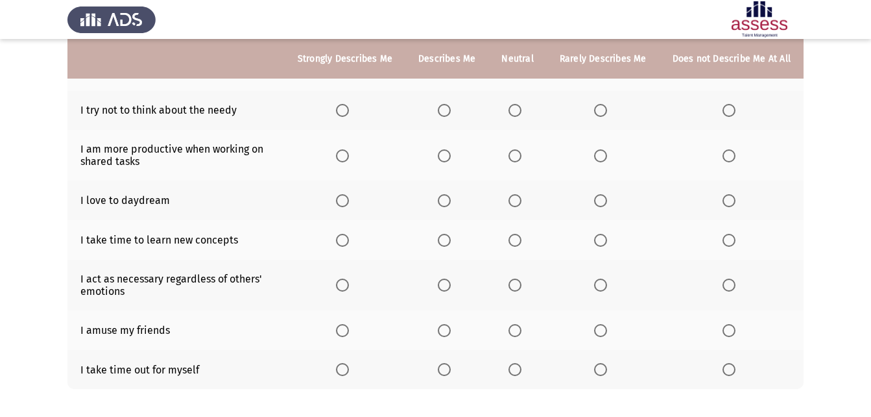
click at [448, 113] on span "Select an option" at bounding box center [444, 110] width 13 height 13
click at [448, 113] on input "Select an option" at bounding box center [444, 110] width 13 height 13
click at [344, 161] on span "Select an option" at bounding box center [342, 155] width 13 height 13
click at [344, 161] on input "Select an option" at bounding box center [342, 155] width 13 height 13
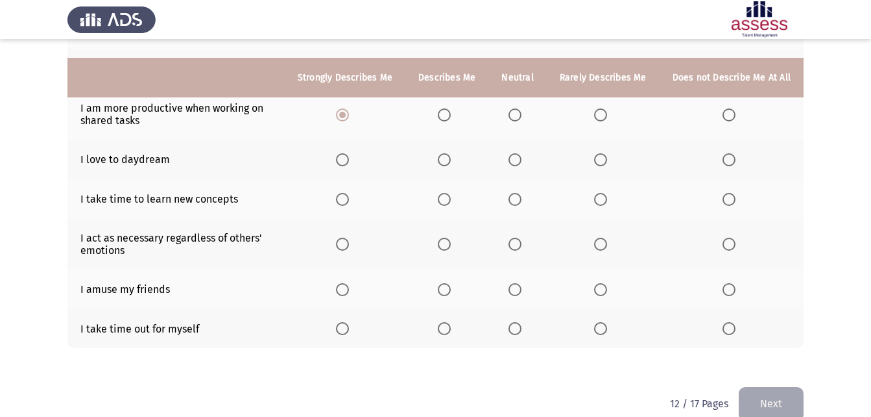
scroll to position [258, 0]
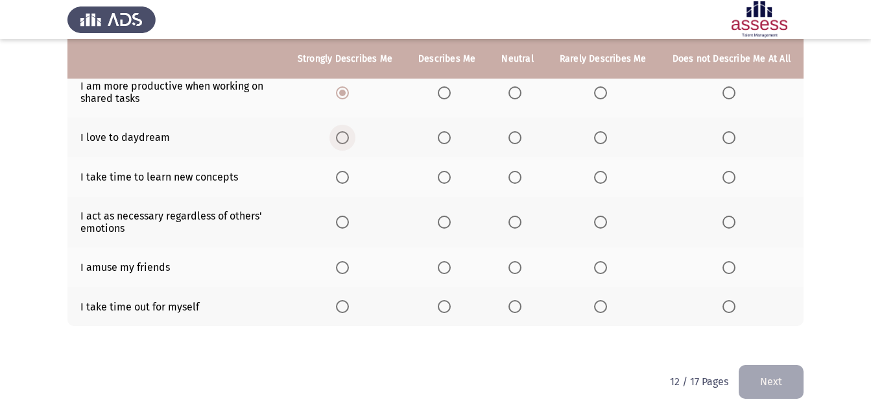
click at [349, 138] on span "Select an option" at bounding box center [342, 137] width 13 height 13
click at [349, 138] on input "Select an option" at bounding box center [342, 137] width 13 height 13
click at [448, 180] on span "Select an option" at bounding box center [444, 177] width 13 height 13
click at [448, 180] on input "Select an option" at bounding box center [444, 177] width 13 height 13
click at [604, 222] on span "Select an option" at bounding box center [600, 221] width 13 height 13
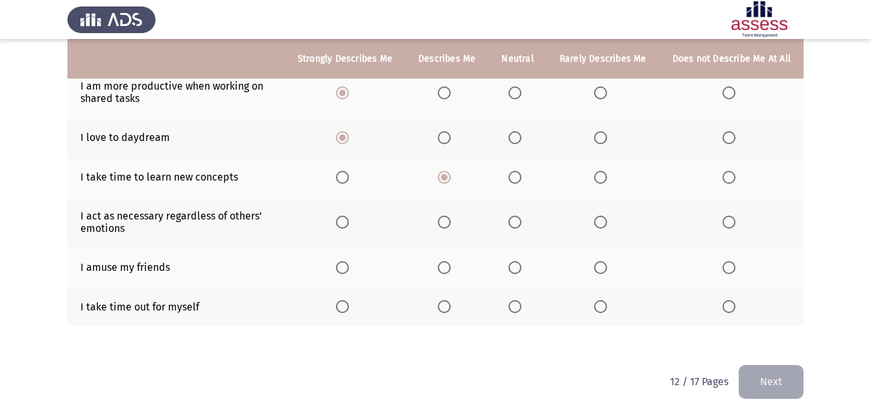
click at [604, 222] on input "Select an option" at bounding box center [600, 221] width 13 height 13
click at [727, 272] on span "Select an option" at bounding box center [729, 267] width 13 height 13
click at [727, 272] on input "Select an option" at bounding box center [729, 267] width 13 height 13
click at [518, 308] on span "Select an option" at bounding box center [515, 306] width 13 height 13
click at [518, 308] on input "Select an option" at bounding box center [515, 306] width 13 height 13
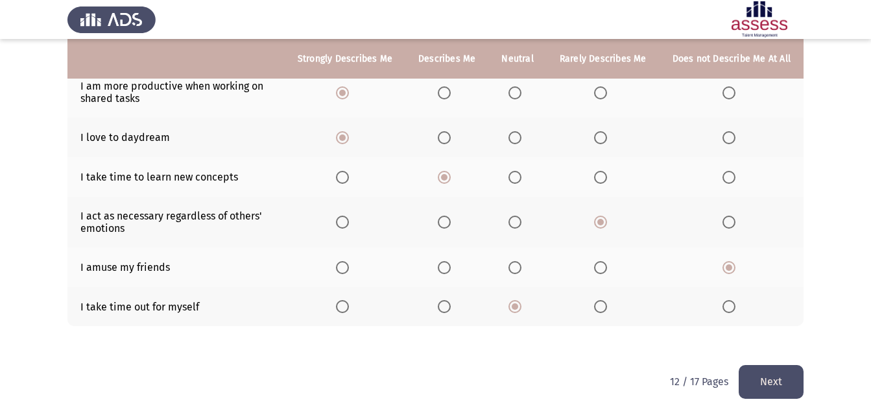
click at [782, 388] on button "Next" at bounding box center [771, 381] width 65 height 33
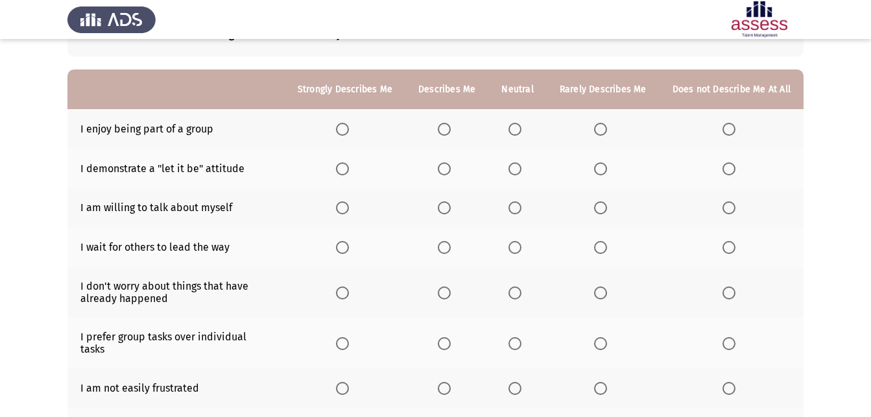
scroll to position [0, 0]
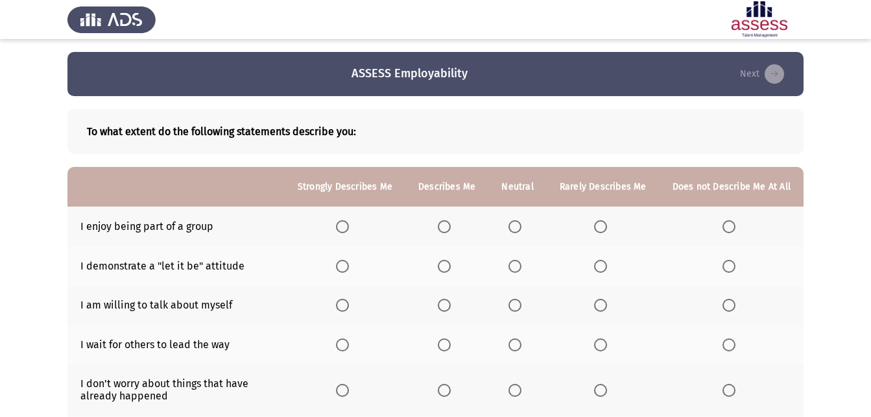
click at [346, 230] on span "Select an option" at bounding box center [342, 226] width 13 height 13
click at [346, 230] on input "Select an option" at bounding box center [342, 226] width 13 height 13
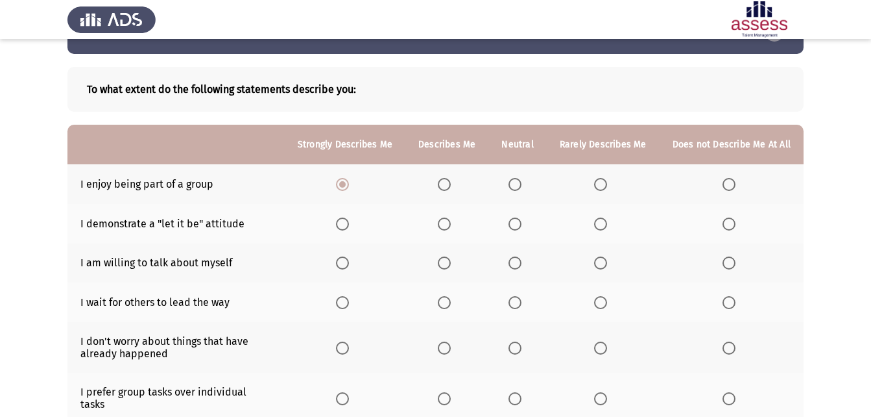
scroll to position [65, 0]
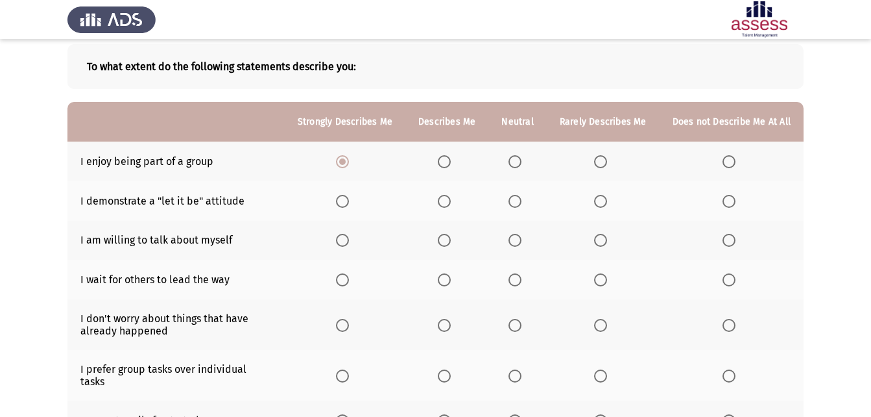
click at [514, 202] on span "Select an option" at bounding box center [515, 201] width 13 height 13
click at [514, 202] on input "Select an option" at bounding box center [515, 201] width 13 height 13
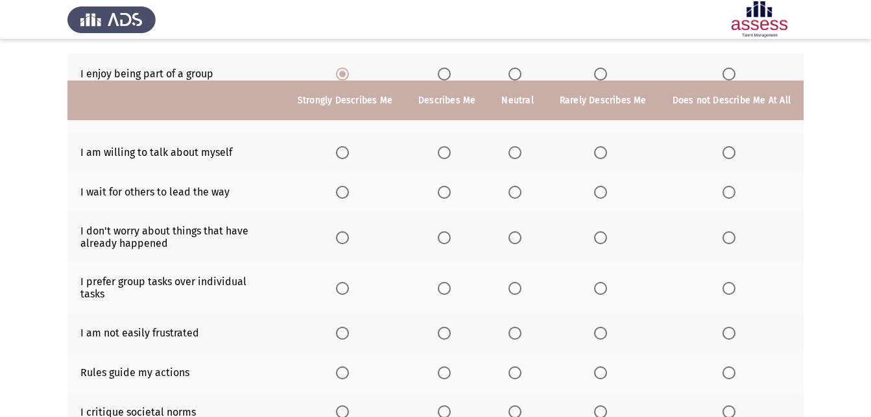
scroll to position [130, 0]
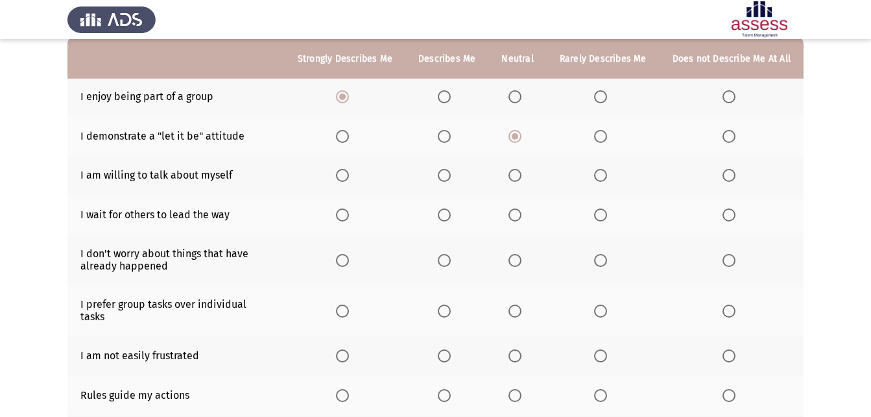
click at [447, 176] on span "Select an option" at bounding box center [444, 175] width 13 height 13
click at [447, 176] on input "Select an option" at bounding box center [444, 175] width 13 height 13
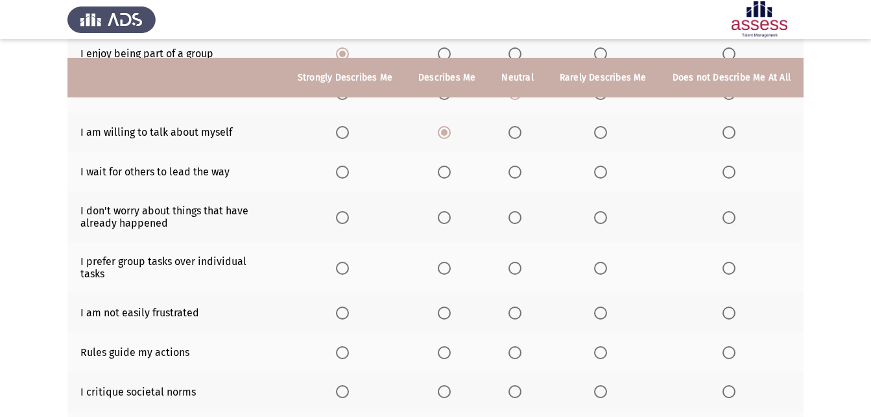
scroll to position [195, 0]
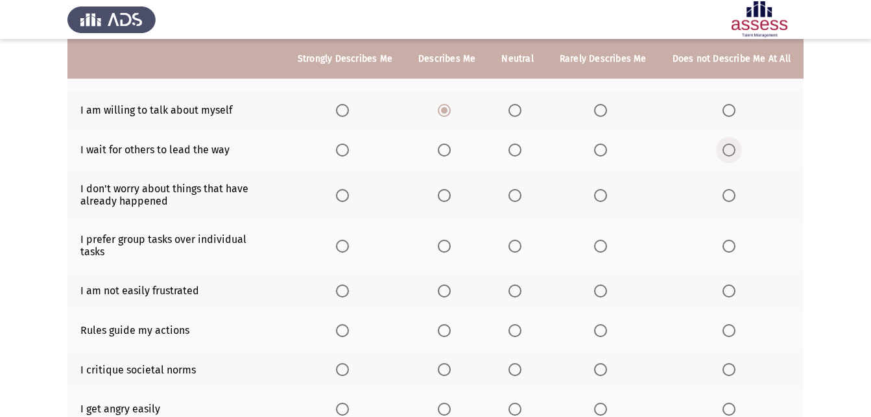
click at [733, 146] on span "Select an option" at bounding box center [729, 149] width 13 height 13
click at [733, 146] on input "Select an option" at bounding box center [729, 149] width 13 height 13
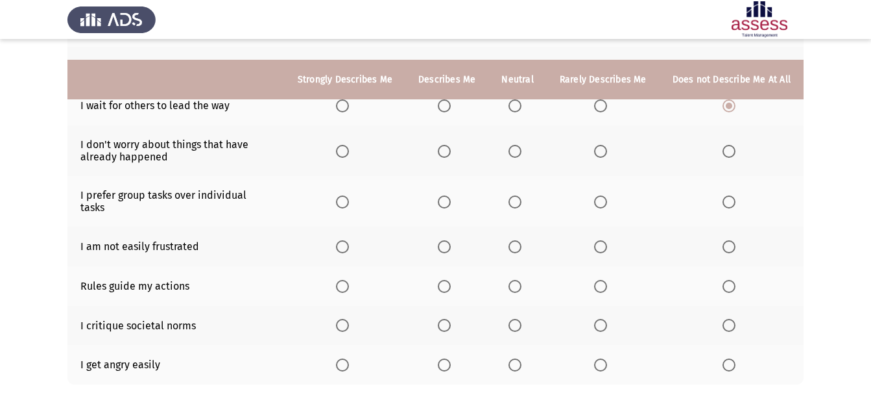
scroll to position [260, 0]
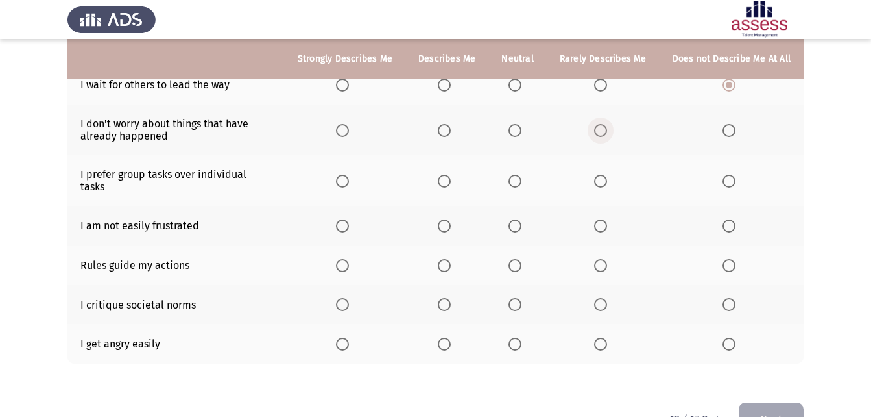
click at [605, 127] on span "Select an option" at bounding box center [600, 130] width 13 height 13
click at [605, 127] on input "Select an option" at bounding box center [600, 130] width 13 height 13
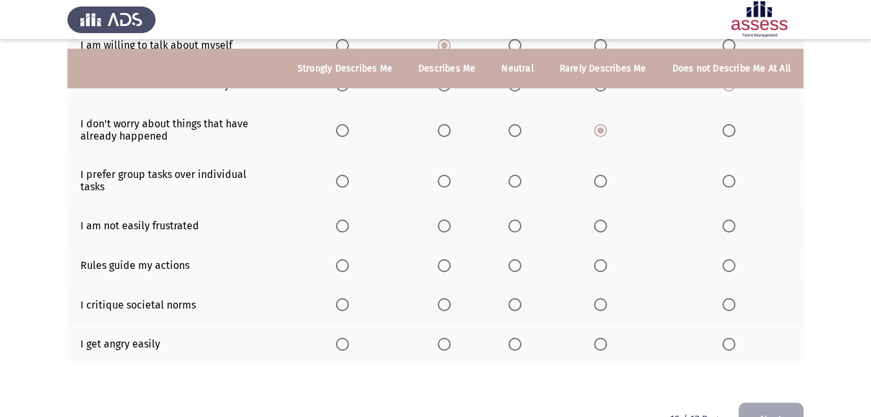
scroll to position [286, 0]
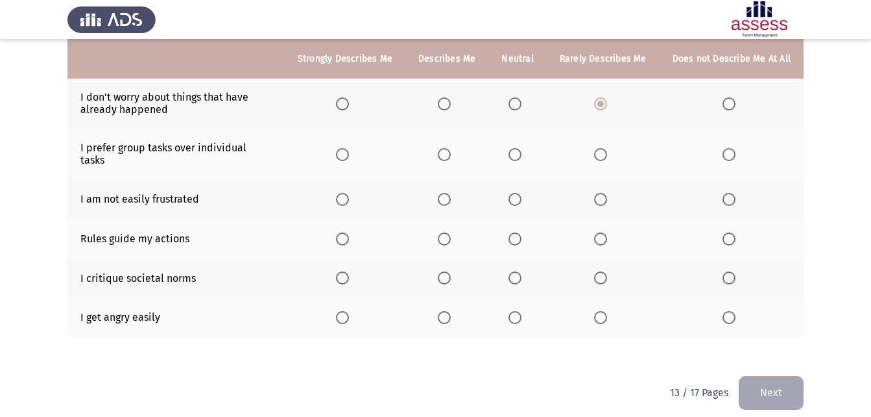
click at [346, 149] on span "Select an option" at bounding box center [342, 154] width 13 height 13
click at [346, 149] on input "Select an option" at bounding box center [342, 154] width 13 height 13
click at [448, 193] on span "Select an option" at bounding box center [444, 199] width 13 height 13
click at [448, 193] on input "Select an option" at bounding box center [444, 199] width 13 height 13
click at [348, 232] on span "Select an option" at bounding box center [342, 238] width 13 height 13
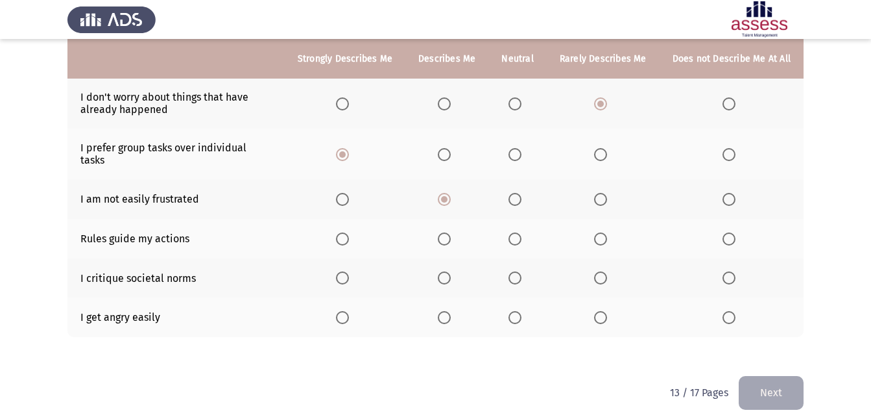
click at [348, 232] on input "Select an option" at bounding box center [342, 238] width 13 height 13
click at [522, 271] on span "Select an option" at bounding box center [515, 277] width 13 height 13
click at [522, 271] on input "Select an option" at bounding box center [515, 277] width 13 height 13
click at [731, 311] on span "Select an option" at bounding box center [729, 317] width 13 height 13
click at [731, 311] on input "Select an option" at bounding box center [729, 317] width 13 height 13
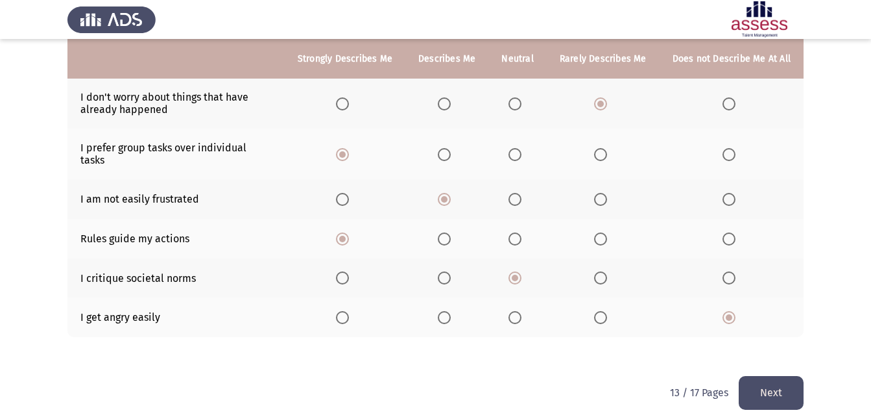
click at [795, 376] on button "Next" at bounding box center [771, 392] width 65 height 33
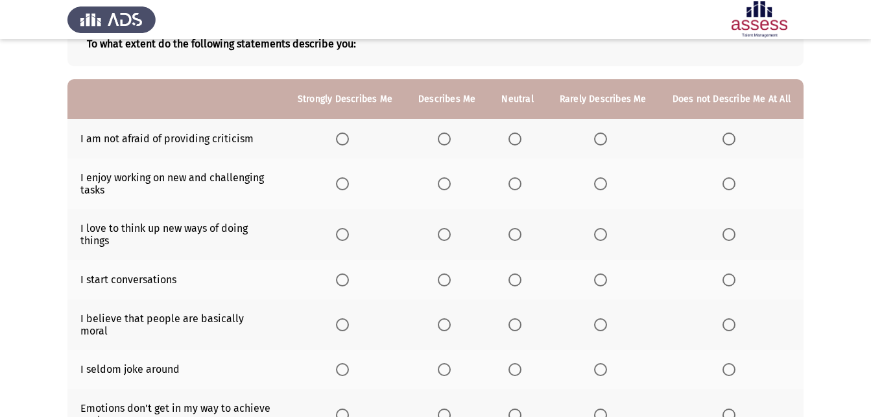
scroll to position [65, 0]
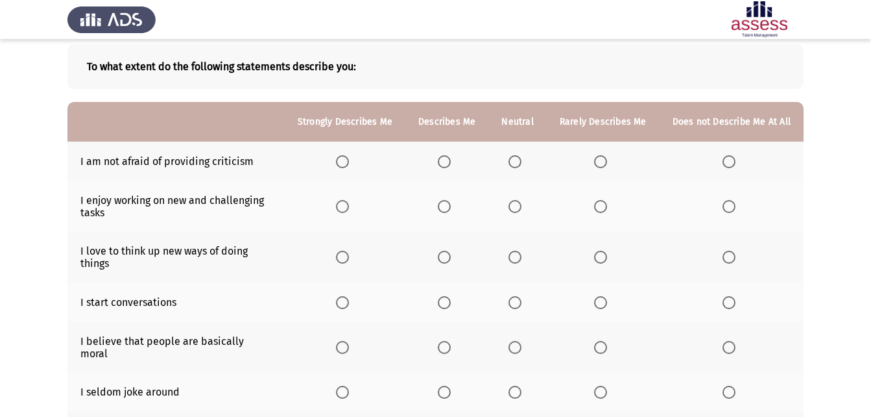
click at [605, 161] on span "Select an option" at bounding box center [600, 161] width 13 height 13
click at [605, 161] on input "Select an option" at bounding box center [600, 161] width 13 height 13
click at [348, 206] on span "Select an option" at bounding box center [342, 206] width 13 height 13
click at [348, 206] on input "Select an option" at bounding box center [342, 206] width 13 height 13
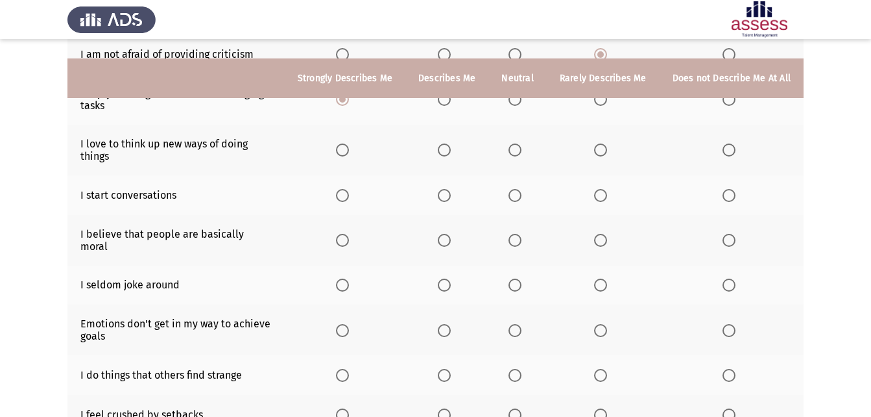
scroll to position [195, 0]
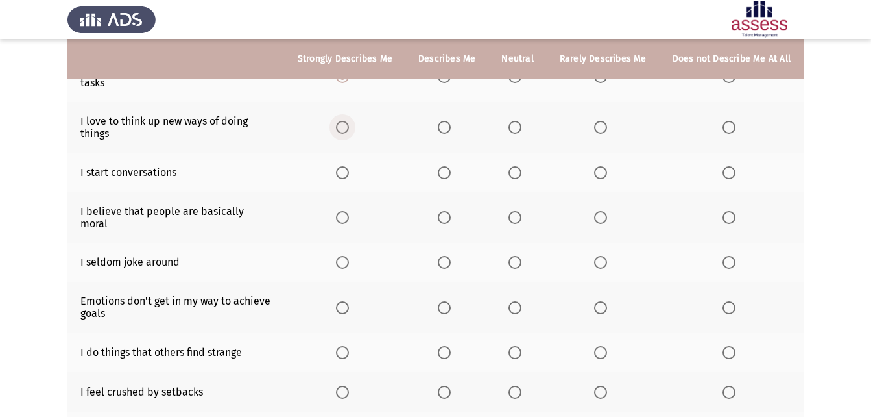
click at [346, 128] on span "Select an option" at bounding box center [342, 127] width 13 height 13
click at [346, 128] on input "Select an option" at bounding box center [342, 127] width 13 height 13
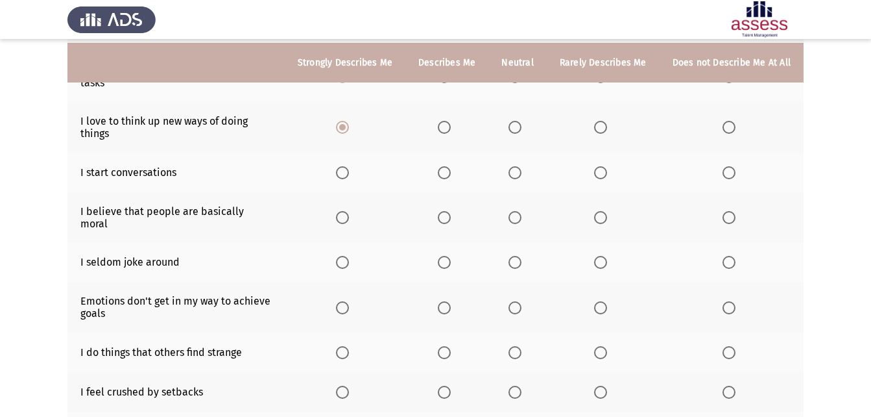
scroll to position [260, 0]
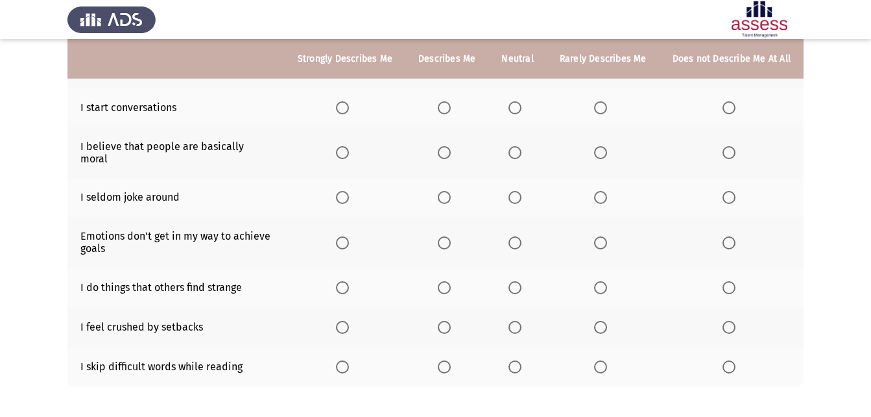
click at [517, 112] on span "Select an option" at bounding box center [515, 107] width 13 height 13
click at [517, 112] on input "Select an option" at bounding box center [515, 107] width 13 height 13
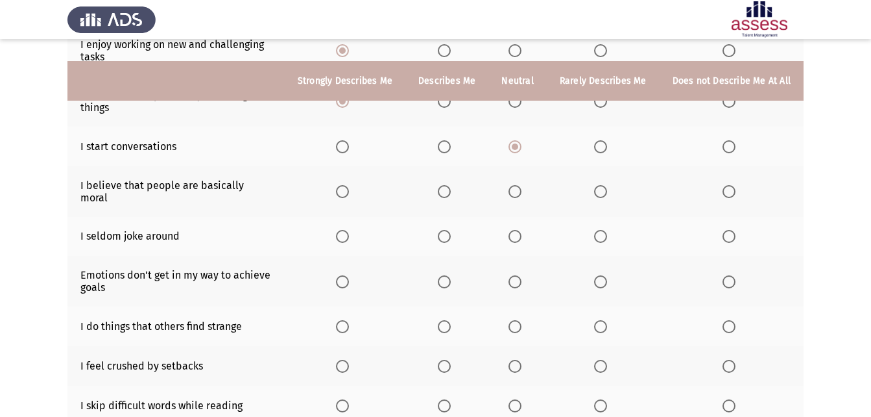
scroll to position [243, 0]
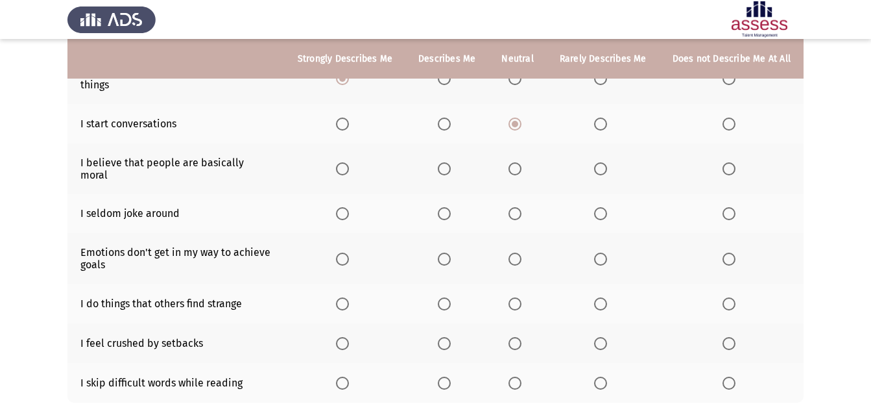
click at [517, 163] on span "Select an option" at bounding box center [515, 168] width 13 height 13
click at [517, 163] on input "Select an option" at bounding box center [515, 168] width 13 height 13
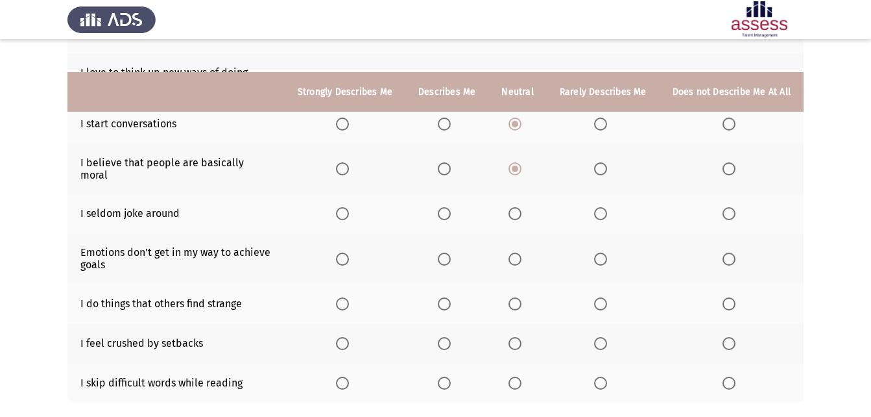
scroll to position [308, 0]
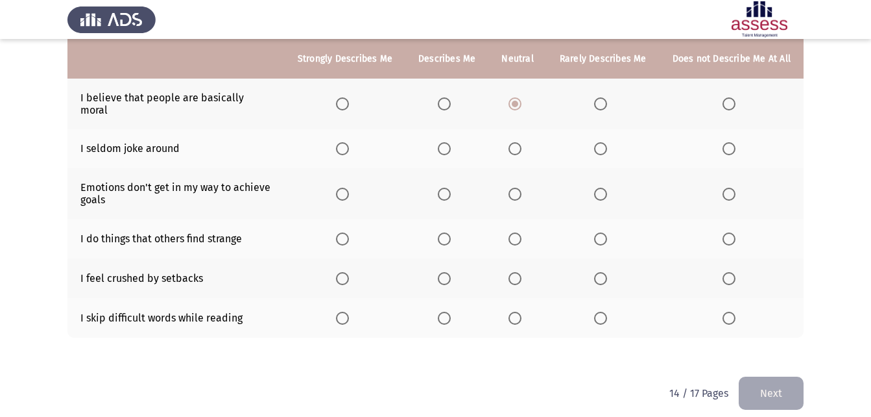
click at [521, 142] on span "Select an option" at bounding box center [515, 148] width 13 height 13
click at [521, 142] on input "Select an option" at bounding box center [515, 148] width 13 height 13
click at [348, 187] on span "Select an option" at bounding box center [342, 193] width 13 height 13
click at [348, 187] on input "Select an option" at bounding box center [342, 193] width 13 height 13
click at [451, 187] on span "Select an option" at bounding box center [444, 193] width 13 height 13
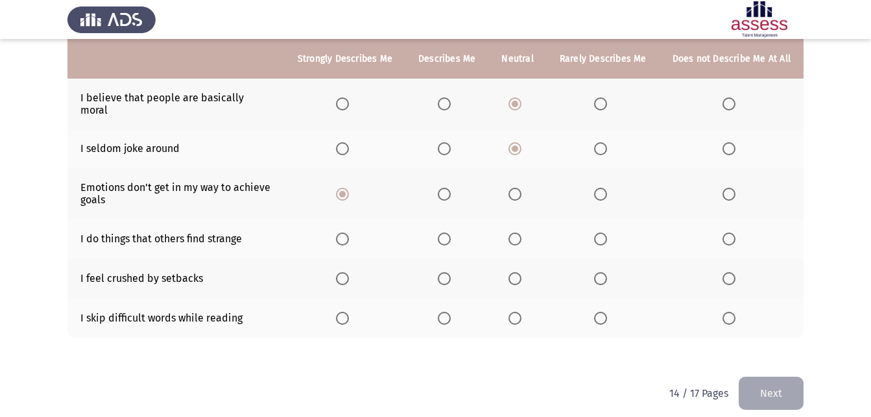
click at [451, 187] on input "Select an option" at bounding box center [444, 193] width 13 height 13
click at [606, 272] on span "Select an option" at bounding box center [600, 278] width 13 height 13
click at [606, 272] on input "Select an option" at bounding box center [600, 278] width 13 height 13
click at [730, 272] on span "Select an option" at bounding box center [729, 278] width 13 height 13
click at [730, 272] on input "Select an option" at bounding box center [729, 278] width 13 height 13
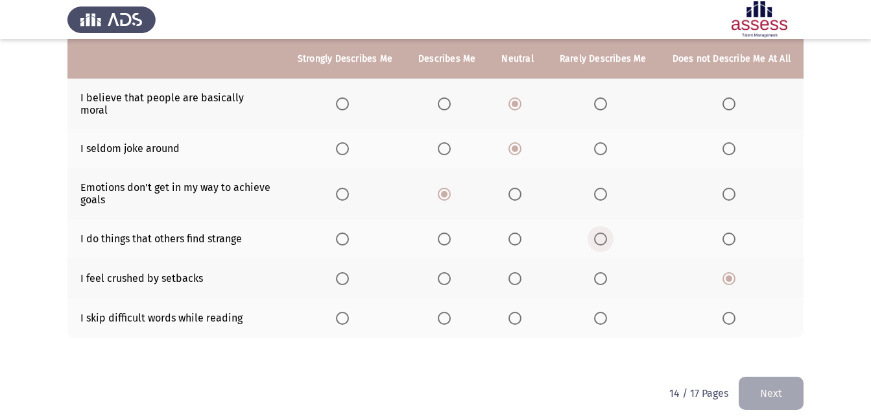
click at [601, 232] on span "Select an option" at bounding box center [600, 238] width 13 height 13
click at [601, 232] on input "Select an option" at bounding box center [600, 238] width 13 height 13
click at [603, 312] on span "Select an option" at bounding box center [600, 317] width 13 height 13
click at [603, 312] on input "Select an option" at bounding box center [600, 317] width 13 height 13
click at [727, 311] on span "Select an option" at bounding box center [729, 317] width 13 height 13
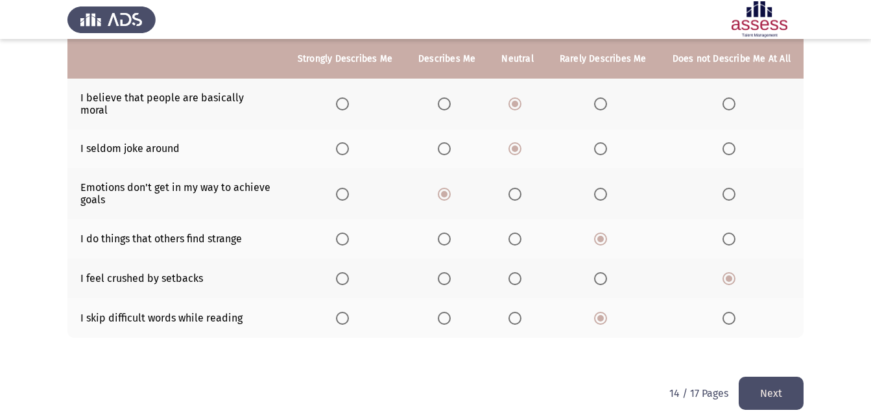
click at [727, 311] on input "Select an option" at bounding box center [729, 317] width 13 height 13
click at [607, 311] on span "Select an option" at bounding box center [600, 317] width 13 height 13
click at [607, 311] on input "Select an option" at bounding box center [600, 317] width 13 height 13
click at [760, 376] on button "Next" at bounding box center [771, 392] width 65 height 33
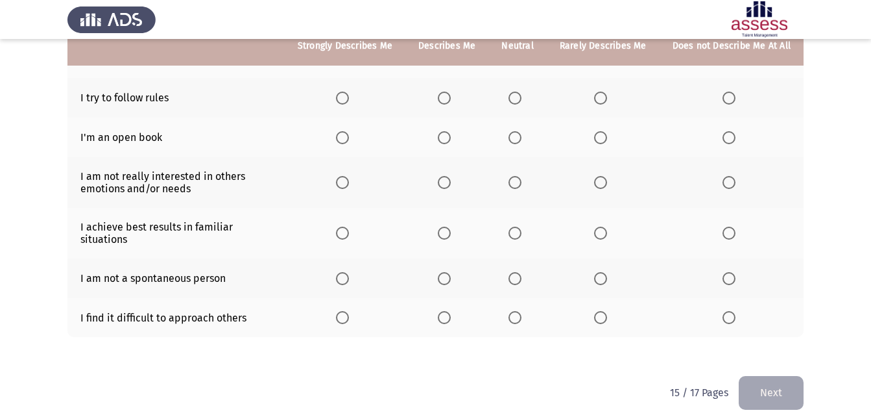
scroll to position [0, 0]
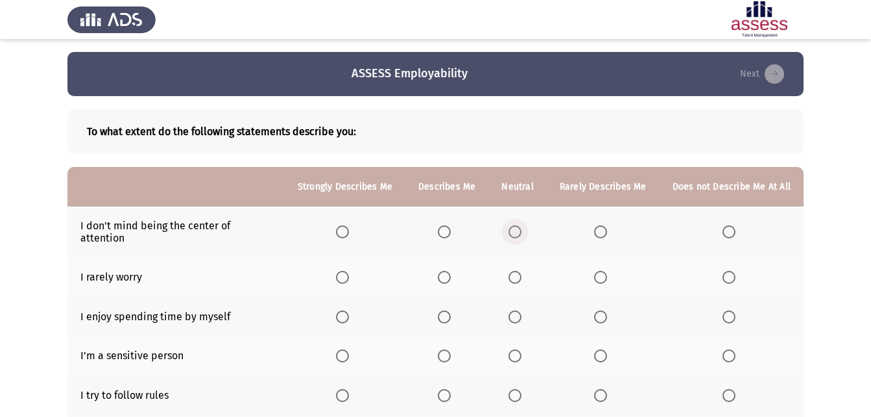
drag, startPoint x: 517, startPoint y: 223, endPoint x: 520, endPoint y: 232, distance: 9.6
click at [520, 232] on span "Select an option" at bounding box center [515, 231] width 13 height 13
click at [520, 232] on input "Select an option" at bounding box center [515, 231] width 13 height 13
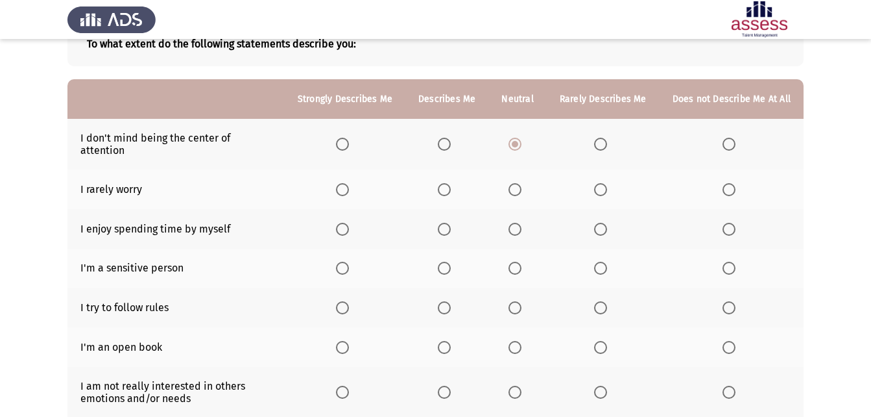
scroll to position [65, 0]
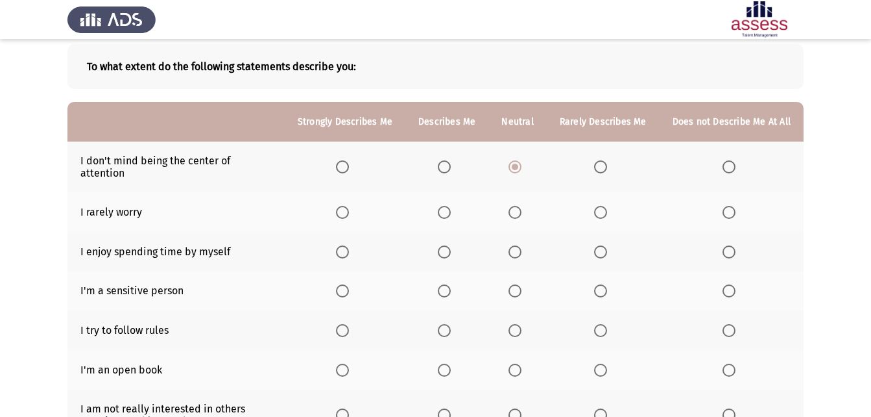
click at [446, 206] on span "Select an option" at bounding box center [444, 212] width 13 height 13
click at [446, 206] on input "Select an option" at bounding box center [444, 212] width 13 height 13
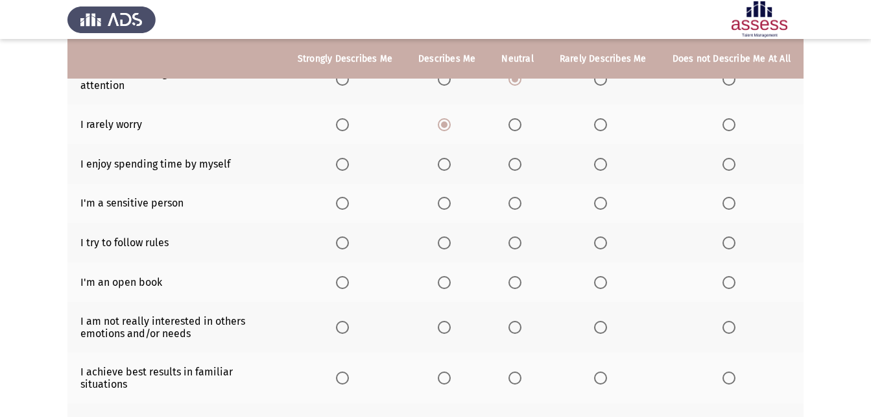
scroll to position [130, 0]
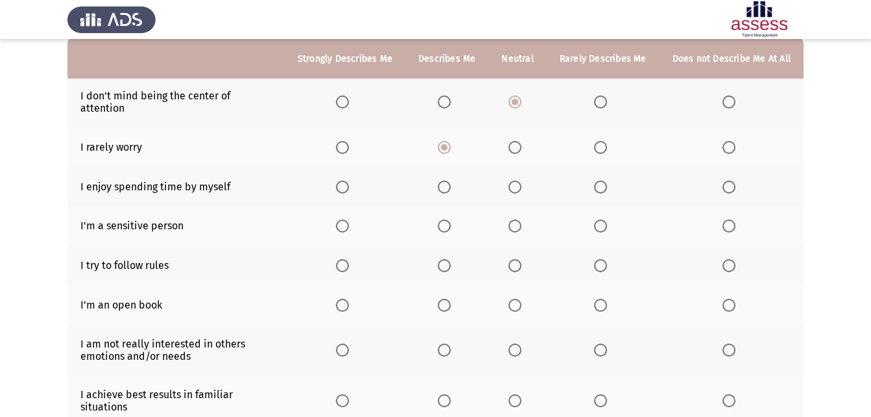
click at [604, 180] on span "Select an option" at bounding box center [600, 186] width 13 height 13
click at [604, 180] on input "Select an option" at bounding box center [600, 186] width 13 height 13
click at [733, 180] on span "Select an option" at bounding box center [729, 186] width 13 height 13
click at [733, 180] on input "Select an option" at bounding box center [729, 186] width 13 height 13
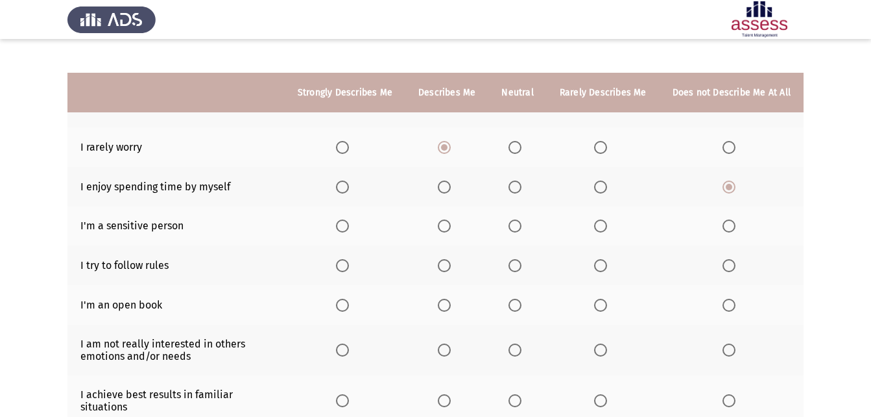
scroll to position [195, 0]
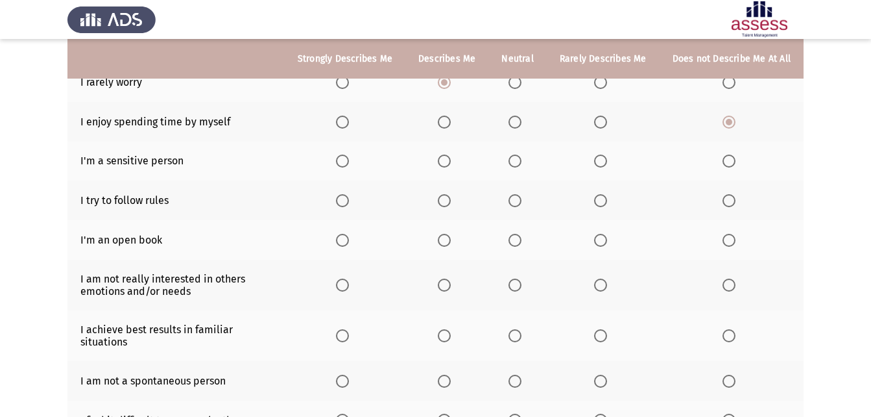
click at [731, 154] on span "Select an option" at bounding box center [729, 160] width 13 height 13
click at [731, 154] on input "Select an option" at bounding box center [729, 160] width 13 height 13
click at [349, 194] on span "Select an option" at bounding box center [342, 200] width 13 height 13
click at [349, 194] on input "Select an option" at bounding box center [342, 200] width 13 height 13
click at [445, 234] on span "Select an option" at bounding box center [444, 240] width 13 height 13
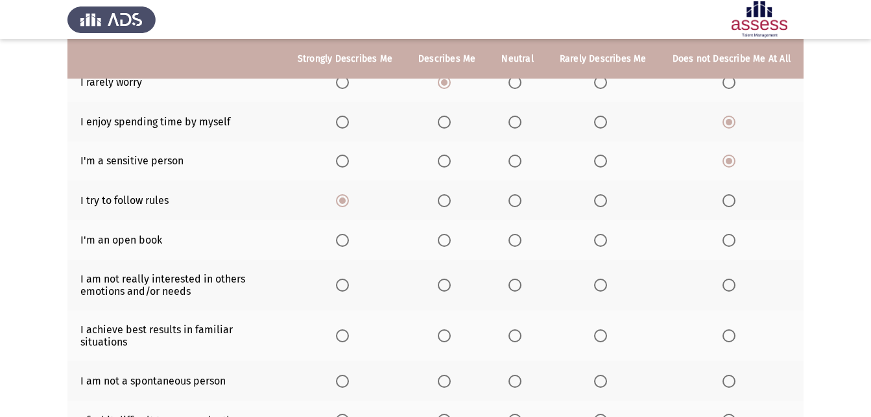
click at [445, 234] on input "Select an option" at bounding box center [444, 240] width 13 height 13
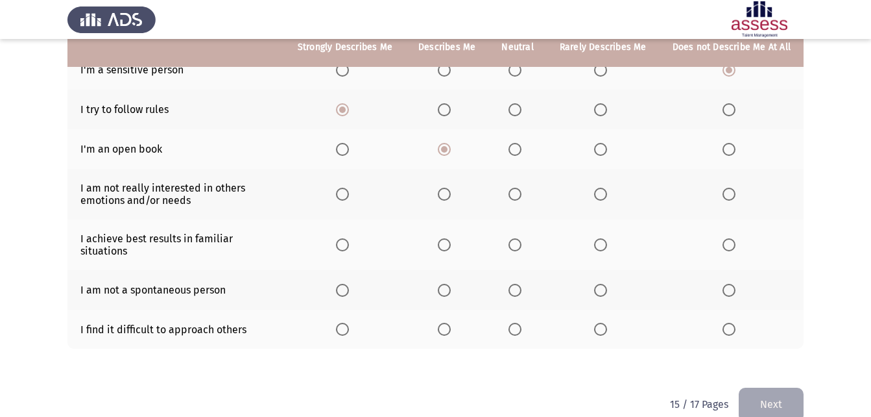
scroll to position [297, 0]
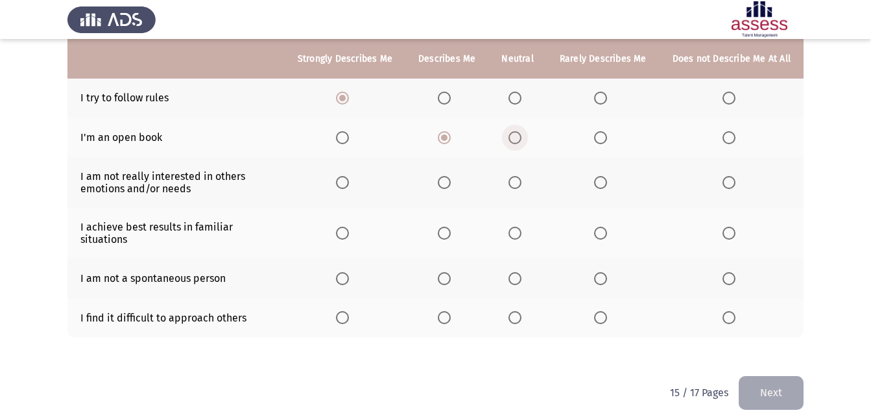
click at [515, 131] on span "Select an option" at bounding box center [515, 137] width 13 height 13
click at [515, 131] on input "Select an option" at bounding box center [515, 137] width 13 height 13
click at [448, 131] on span "Select an option" at bounding box center [444, 137] width 13 height 13
click at [448, 131] on input "Select an option" at bounding box center [444, 137] width 13 height 13
click at [729, 182] on span "Select an option" at bounding box center [729, 182] width 0 height 0
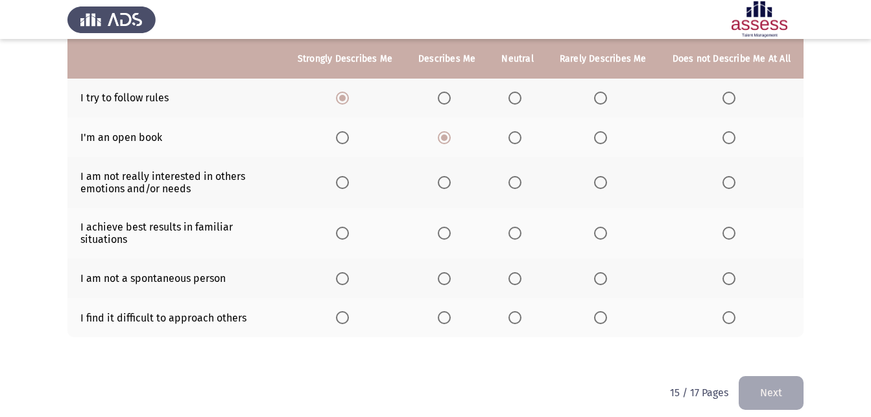
click at [730, 176] on input "Select an option" at bounding box center [729, 182] width 13 height 13
click at [443, 226] on span "Select an option" at bounding box center [444, 232] width 13 height 13
click at [443, 226] on input "Select an option" at bounding box center [444, 232] width 13 height 13
click at [349, 226] on span "Select an option" at bounding box center [342, 232] width 13 height 13
click at [349, 226] on input "Select an option" at bounding box center [342, 232] width 13 height 13
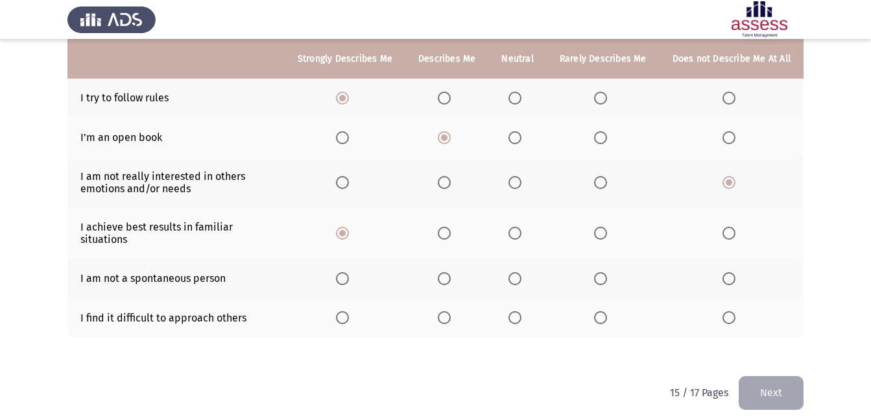
click at [601, 272] on span "Select an option" at bounding box center [600, 278] width 13 height 13
click at [601, 272] on input "Select an option" at bounding box center [600, 278] width 13 height 13
click at [605, 311] on span "Select an option" at bounding box center [600, 317] width 13 height 13
click at [605, 311] on input "Select an option" at bounding box center [600, 317] width 13 height 13
click at [788, 376] on button "Next" at bounding box center [771, 392] width 65 height 33
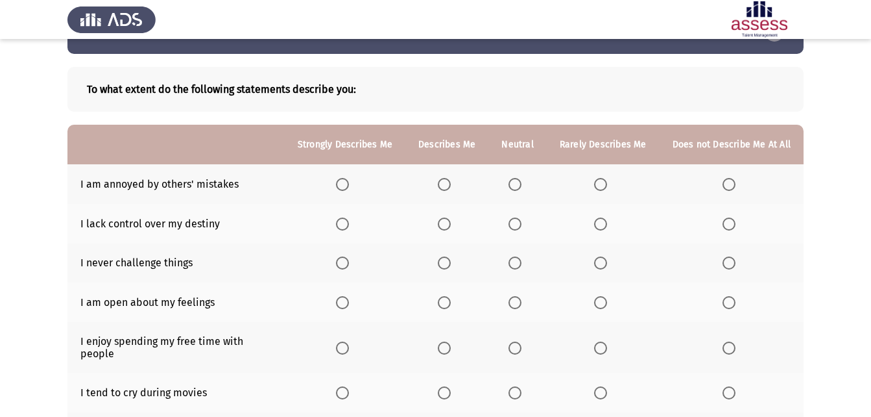
scroll to position [65, 0]
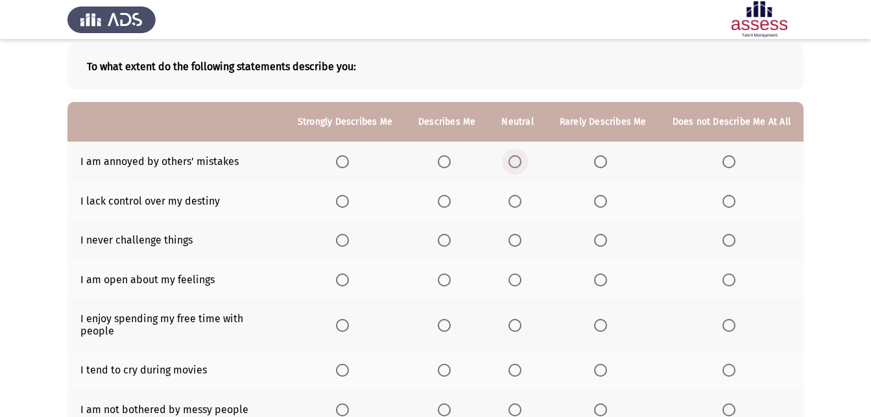
click at [522, 164] on span "Select an option" at bounding box center [515, 161] width 13 height 13
click at [522, 164] on input "Select an option" at bounding box center [515, 161] width 13 height 13
click at [598, 161] on span "Select an option" at bounding box center [600, 161] width 13 height 13
click at [598, 161] on input "Select an option" at bounding box center [600, 161] width 13 height 13
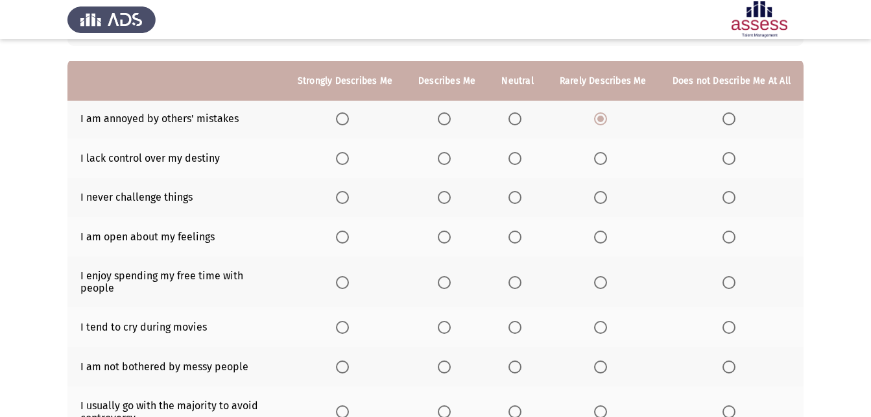
scroll to position [130, 0]
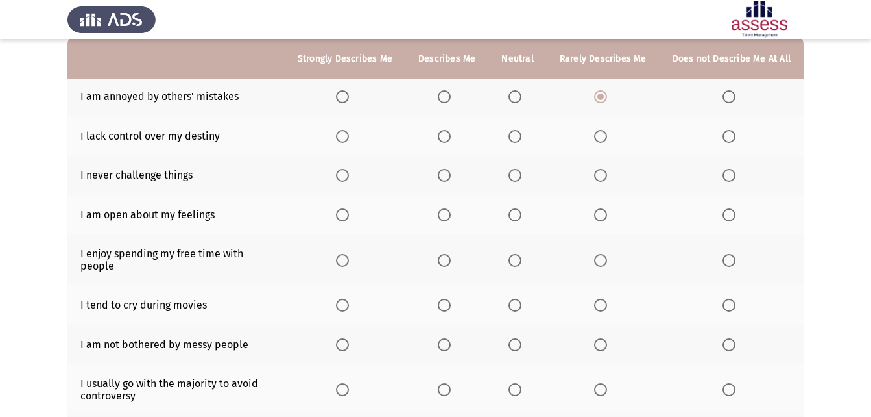
click at [607, 134] on span "Select an option" at bounding box center [600, 136] width 13 height 13
click at [607, 134] on input "Select an option" at bounding box center [600, 136] width 13 height 13
click at [731, 177] on span "Select an option" at bounding box center [729, 175] width 13 height 13
click at [731, 177] on input "Select an option" at bounding box center [729, 175] width 13 height 13
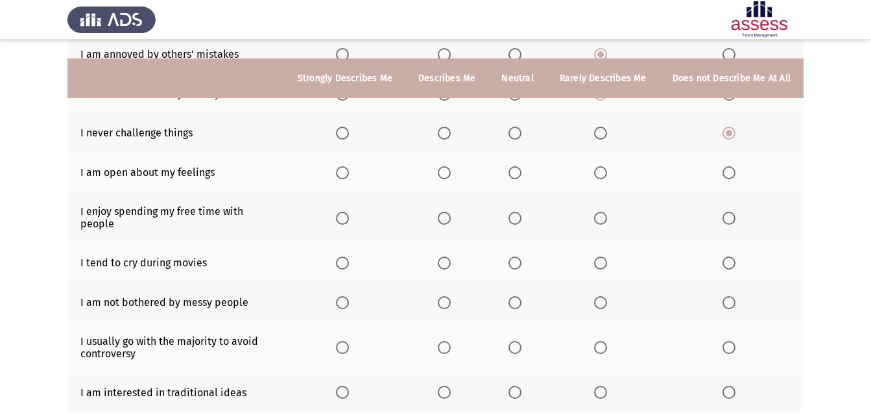
scroll to position [195, 0]
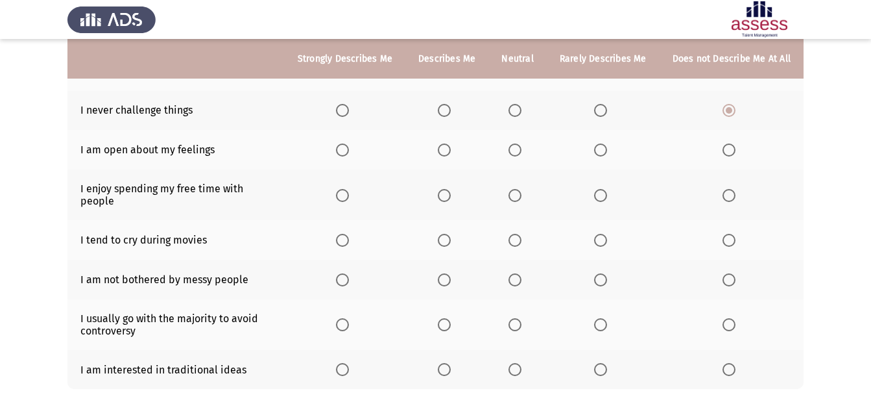
click at [729, 149] on span "Select an option" at bounding box center [729, 149] width 13 height 13
click at [729, 149] on input "Select an option" at bounding box center [729, 149] width 13 height 13
click at [346, 181] on th at bounding box center [345, 194] width 121 height 51
click at [346, 189] on span "Select an option" at bounding box center [342, 195] width 13 height 13
click at [346, 189] on input "Select an option" at bounding box center [342, 195] width 13 height 13
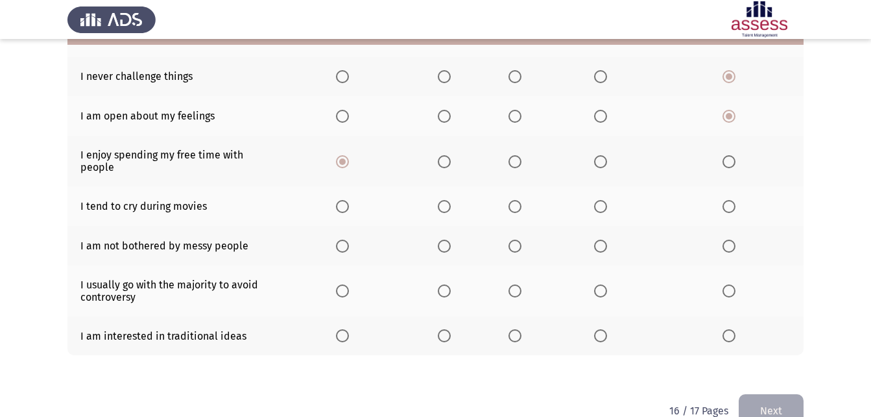
scroll to position [247, 0]
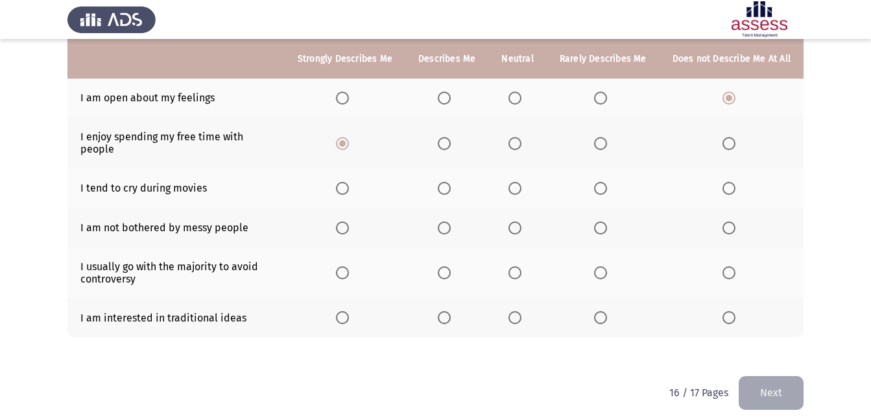
click at [729, 182] on span "Select an option" at bounding box center [729, 188] width 13 height 13
click at [729, 182] on input "Select an option" at bounding box center [729, 188] width 13 height 13
click at [447, 221] on span "Select an option" at bounding box center [444, 227] width 13 height 13
click at [447, 221] on input "Select an option" at bounding box center [444, 227] width 13 height 13
click at [603, 266] on span "Select an option" at bounding box center [600, 272] width 13 height 13
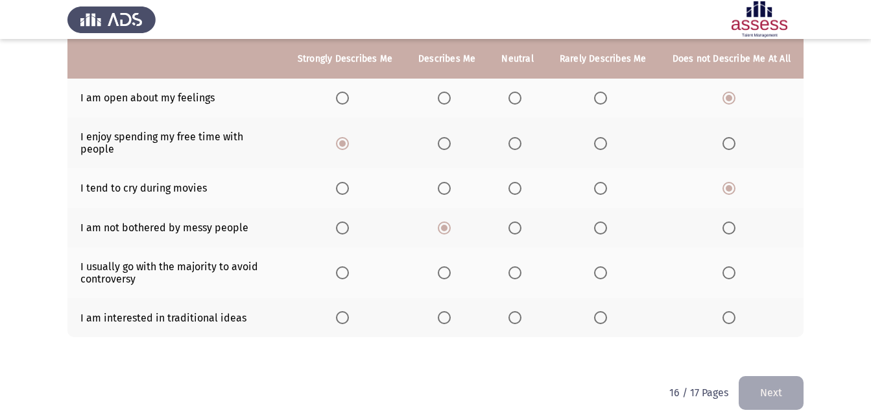
click at [603, 266] on input "Select an option" at bounding box center [600, 272] width 13 height 13
click at [732, 266] on span "Select an option" at bounding box center [729, 272] width 13 height 13
click at [732, 266] on input "Select an option" at bounding box center [729, 272] width 13 height 13
click at [729, 311] on span "Select an option" at bounding box center [729, 317] width 13 height 13
click at [729, 311] on input "Select an option" at bounding box center [729, 317] width 13 height 13
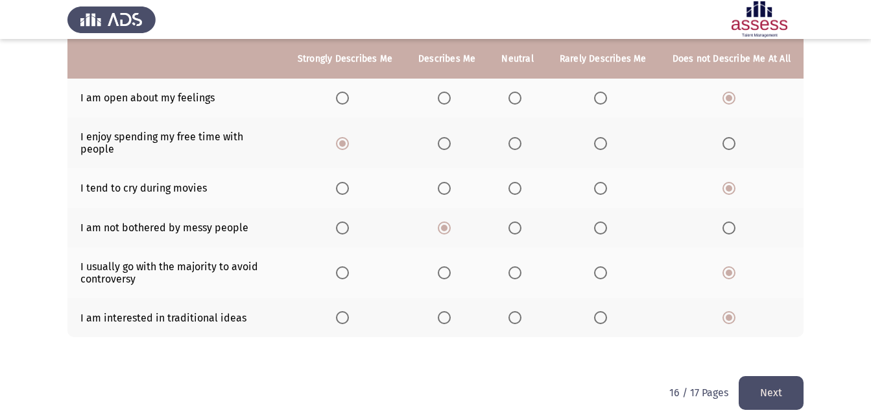
click at [767, 380] on button "Next" at bounding box center [771, 392] width 65 height 33
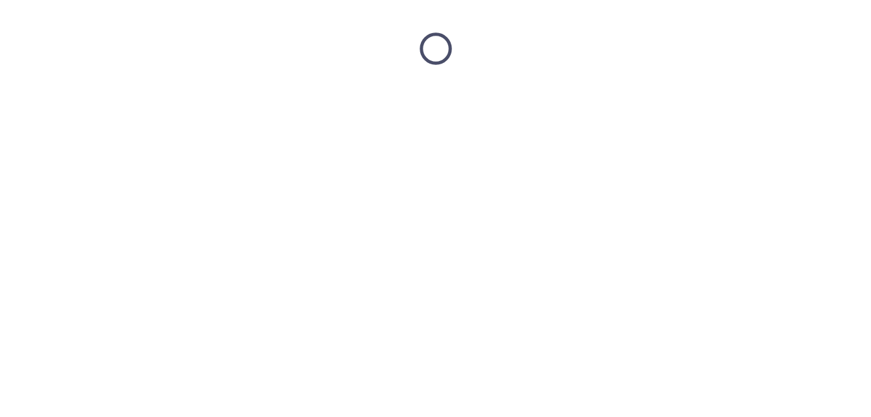
scroll to position [0, 0]
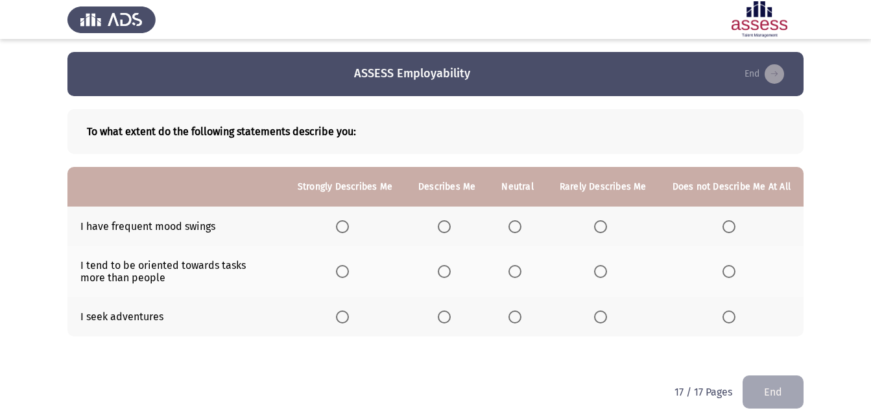
click at [601, 228] on span "Select an option" at bounding box center [600, 226] width 13 height 13
click at [601, 228] on input "Select an option" at bounding box center [600, 226] width 13 height 13
click at [517, 315] on span "Select an option" at bounding box center [515, 316] width 13 height 13
click at [517, 315] on input "Select an option" at bounding box center [515, 316] width 13 height 13
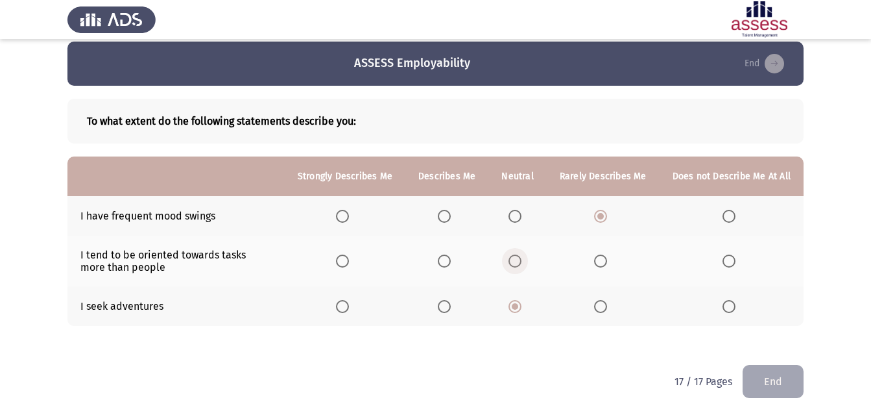
click at [516, 263] on span "Select an option" at bounding box center [515, 260] width 13 height 13
click at [516, 263] on input "Select an option" at bounding box center [515, 260] width 13 height 13
click at [450, 263] on span "Select an option" at bounding box center [444, 260] width 13 height 13
click at [450, 263] on input "Select an option" at bounding box center [444, 260] width 13 height 13
click at [765, 370] on button "End" at bounding box center [773, 381] width 61 height 33
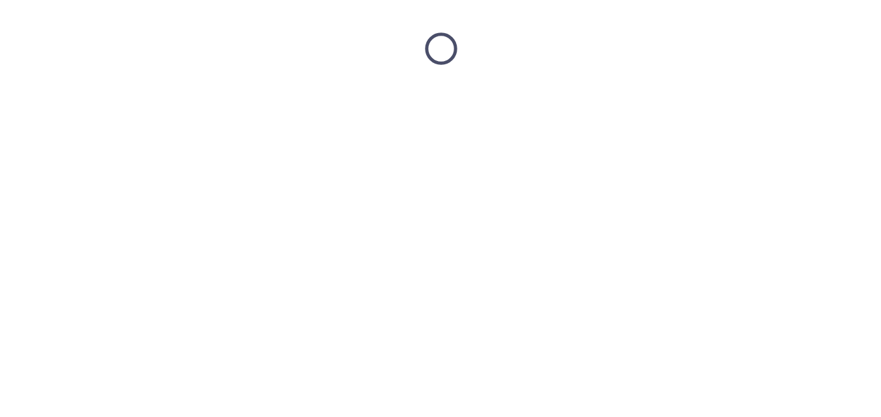
scroll to position [0, 0]
